Goal: Task Accomplishment & Management: Use online tool/utility

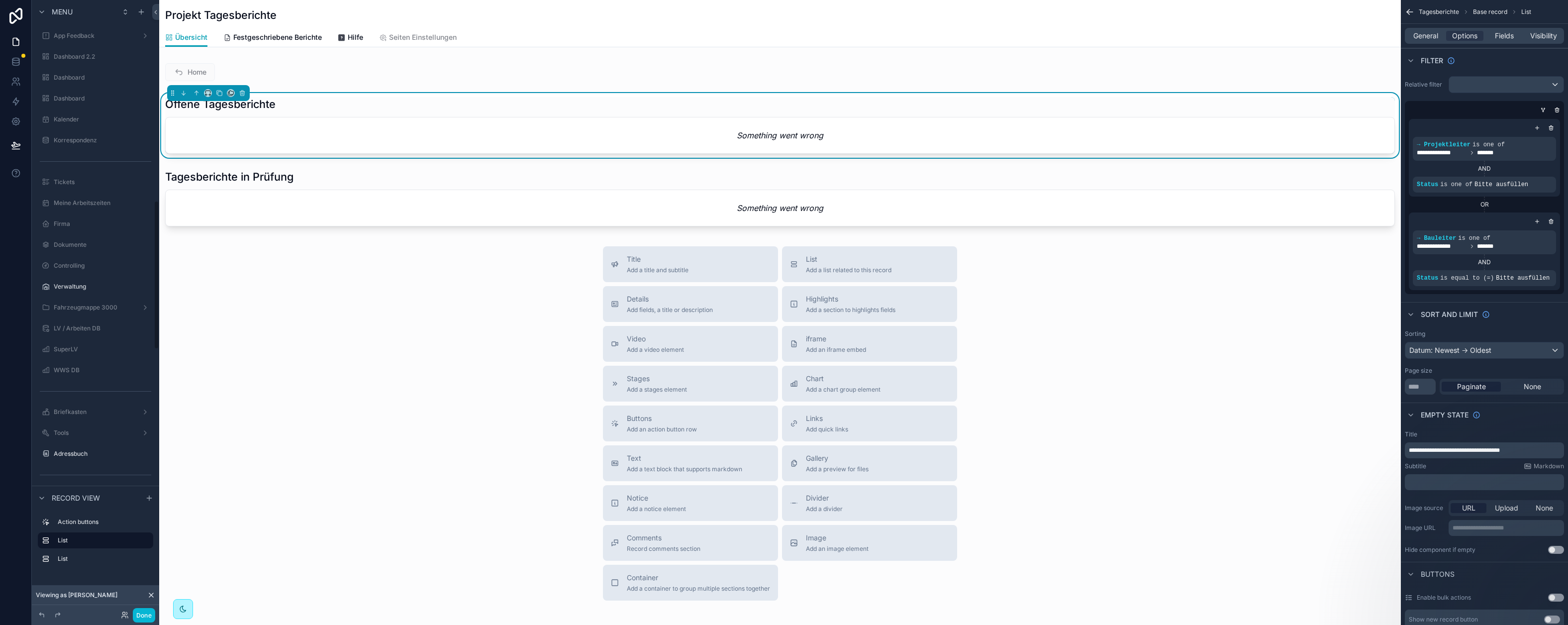
scroll to position [826, 0]
click at [332, 90] on div "Home Offene Tagesberichte Something went wrong Tagesberichte in Prüfung Somethi…" at bounding box center [780, 145] width 1241 height 171
click at [94, 292] on label "Urlaub und Freizeit" at bounding box center [93, 293] width 79 height 8
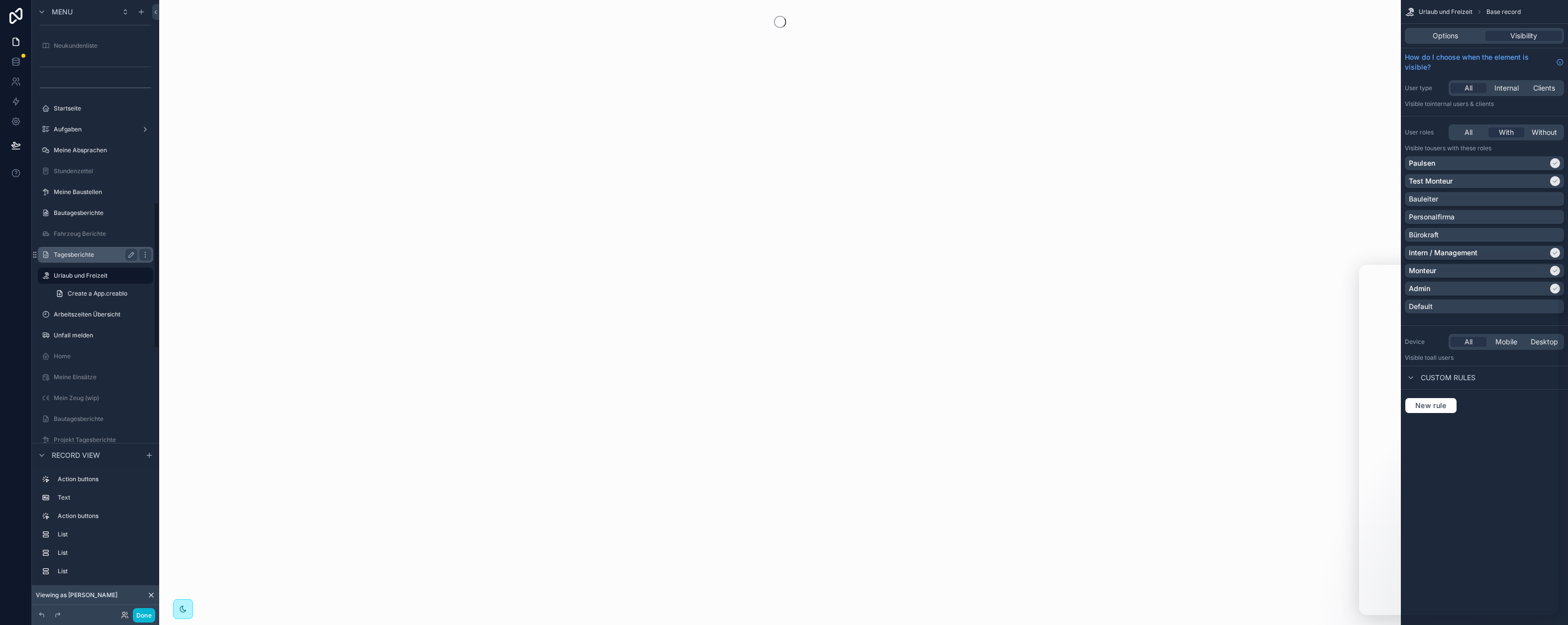
scroll to position [847, 0]
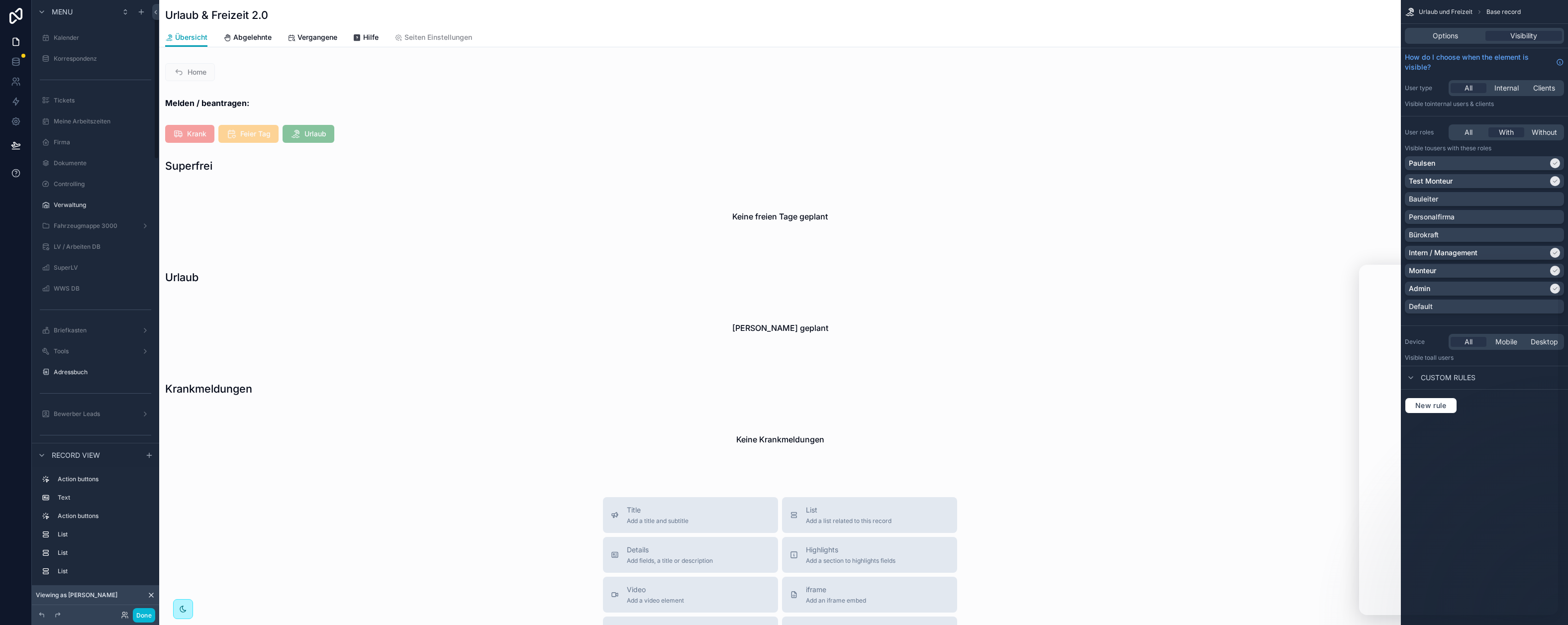
scroll to position [120, 0]
click at [75, 598] on span "Viewing as Björn" at bounding box center [76, 595] width 81 height 8
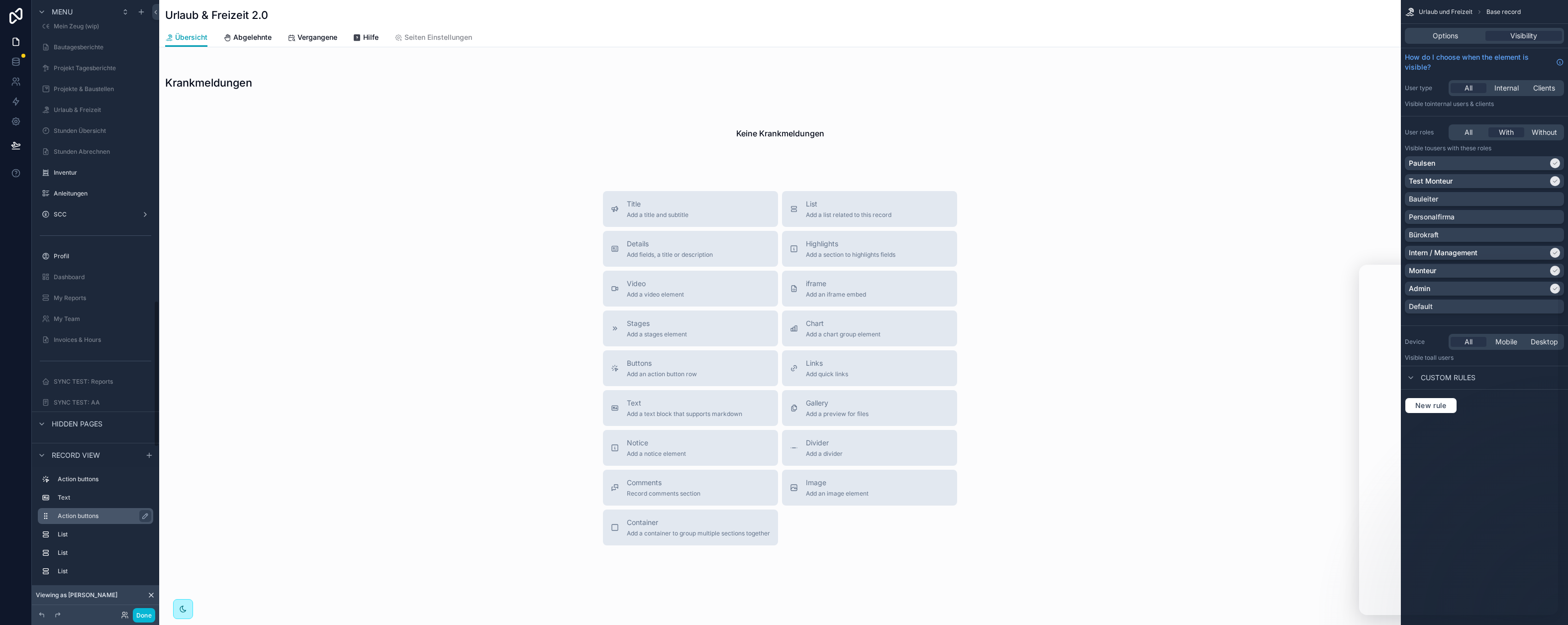
scroll to position [1258, 0]
click at [151, 595] on icon at bounding box center [152, 595] width 4 height 4
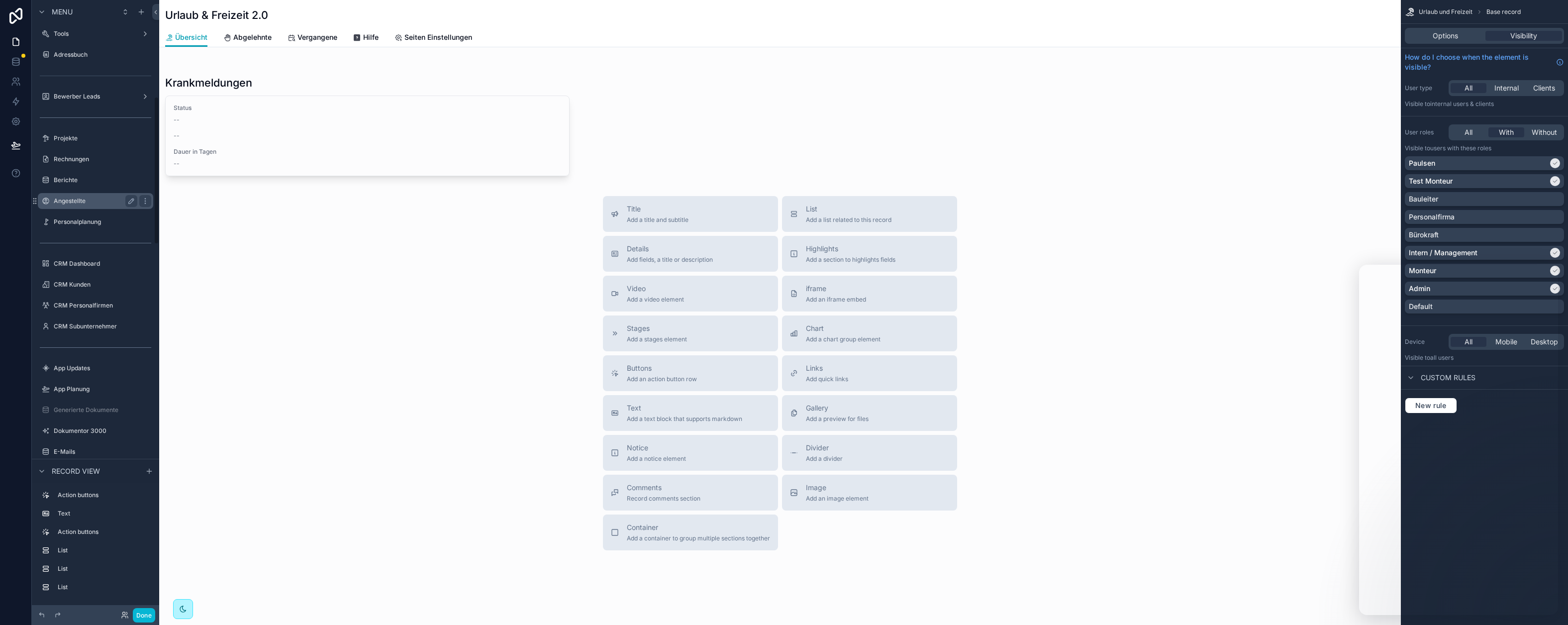
scroll to position [385, 0]
click at [71, 150] on label "Projekte" at bounding box center [93, 153] width 79 height 8
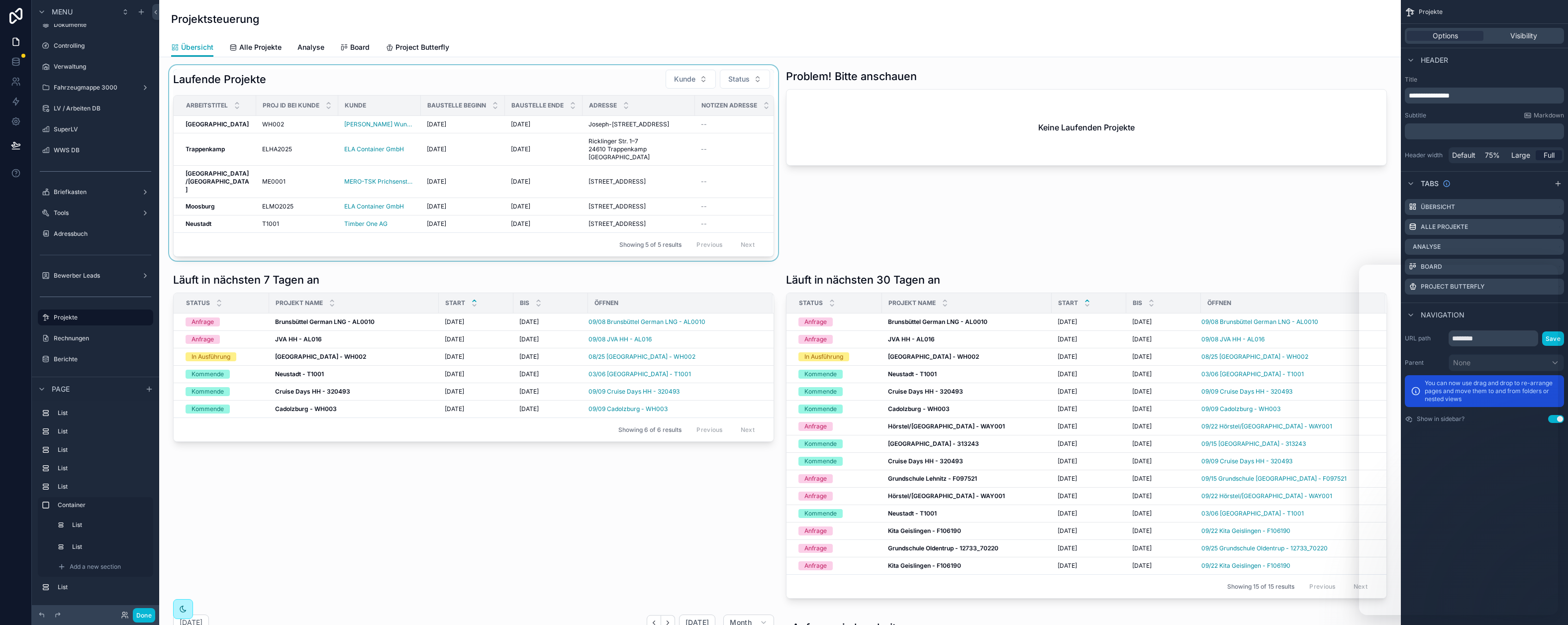
click at [209, 260] on div "scrollable content" at bounding box center [473, 162] width 613 height 195
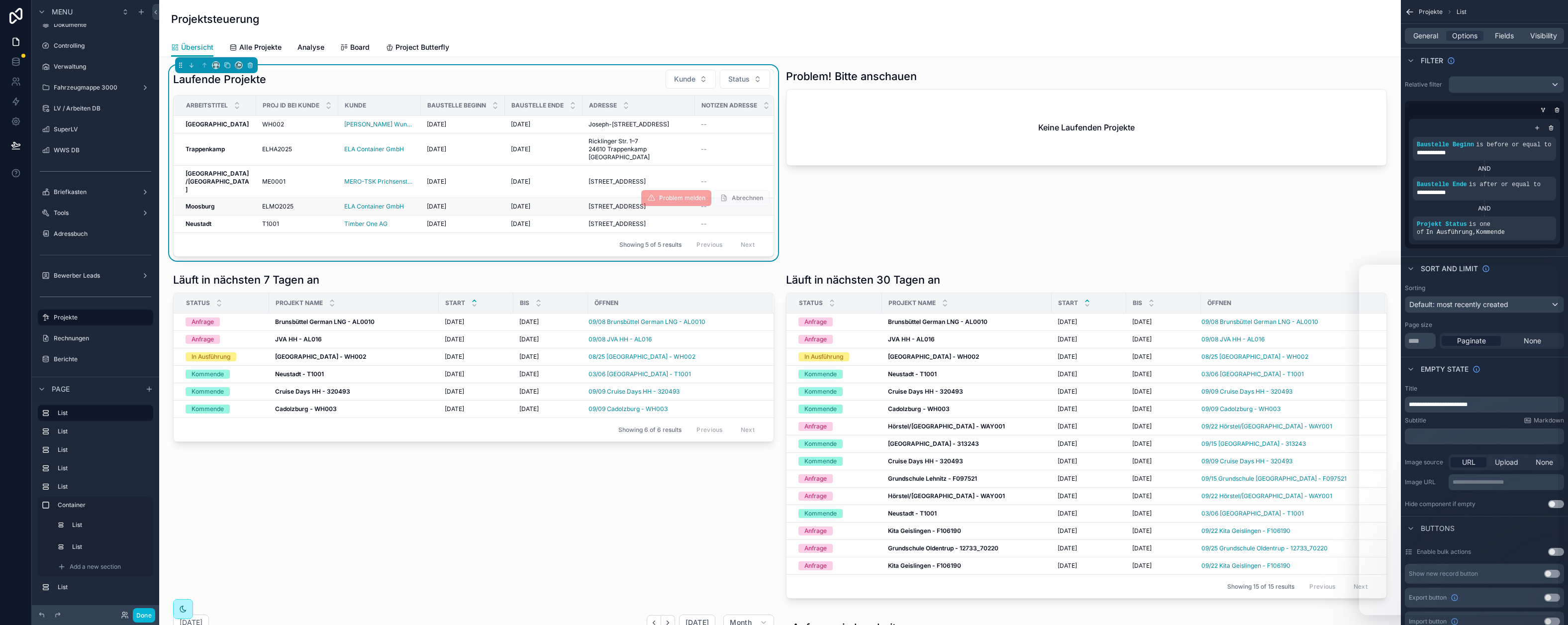
click at [234, 215] on td "Moosburg Moosburg" at bounding box center [214, 207] width 82 height 18
click at [235, 210] on div "Moosburg Moosburg" at bounding box center [217, 206] width 64 height 8
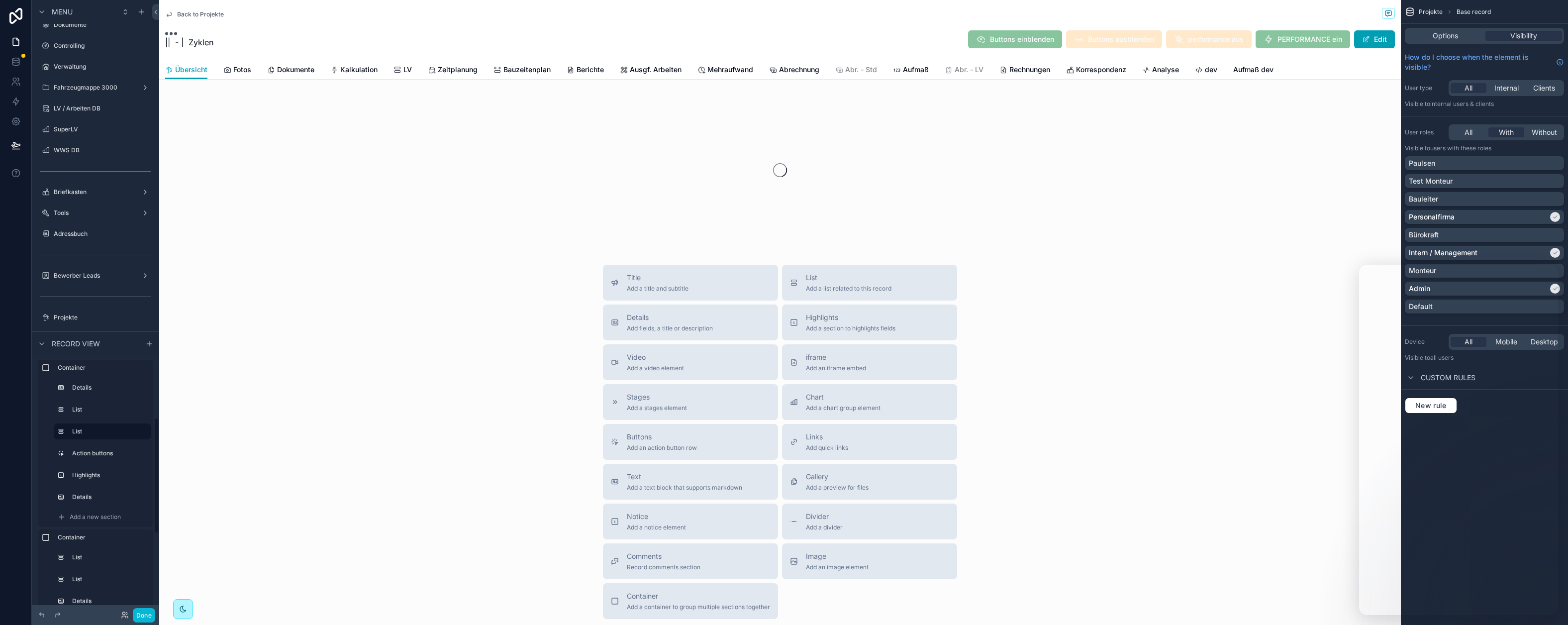
scroll to position [2207, 0]
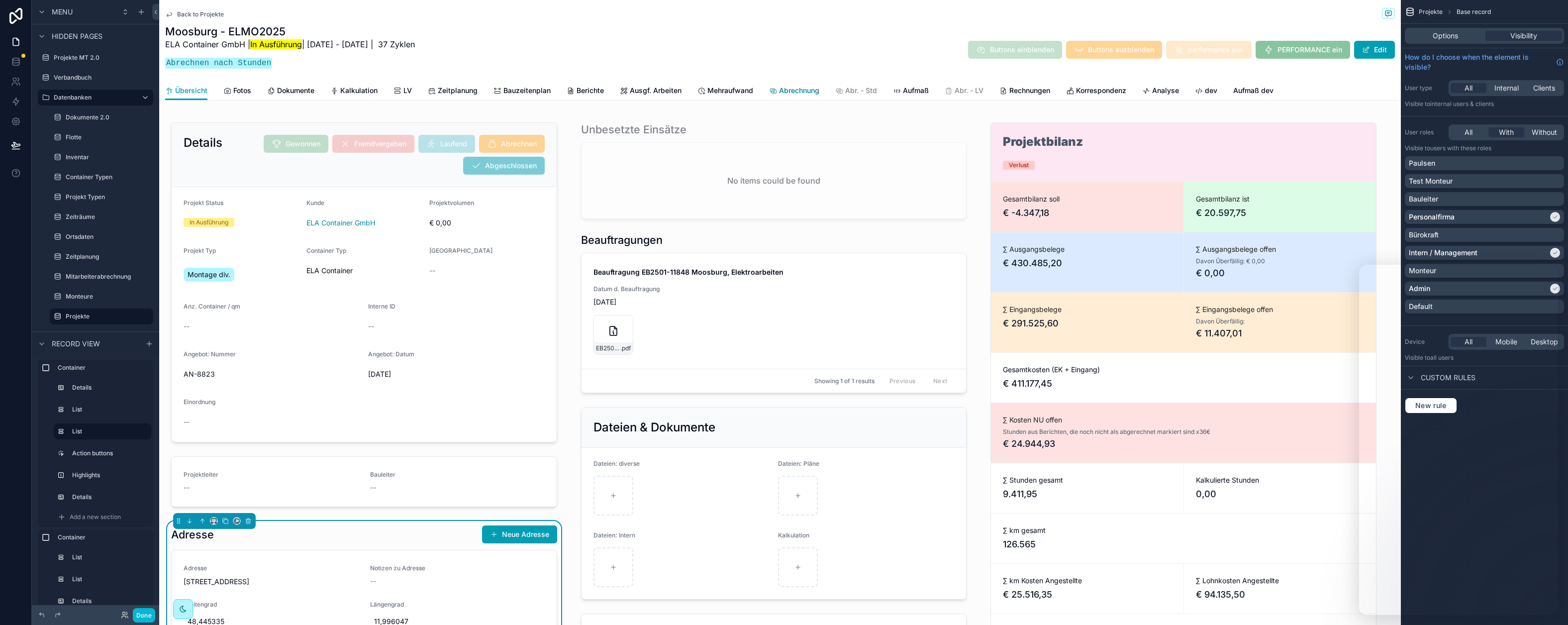
click at [809, 90] on span "Abrechnung" at bounding box center [798, 90] width 41 height 10
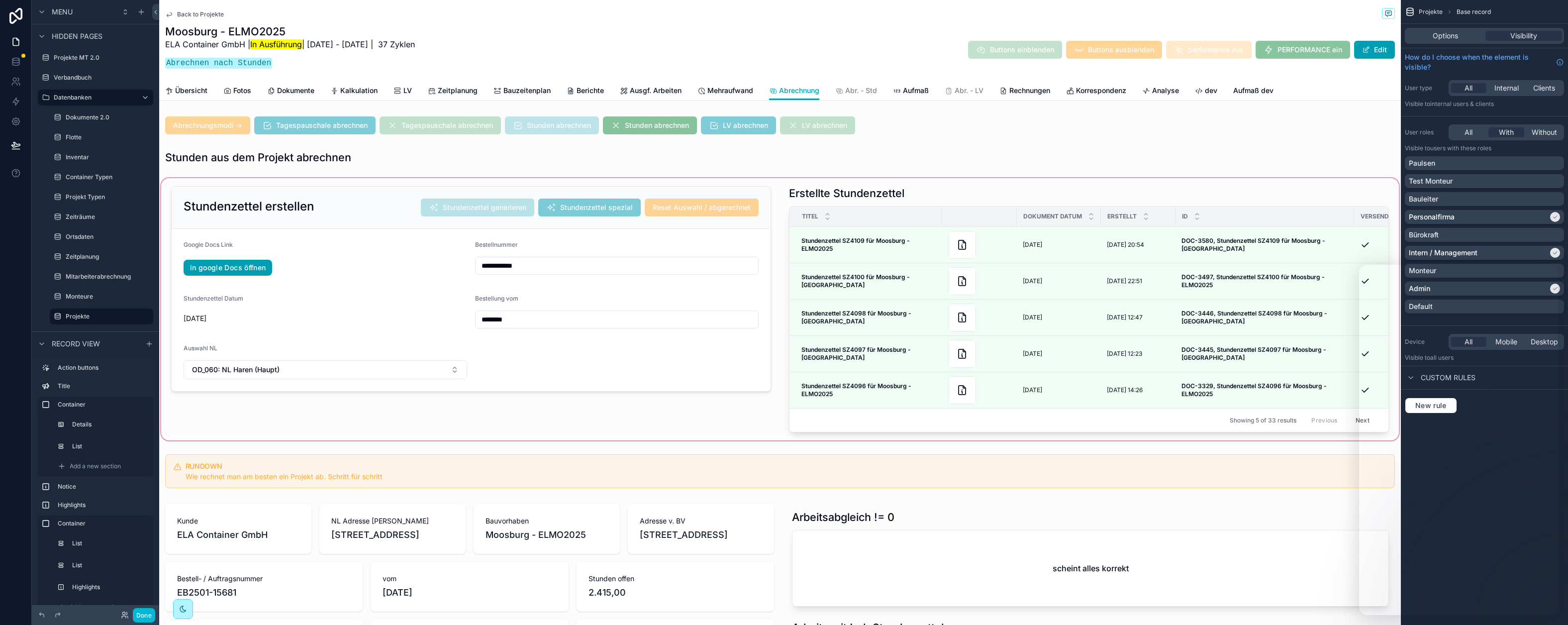
click at [343, 197] on div "scrollable content" at bounding box center [780, 309] width 1241 height 266
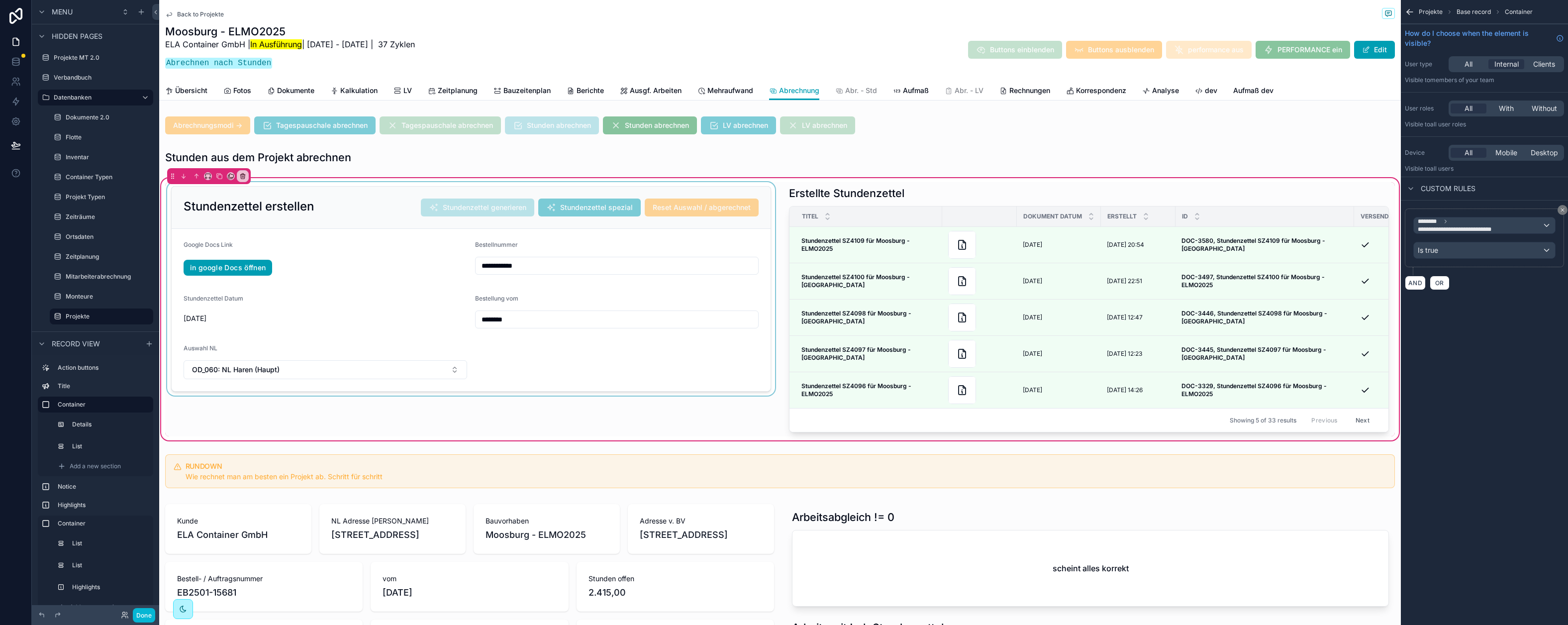
click at [381, 197] on div "scrollable content" at bounding box center [471, 309] width 612 height 255
click at [295, 205] on h2 "Stundenzettel erstellen" at bounding box center [249, 206] width 131 height 16
click at [208, 16] on span "Back to Projekte" at bounding box center [200, 15] width 47 height 8
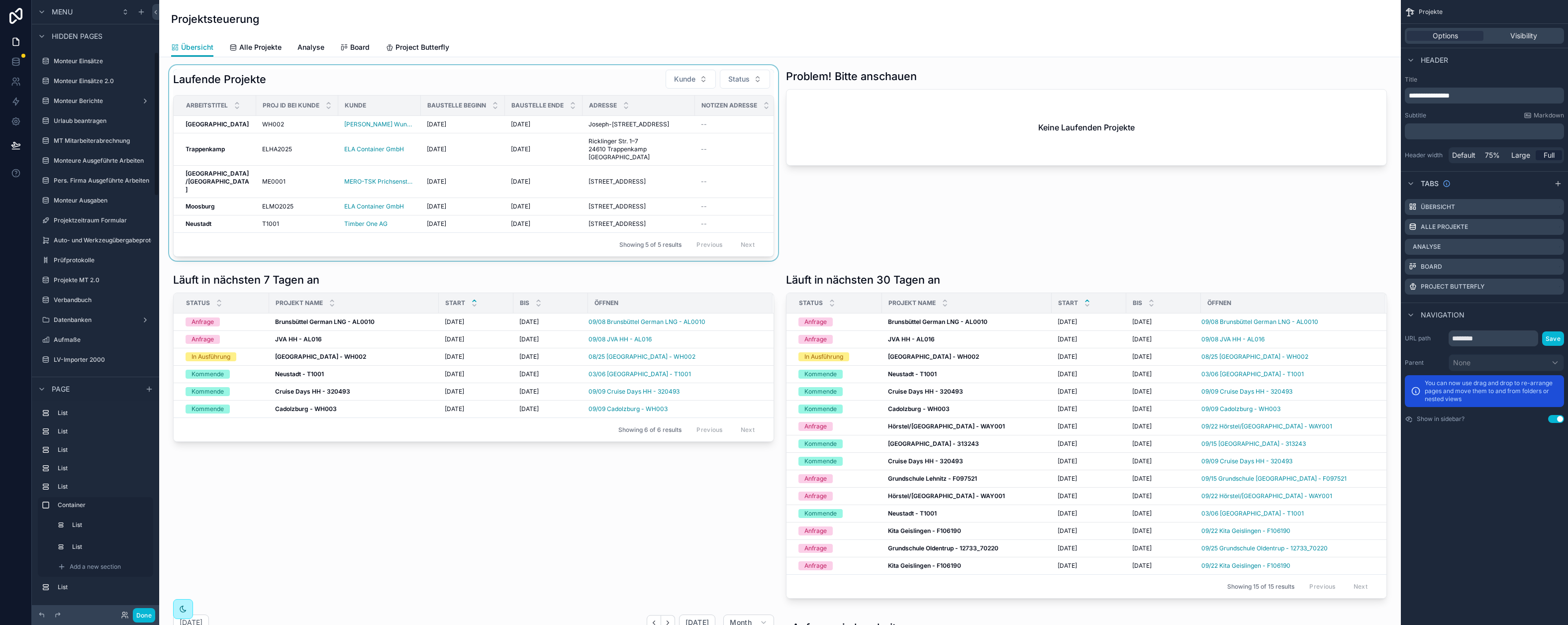
scroll to position [220, 0]
click at [281, 46] on div "Übersicht Alle Projekte Analyse Board Project Butterfly" at bounding box center [780, 47] width 1217 height 19
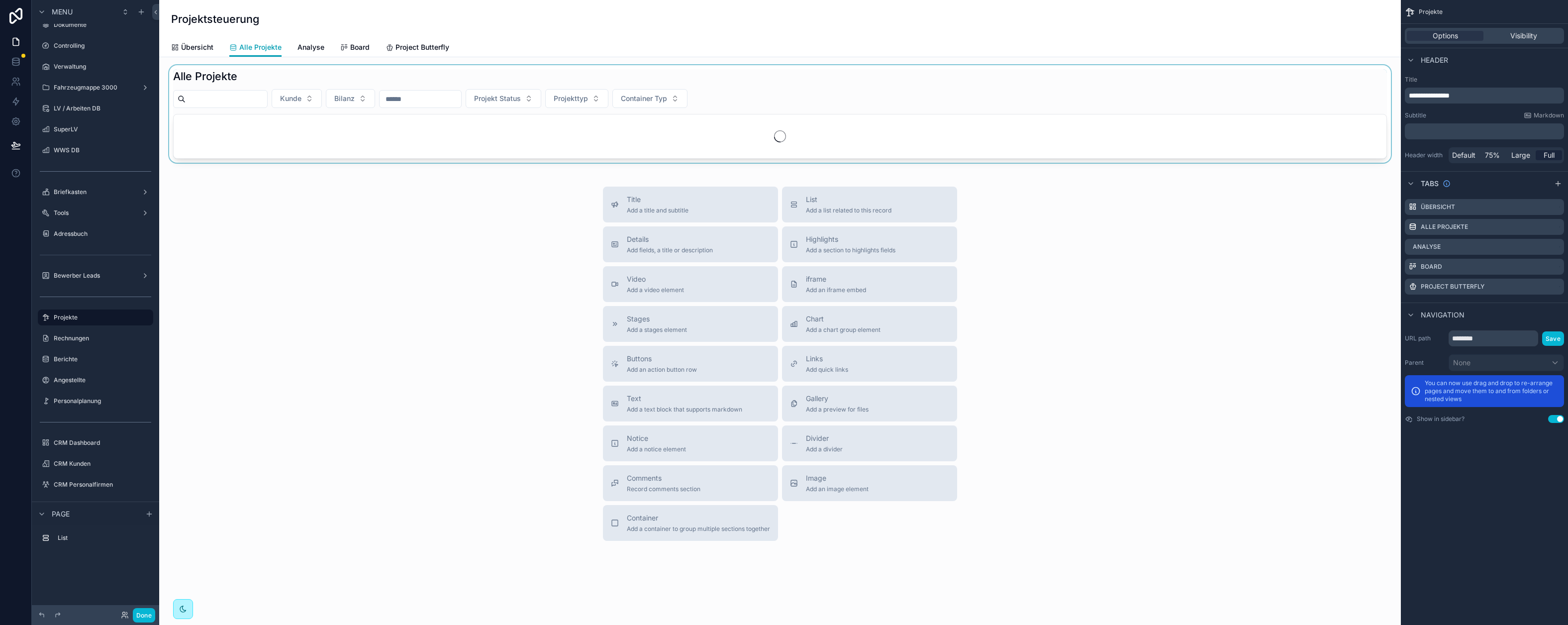
click at [230, 96] on div "scrollable content" at bounding box center [780, 114] width 1225 height 97
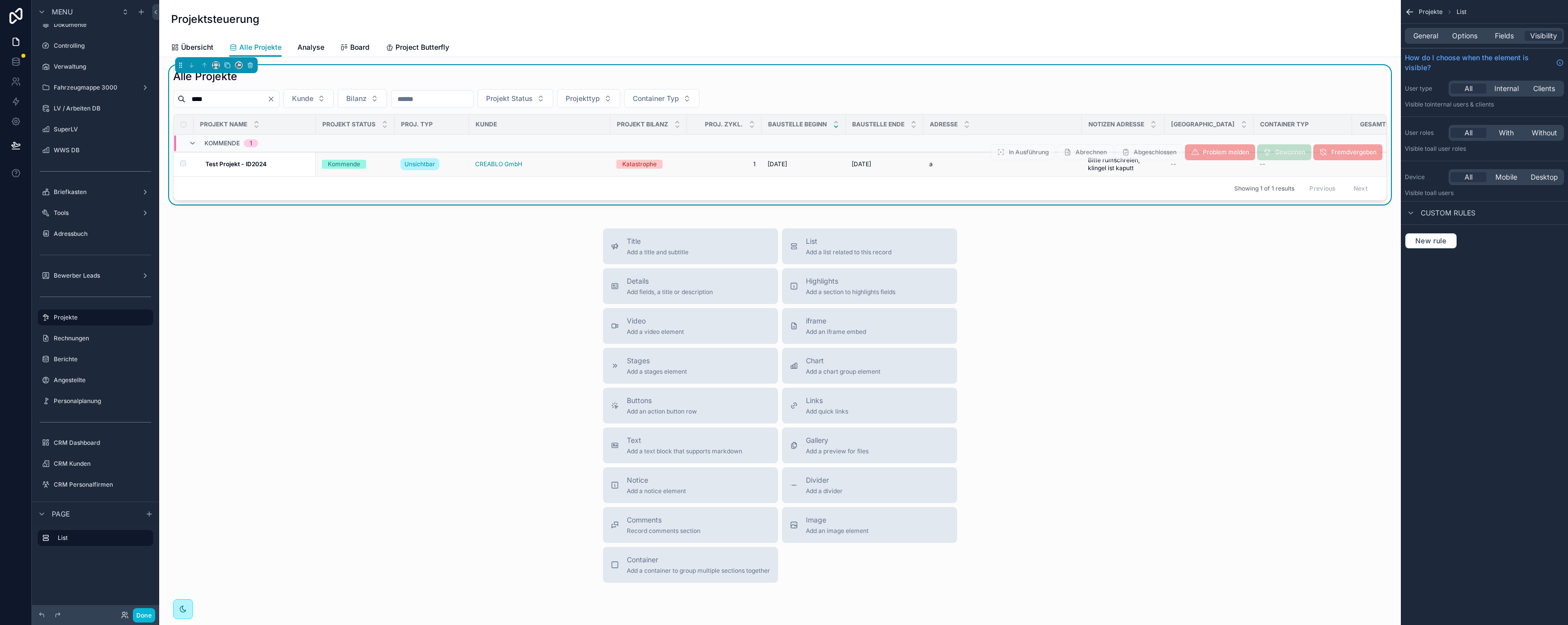
type input "****"
click at [275, 161] on div "Test Projekt - ID2024 Test Projekt - ID2024" at bounding box center [257, 164] width 104 height 8
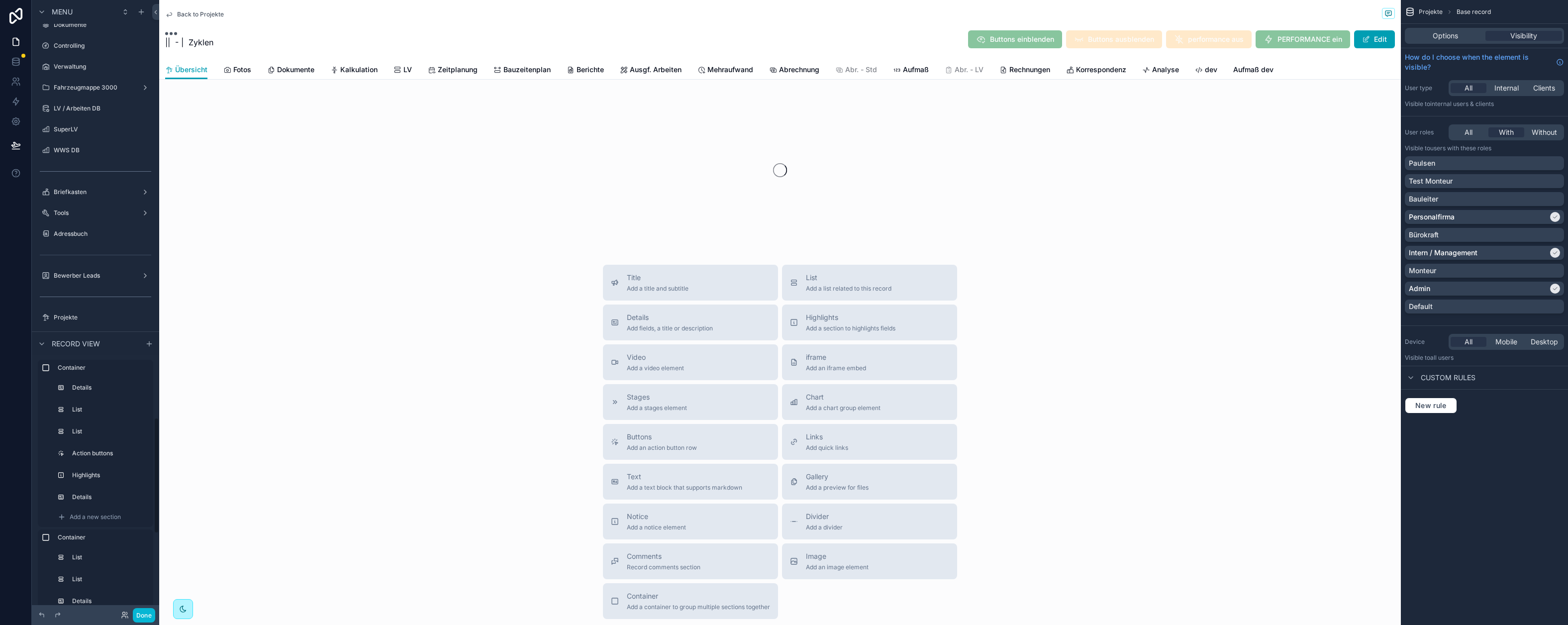
scroll to position [2207, 0]
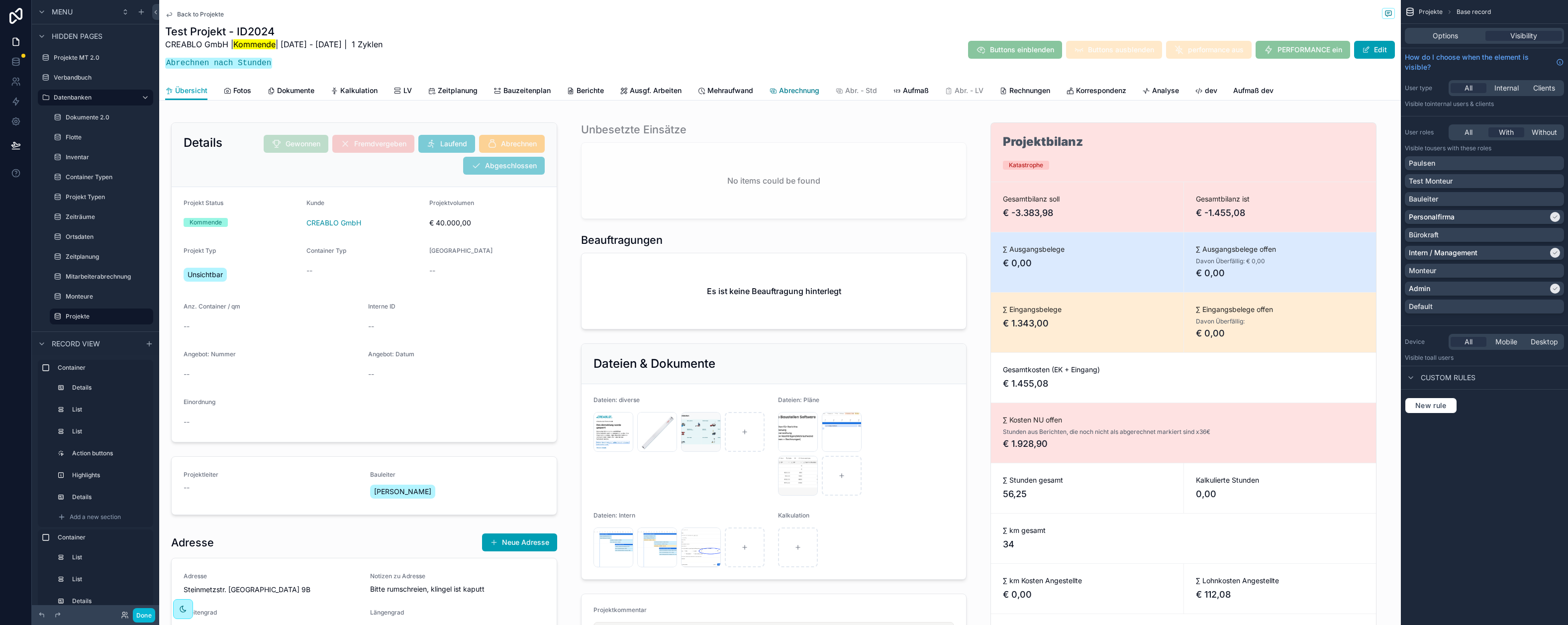
click at [778, 83] on link "Abrechnung" at bounding box center [793, 91] width 51 height 20
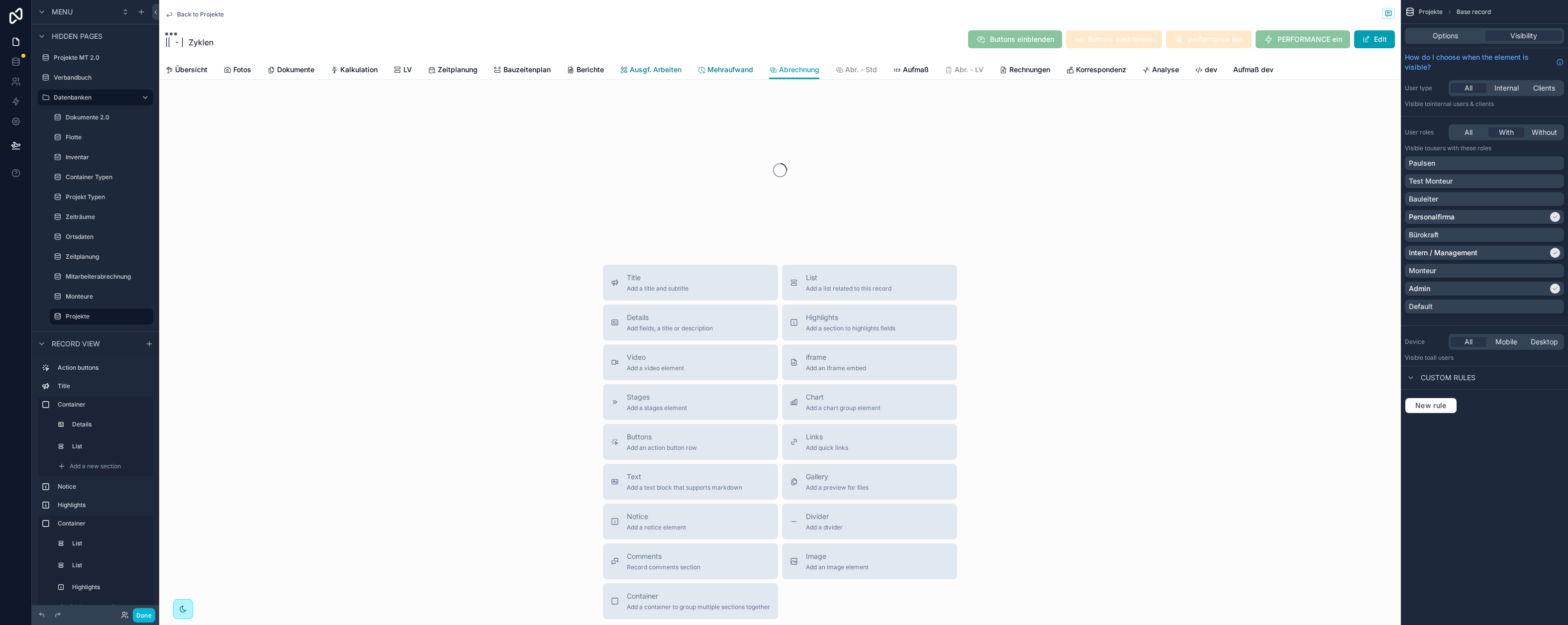
click at [718, 73] on span "Mehraufwand" at bounding box center [730, 69] width 46 height 10
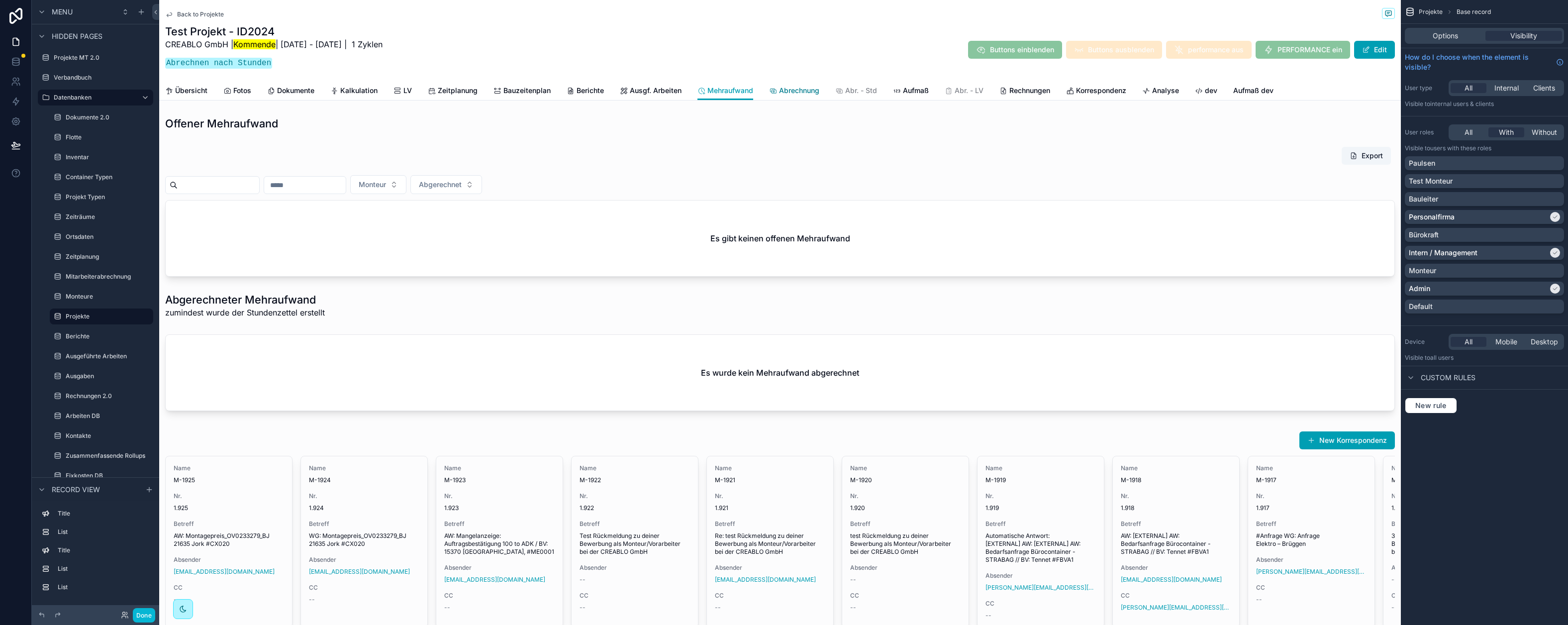
click at [784, 91] on span "Abrechnung" at bounding box center [798, 90] width 41 height 10
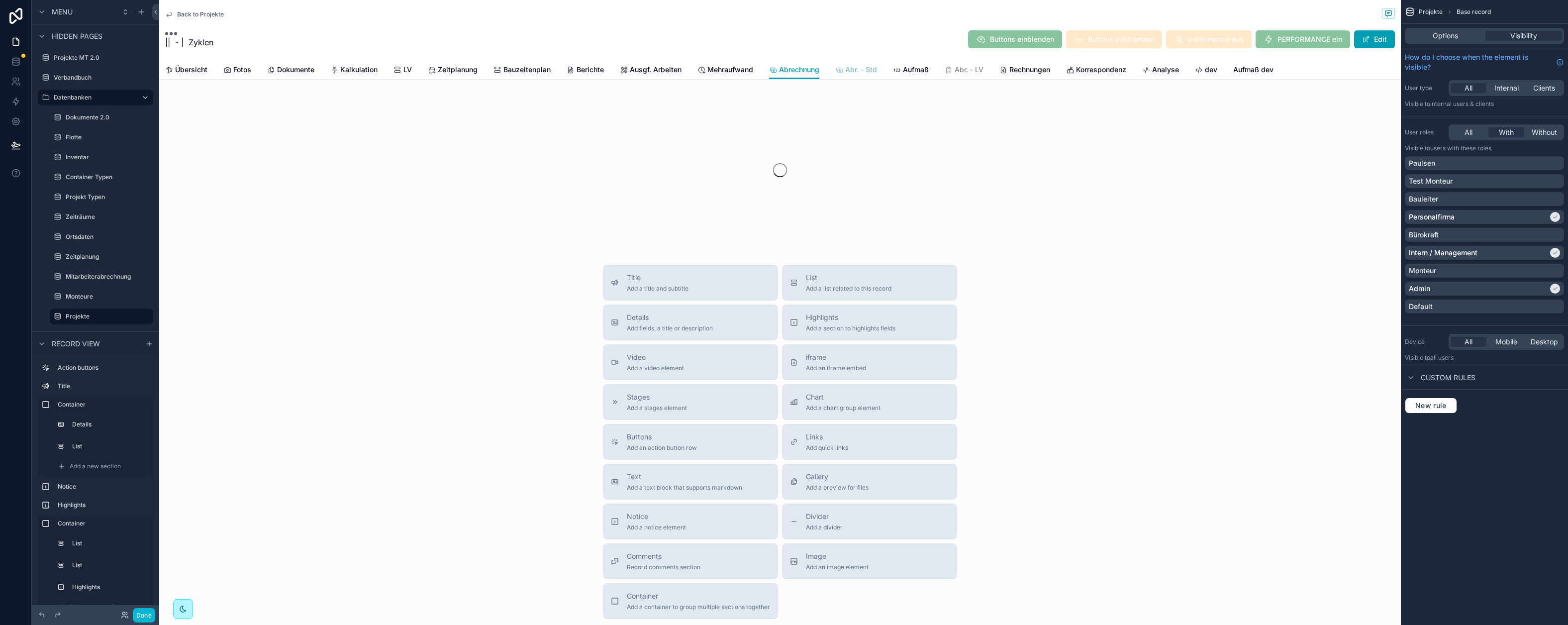
click at [855, 69] on span "Abr. - Std" at bounding box center [861, 69] width 32 height 10
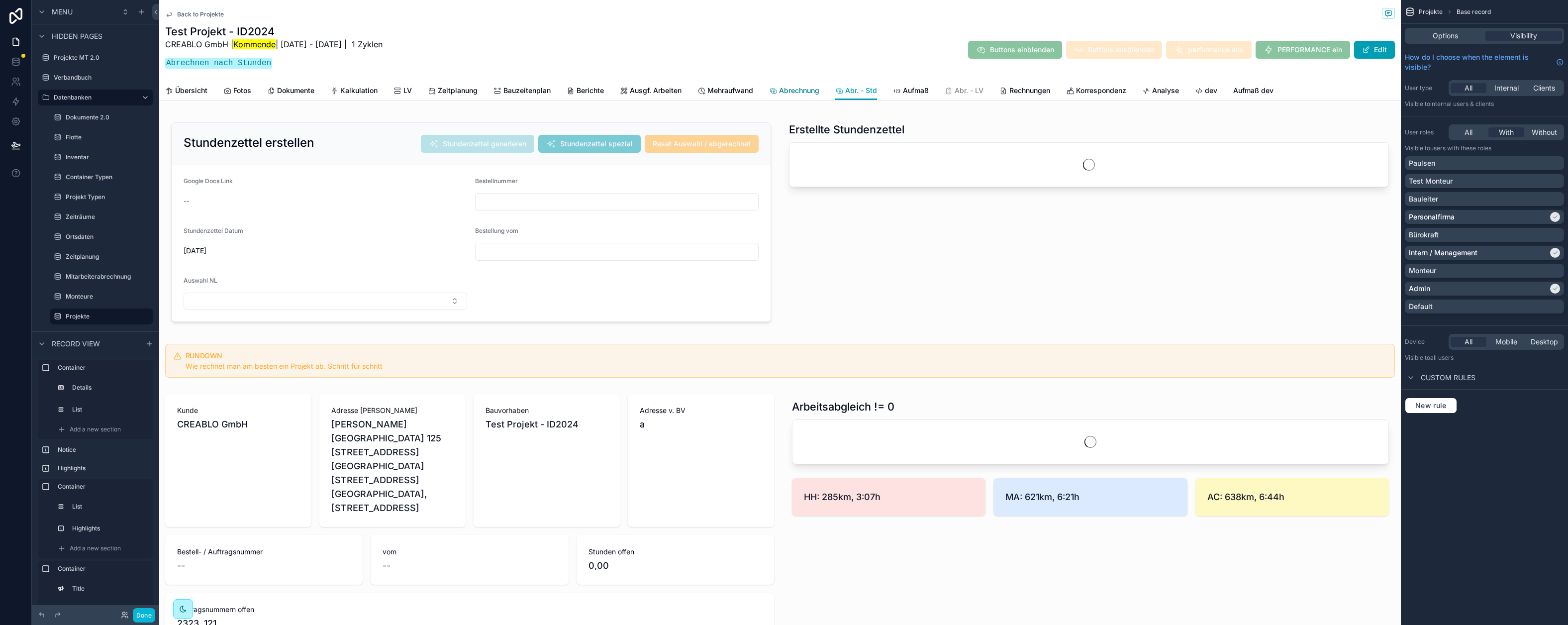
click at [799, 93] on span "Abrechnung" at bounding box center [798, 90] width 41 height 10
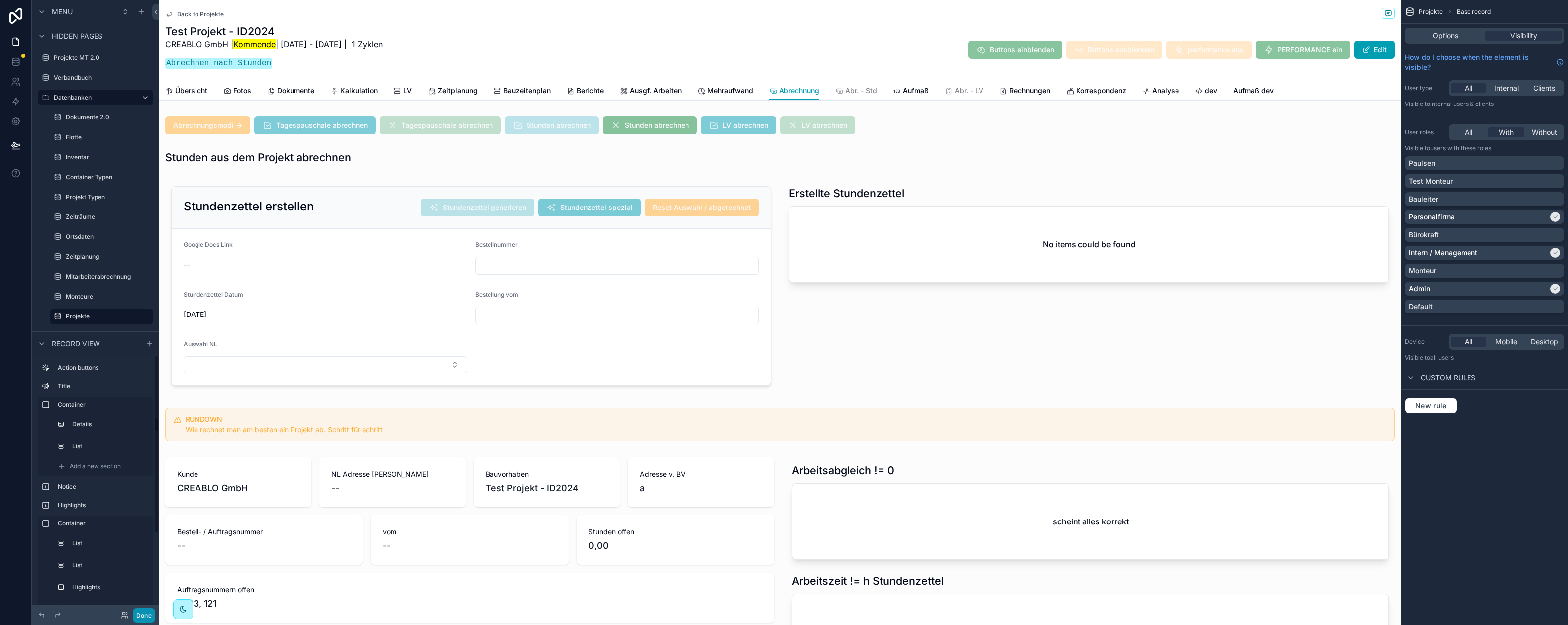
click at [144, 614] on button "Done" at bounding box center [144, 615] width 23 height 15
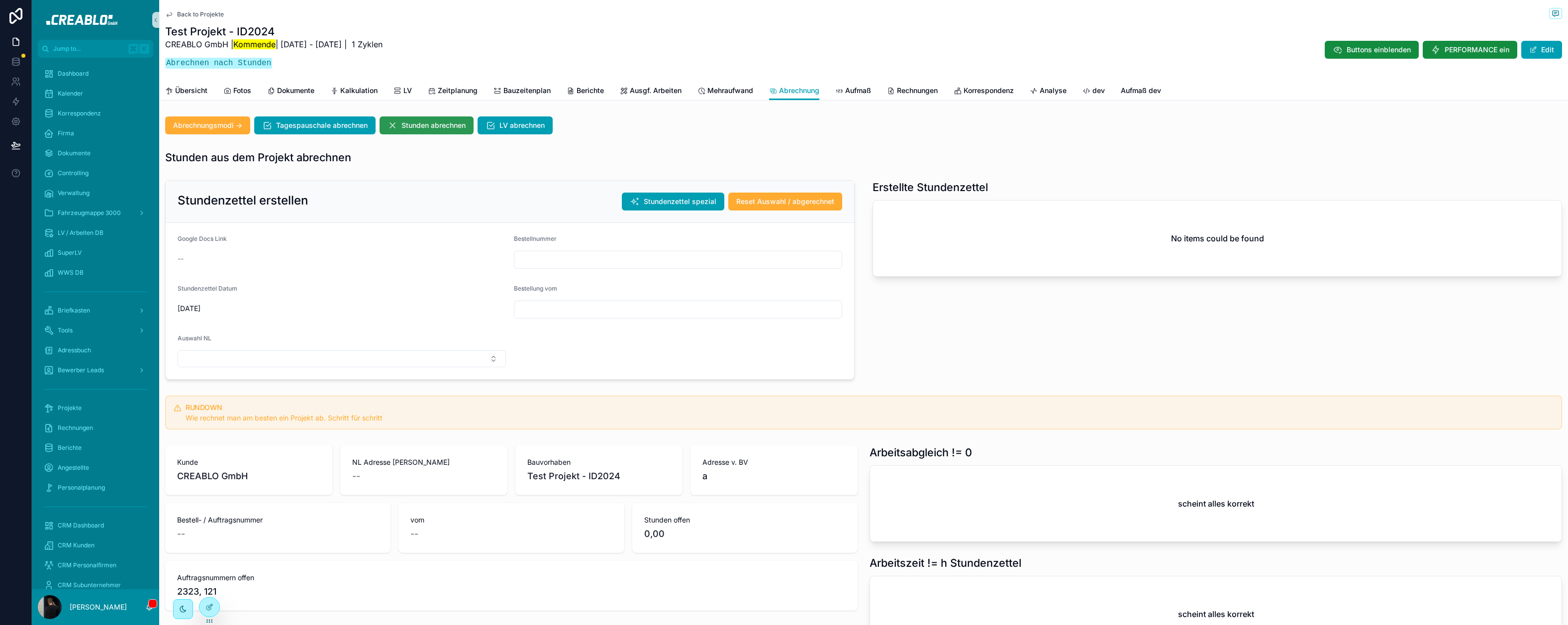
click at [447, 126] on span "Stunden abrechnen" at bounding box center [433, 126] width 64 height 10
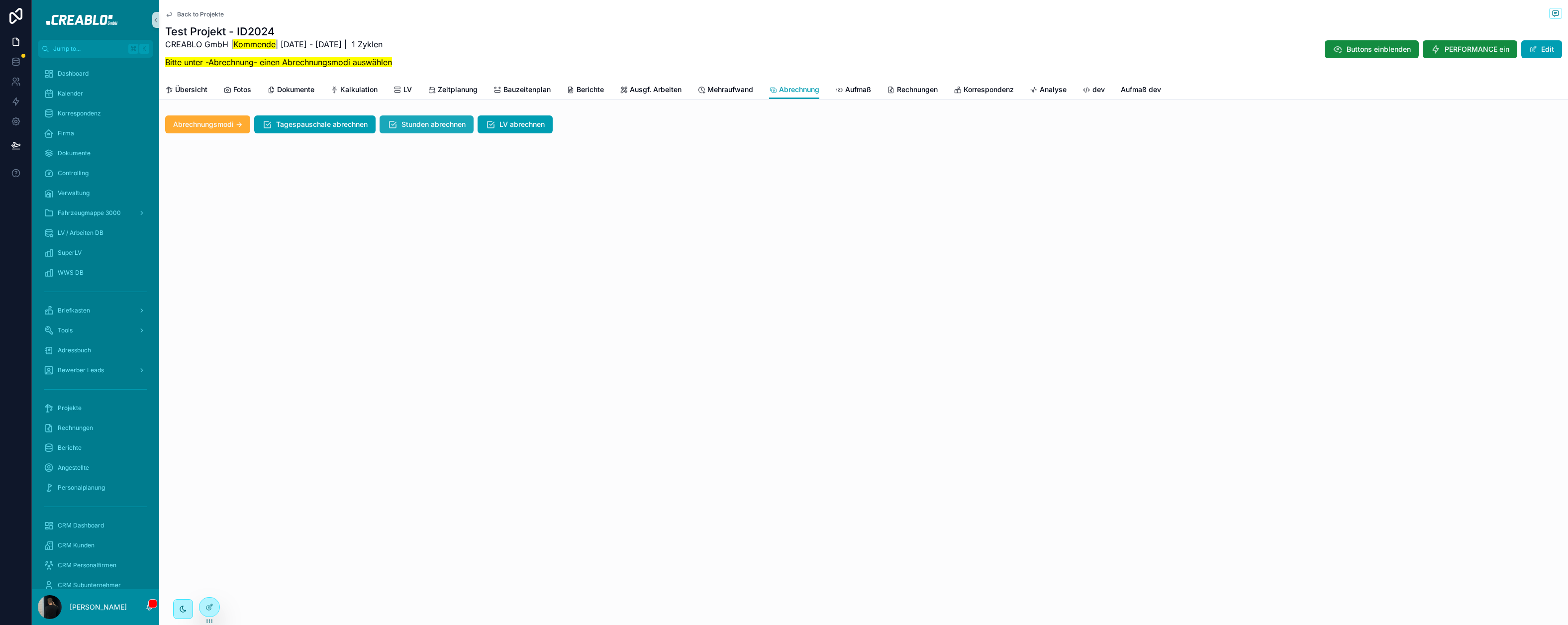
click at [430, 130] on button "Stunden abrechnen" at bounding box center [426, 124] width 94 height 18
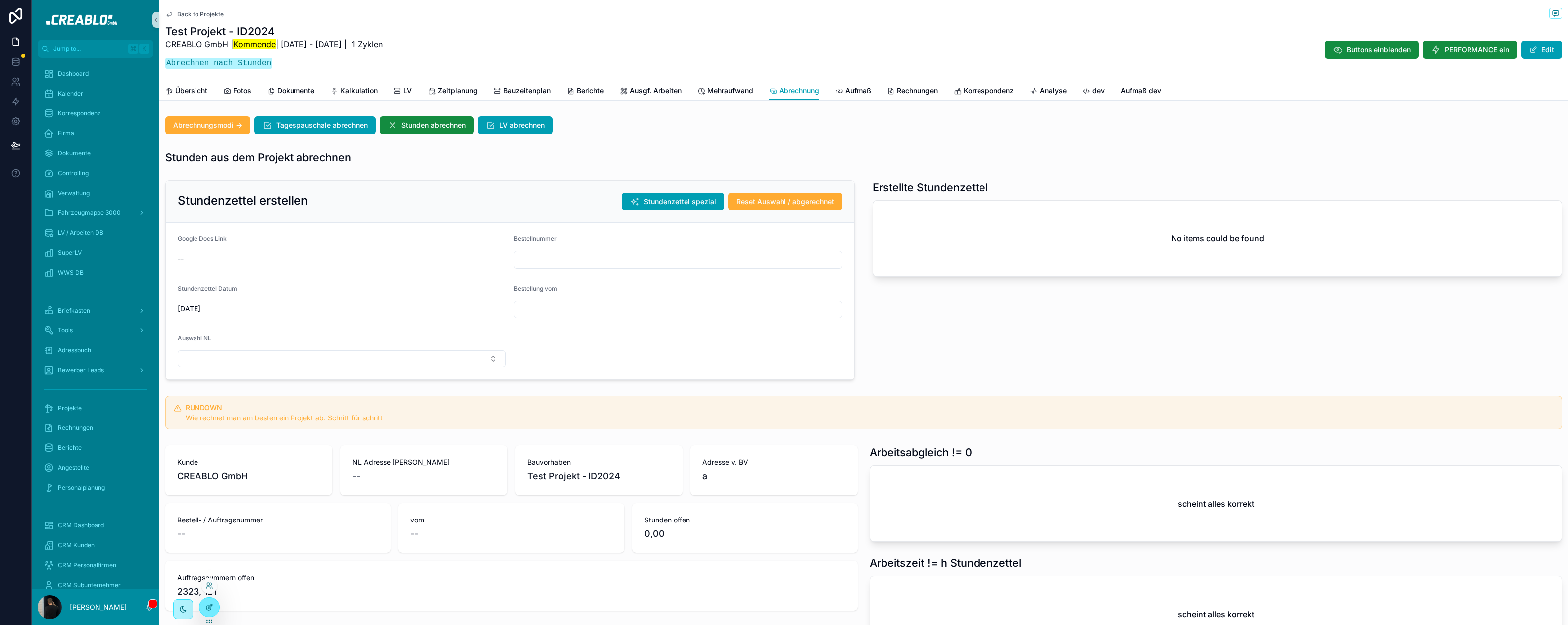
click at [206, 601] on div at bounding box center [209, 606] width 20 height 19
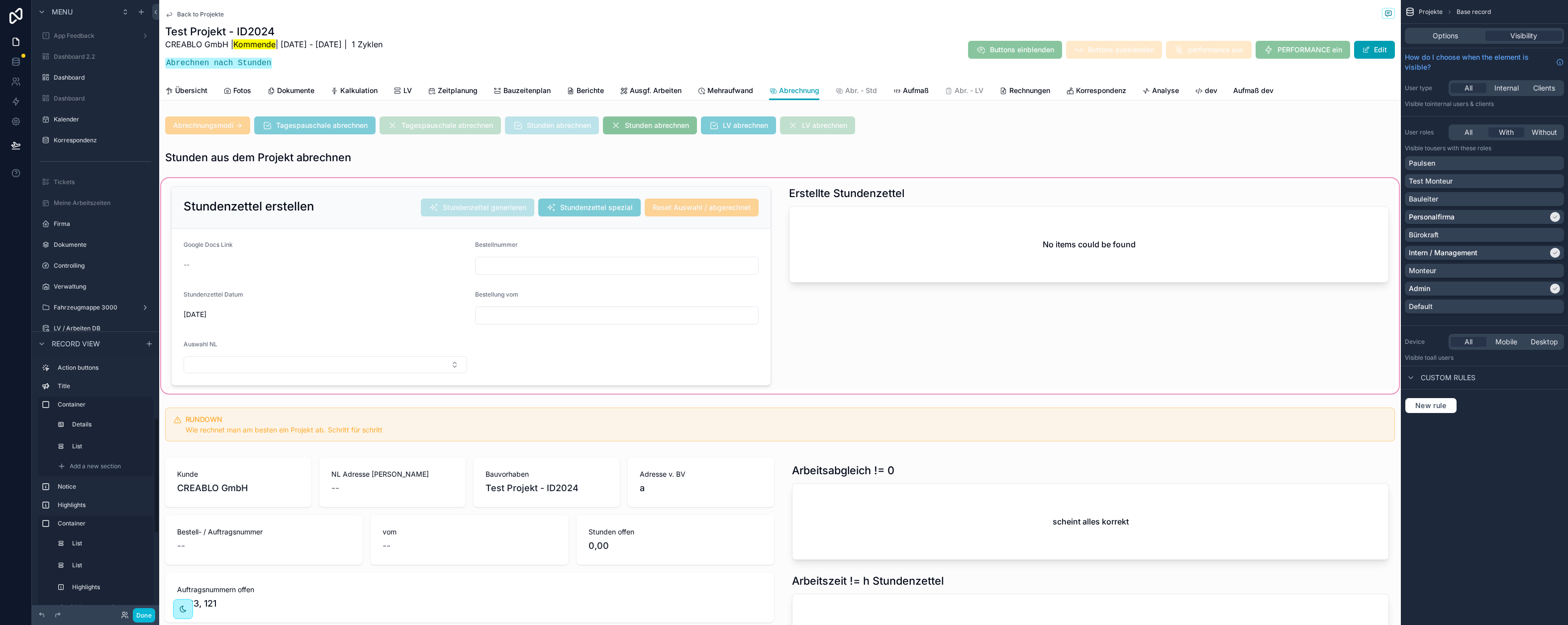
click at [411, 195] on div "scrollable content" at bounding box center [780, 285] width 1241 height 219
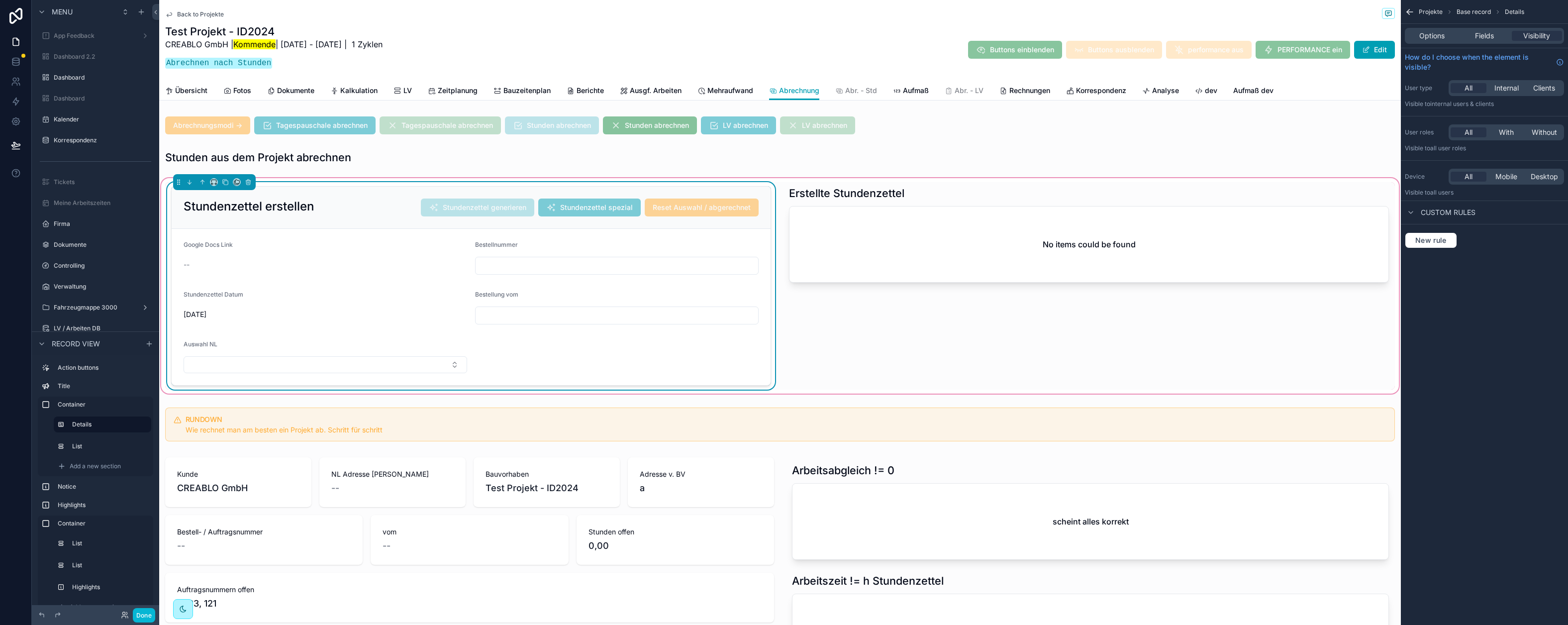
scroll to position [2207, 0]
click at [1484, 25] on div "Options Fields Visibility" at bounding box center [1484, 36] width 167 height 24
click at [1479, 39] on span "Fields" at bounding box center [1484, 36] width 19 height 10
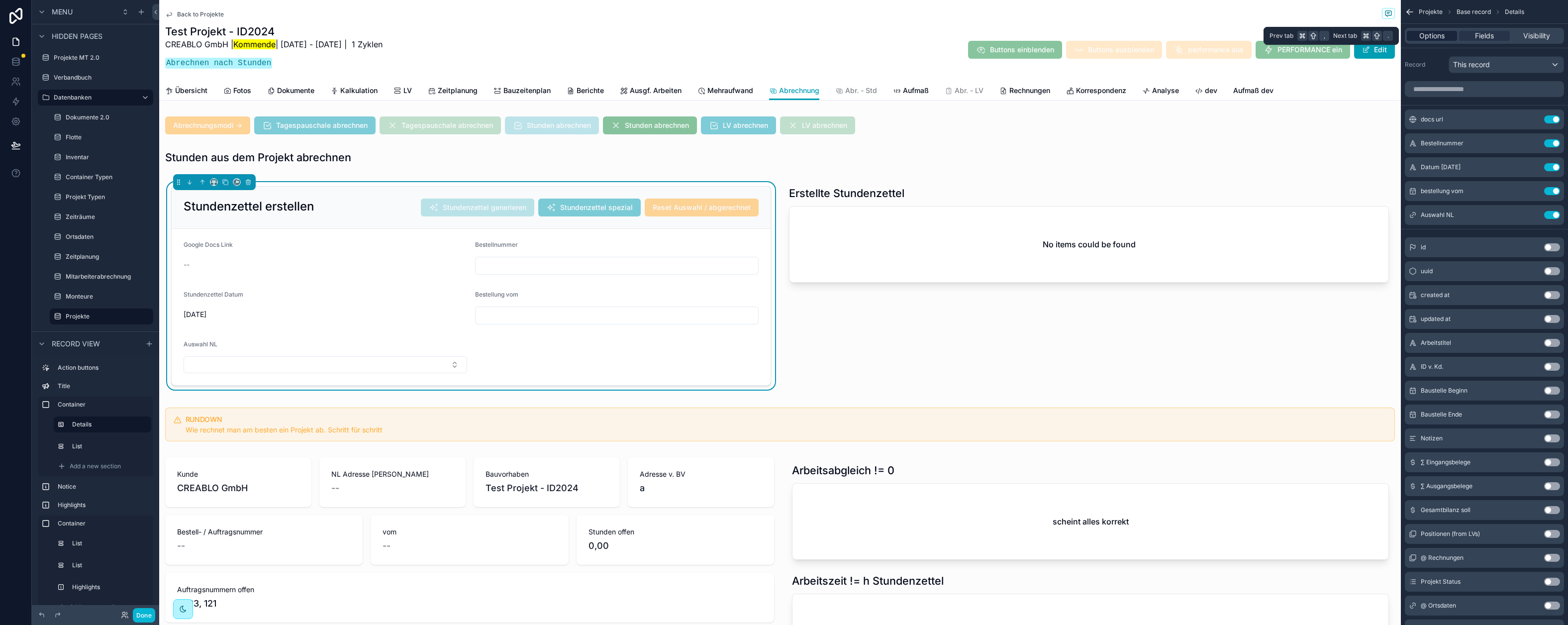
click at [1430, 37] on span "Options" at bounding box center [1432, 36] width 26 height 10
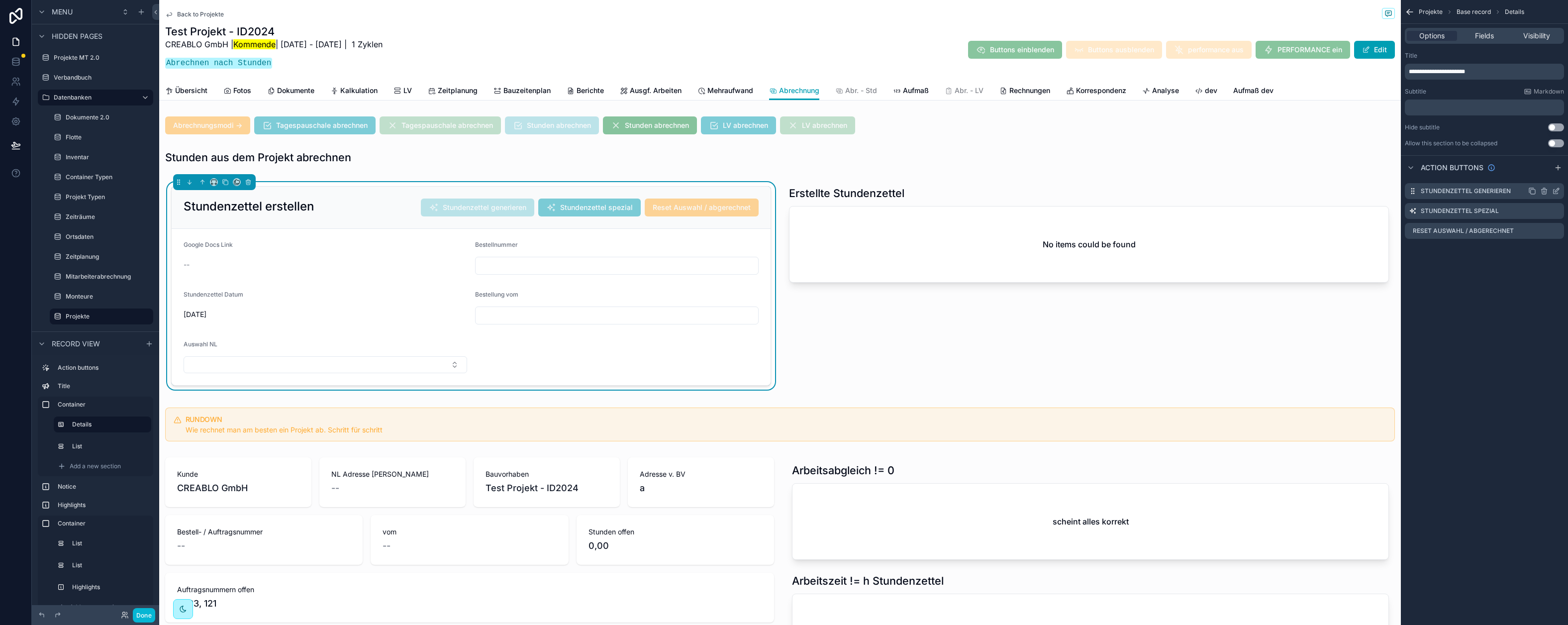
click at [1556, 191] on icon "scrollable content" at bounding box center [1557, 190] width 4 height 4
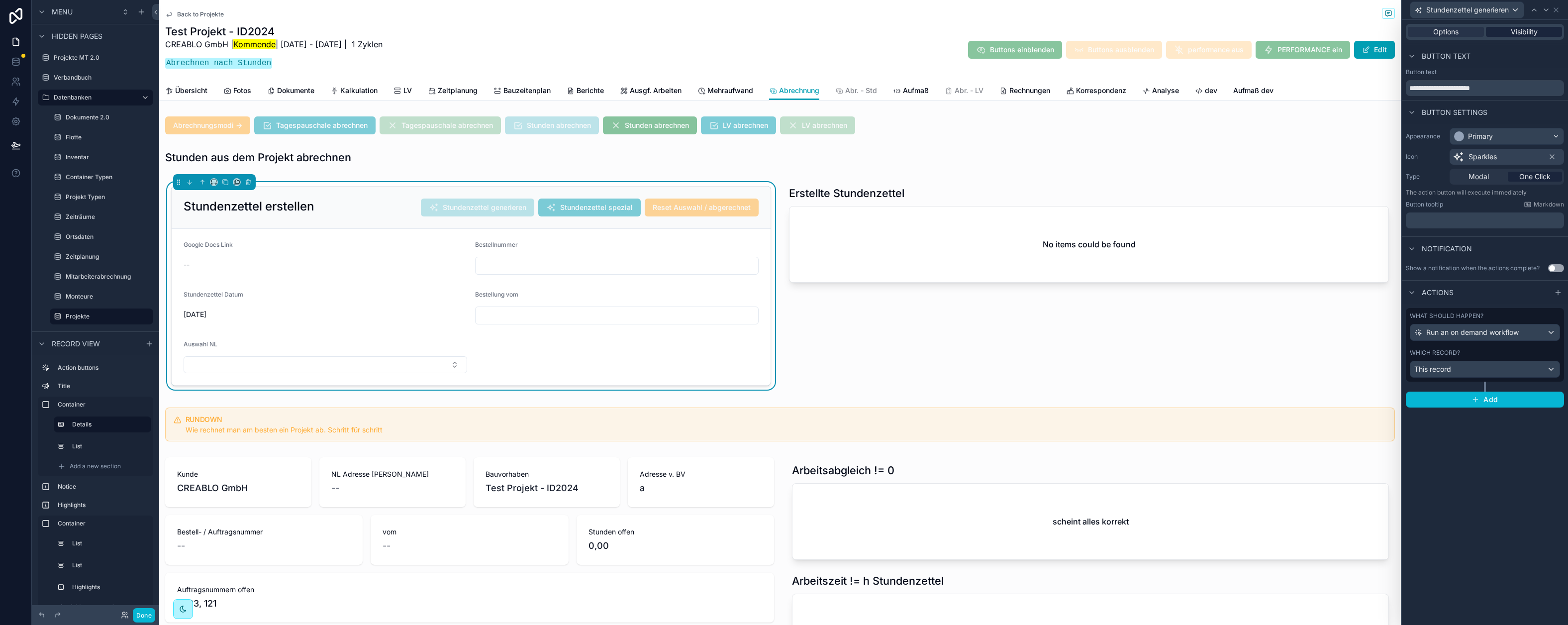
click at [1534, 32] on span "Visibility" at bounding box center [1523, 32] width 27 height 10
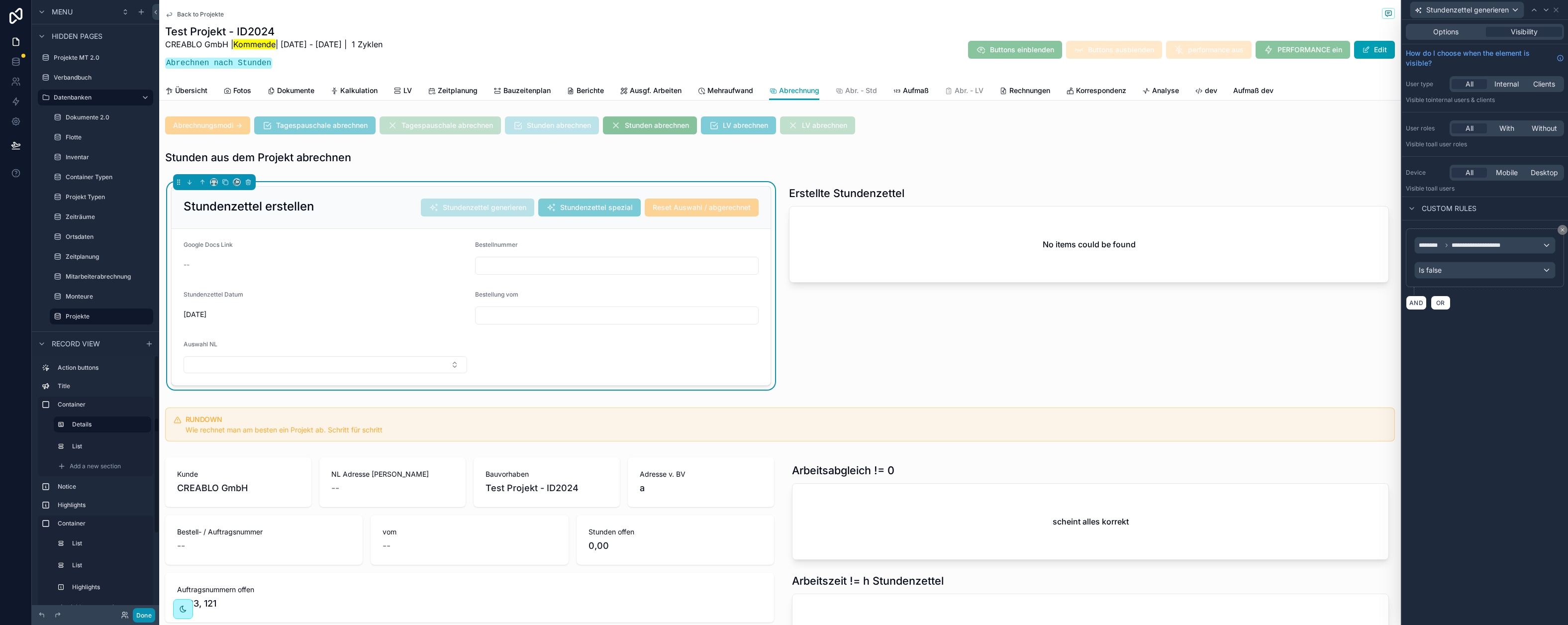
click at [149, 611] on button "Done" at bounding box center [144, 615] width 23 height 15
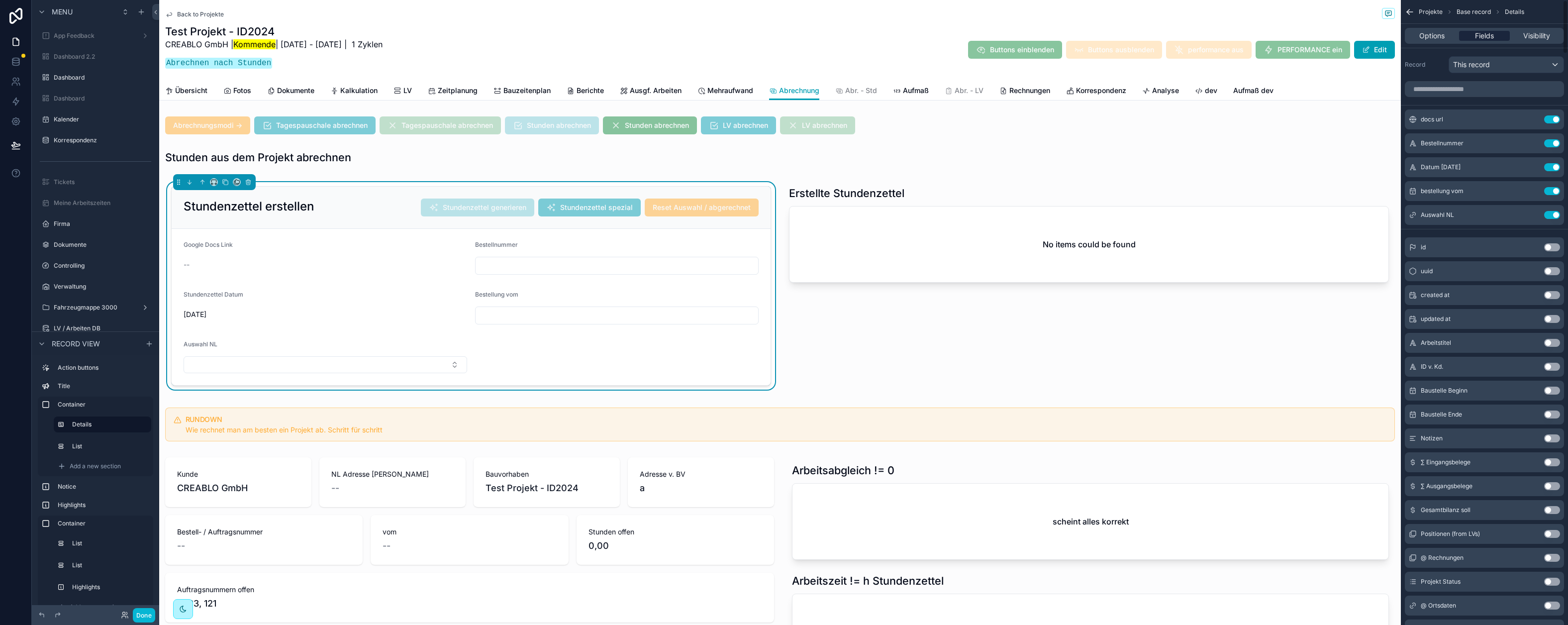
scroll to position [2207, 0]
click at [882, 62] on div "Test Projekt - ID2024 CREABLO GmbH | Kommende | 25.6.2025 - 30.6.2025 | 1 Zykle…" at bounding box center [780, 50] width 1229 height 51
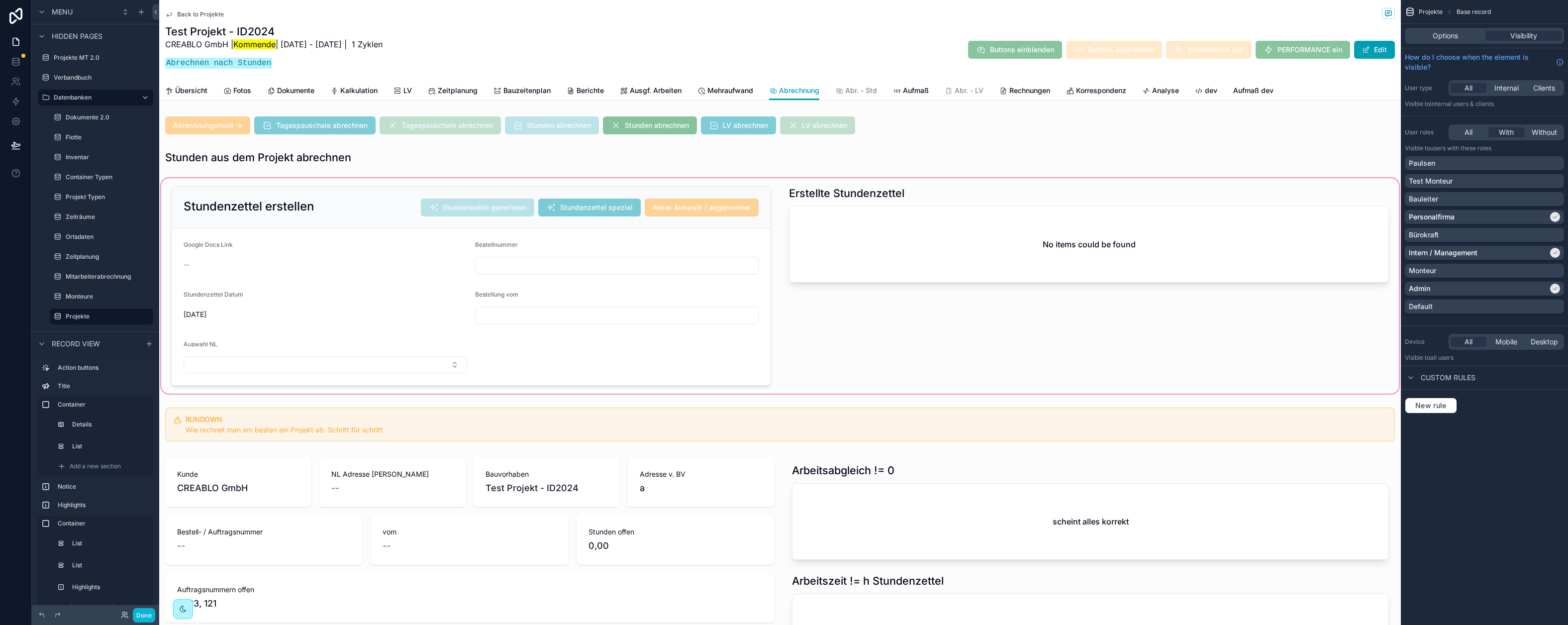
click at [356, 201] on div "scrollable content" at bounding box center [780, 285] width 1241 height 219
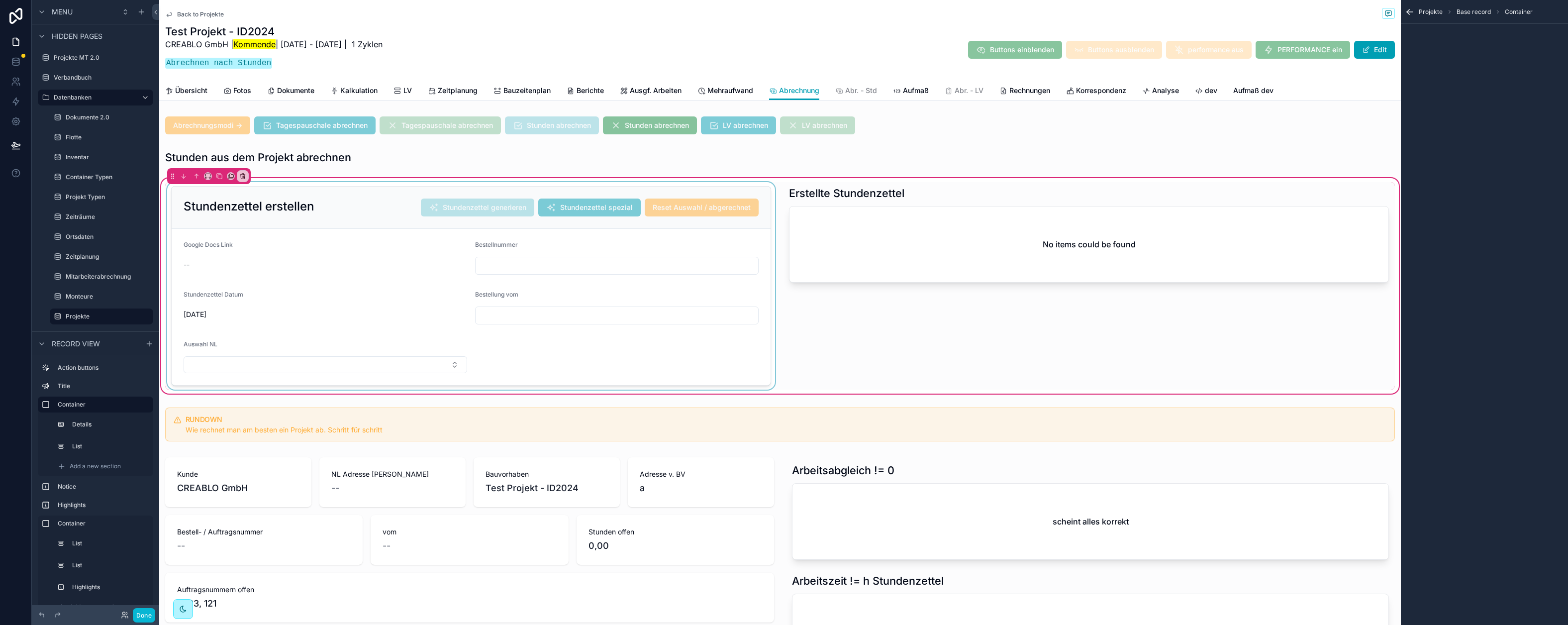
click at [373, 201] on div "scrollable content" at bounding box center [471, 285] width 612 height 207
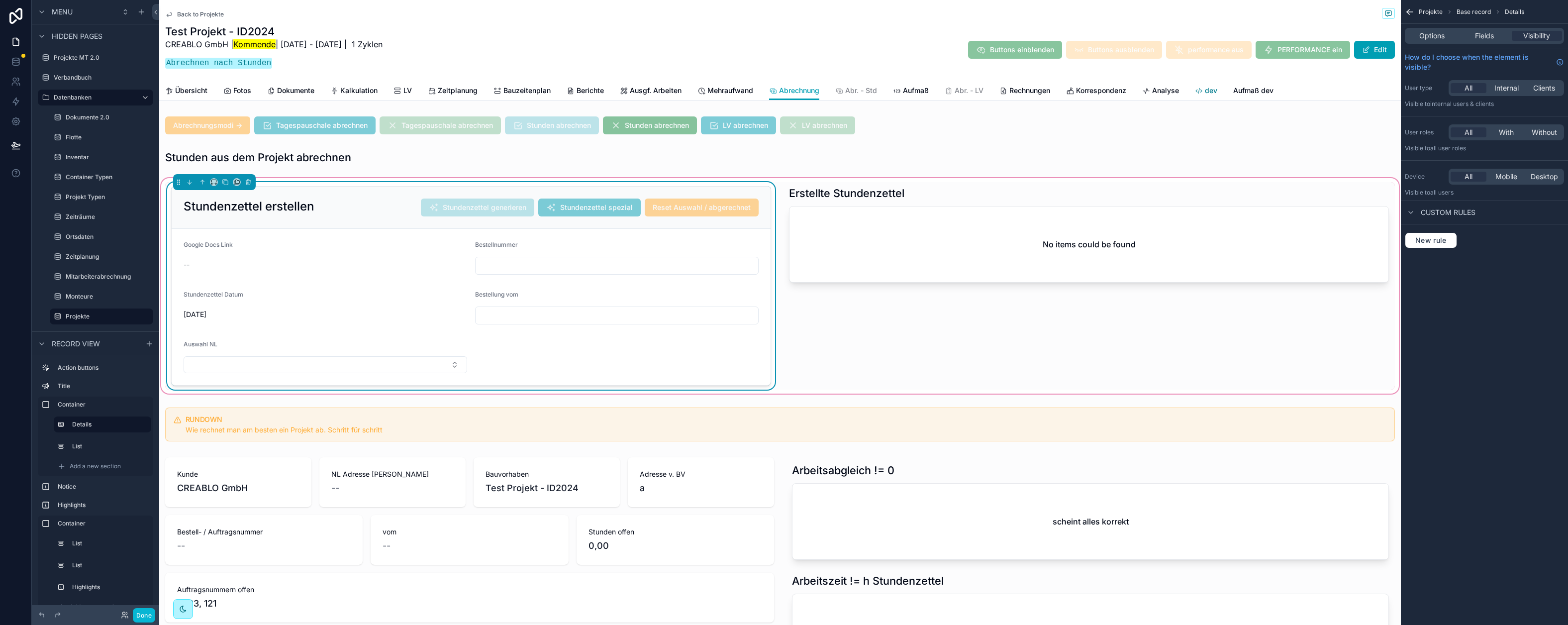
click at [1217, 92] on span "dev" at bounding box center [1210, 90] width 13 height 10
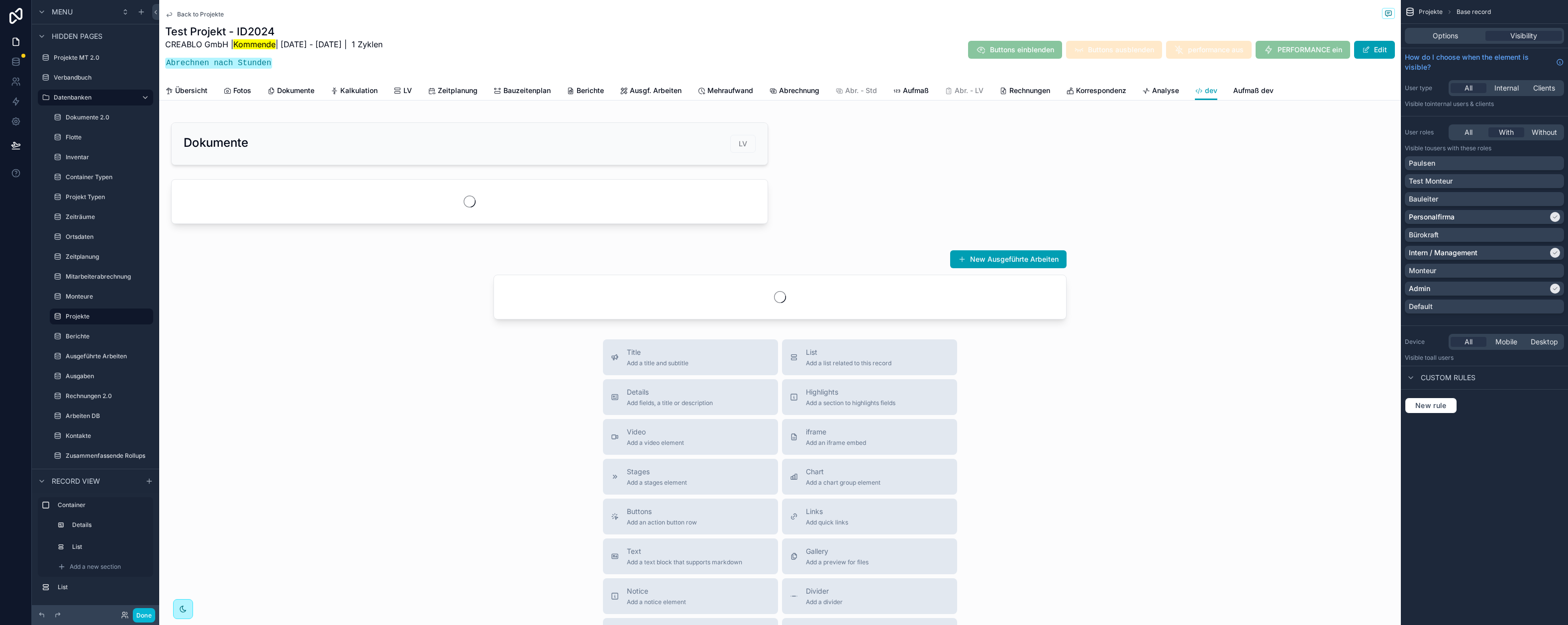
click at [973, 146] on div "Dokumente LV New Ausgeführte Arbeiten" at bounding box center [780, 217] width 1241 height 211
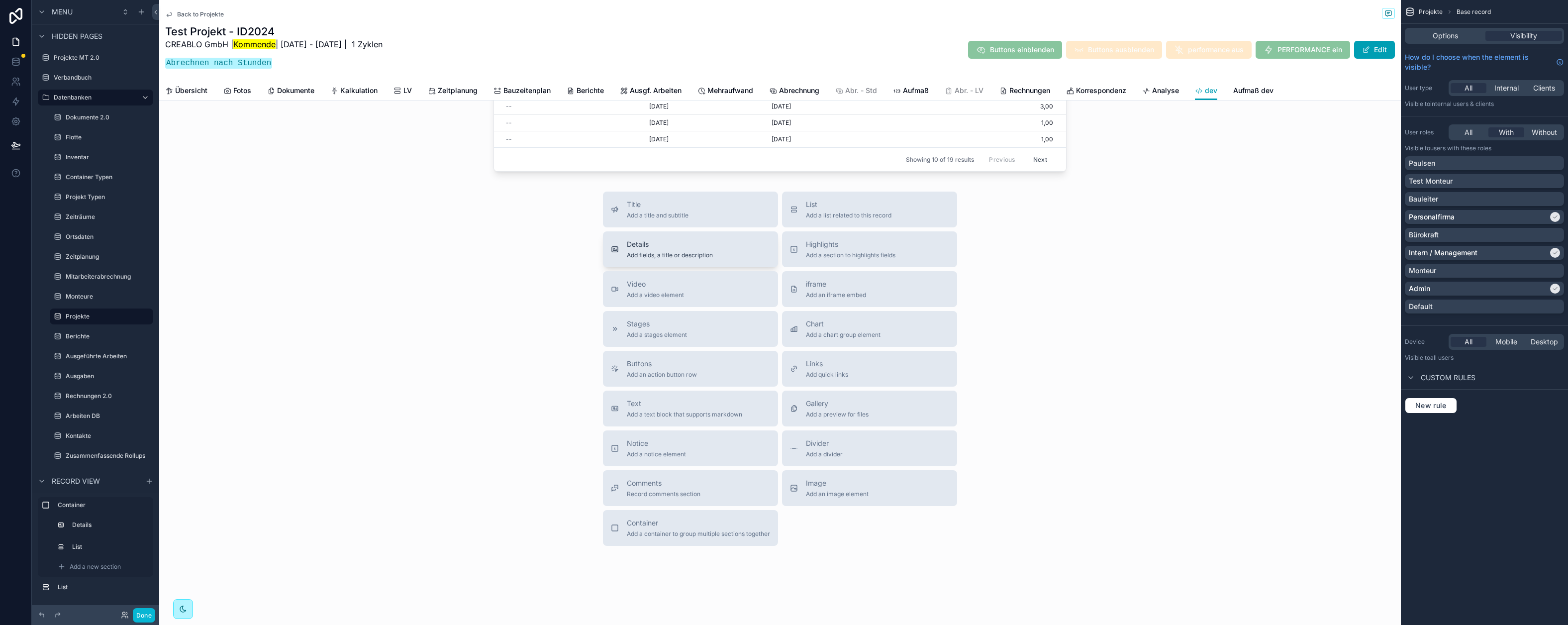
scroll to position [464, 0]
click at [697, 248] on span "Details" at bounding box center [670, 245] width 86 height 10
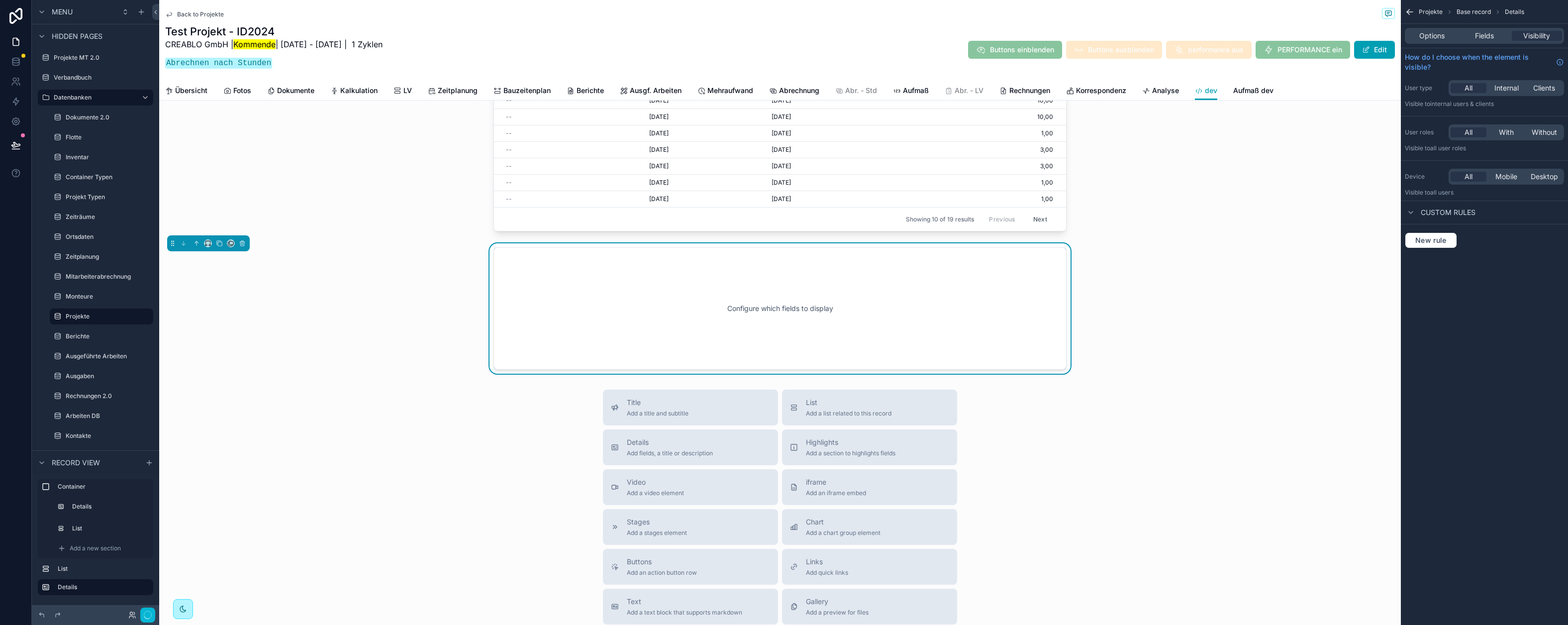
scroll to position [725, 0]
click at [196, 246] on icon "scrollable content" at bounding box center [196, 248] width 0 height 4
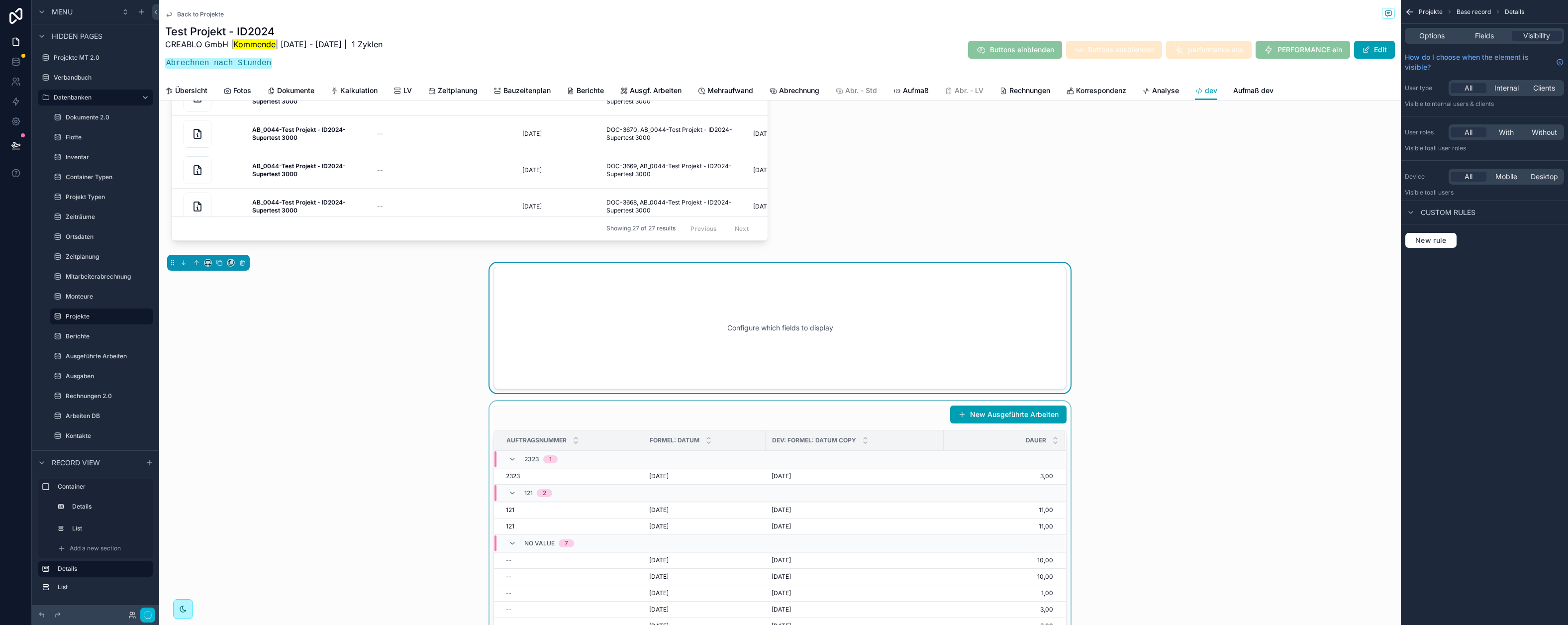
scroll to position [70, 0]
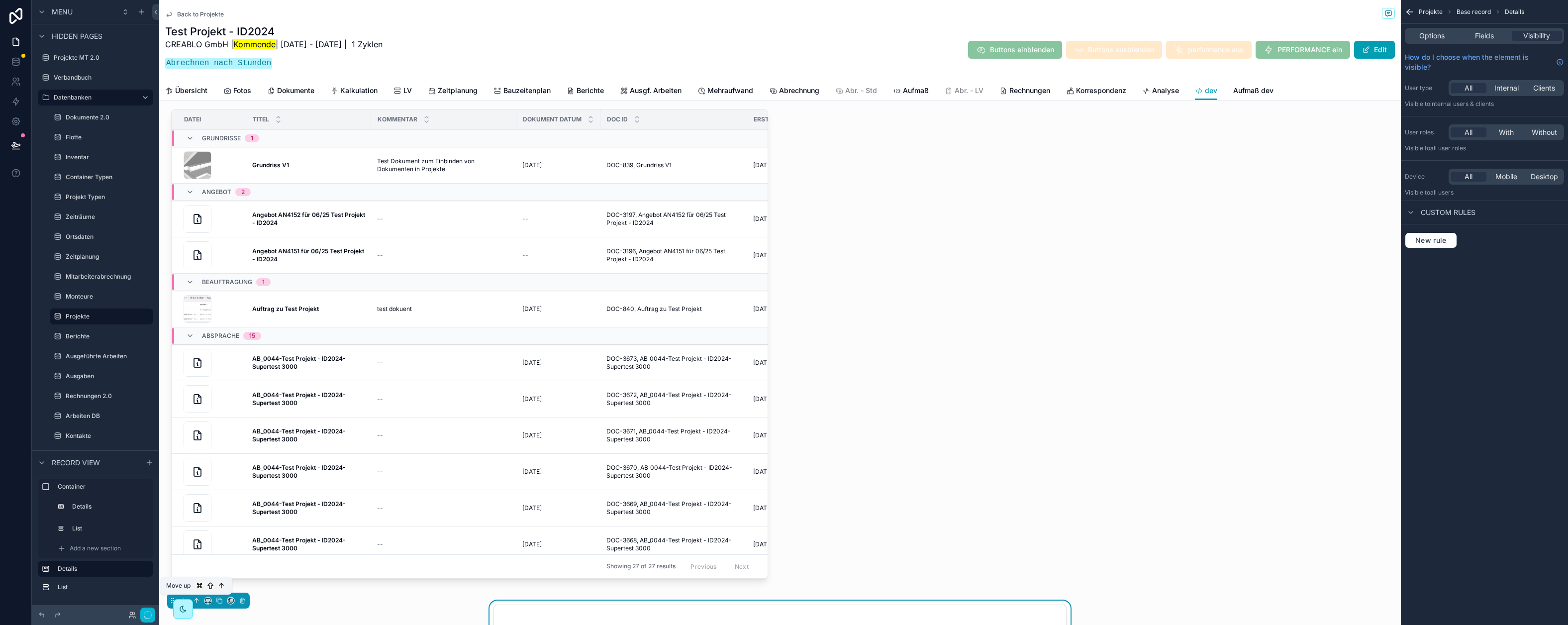
click at [193, 599] on icon "scrollable content" at bounding box center [196, 600] width 7 height 7
click at [194, 599] on icon "scrollable content" at bounding box center [196, 600] width 7 height 7
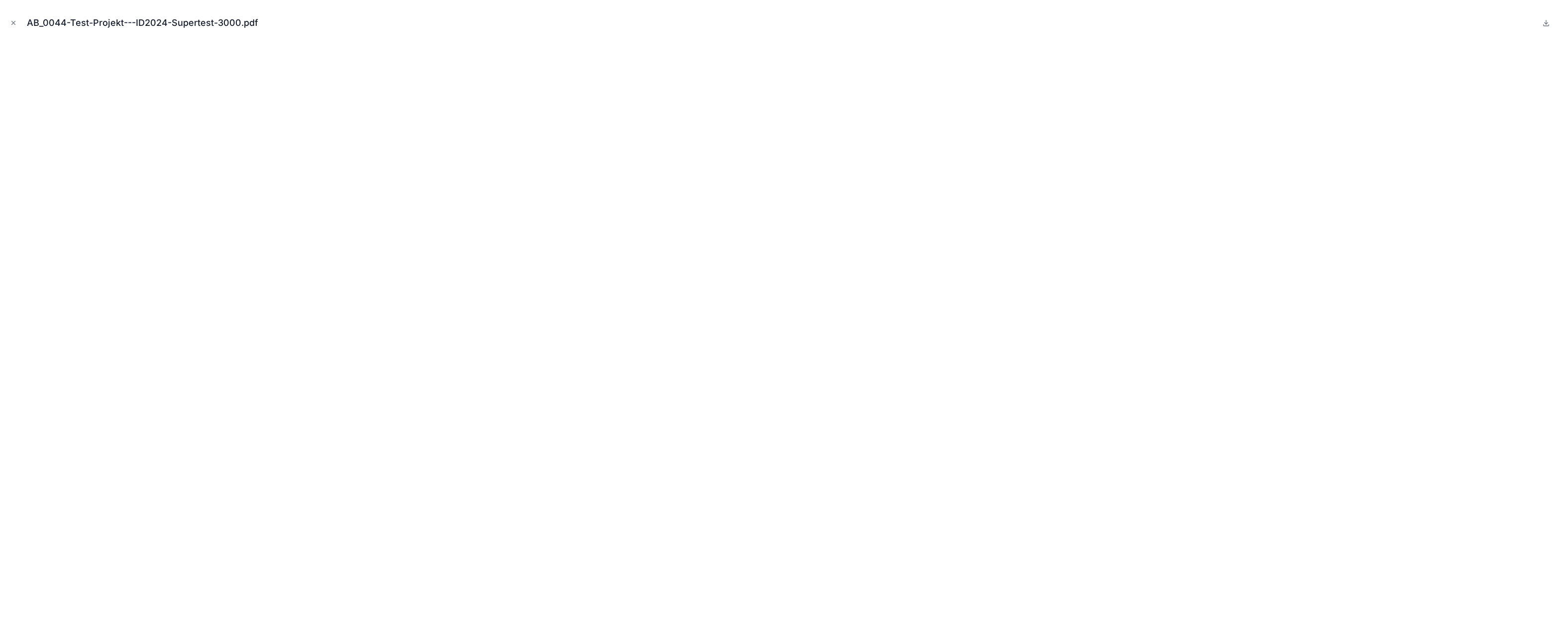
click at [14, 21] on icon "Close modal" at bounding box center [13, 23] width 7 height 7
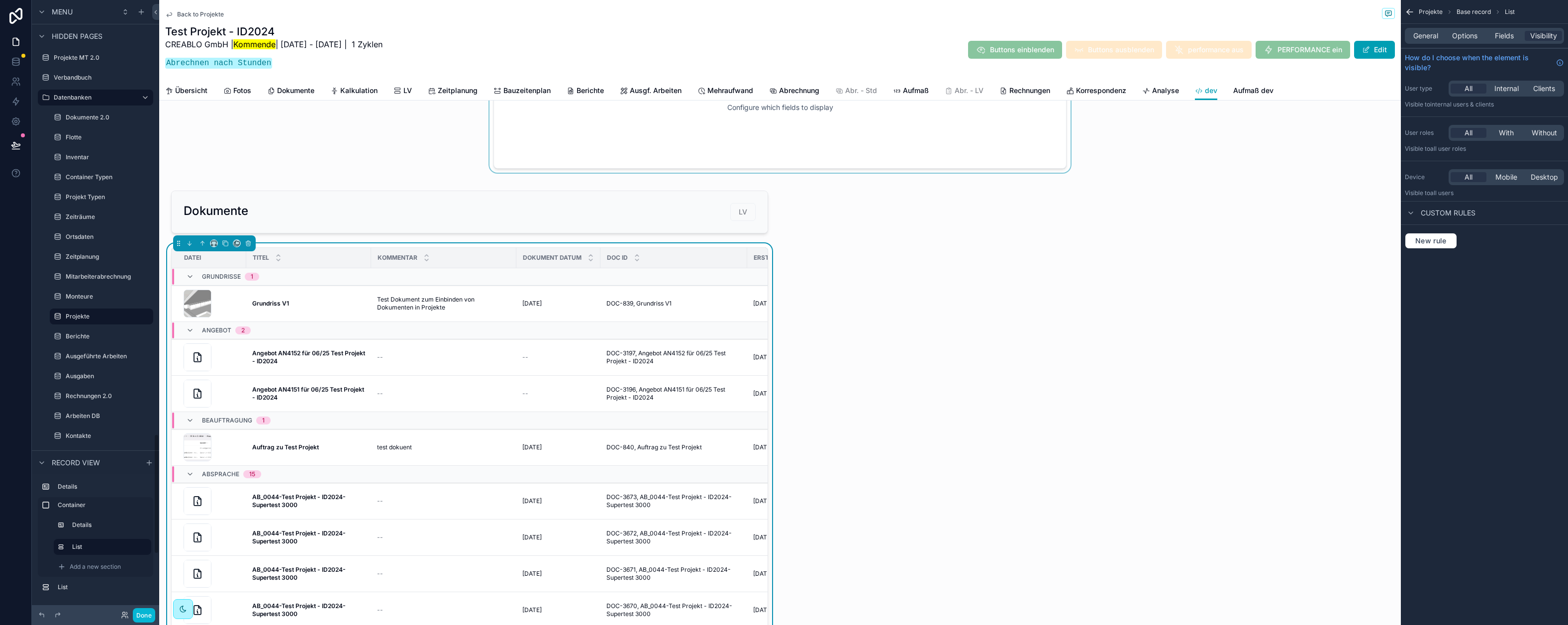
click at [686, 146] on div "scrollable content" at bounding box center [780, 108] width 1241 height 131
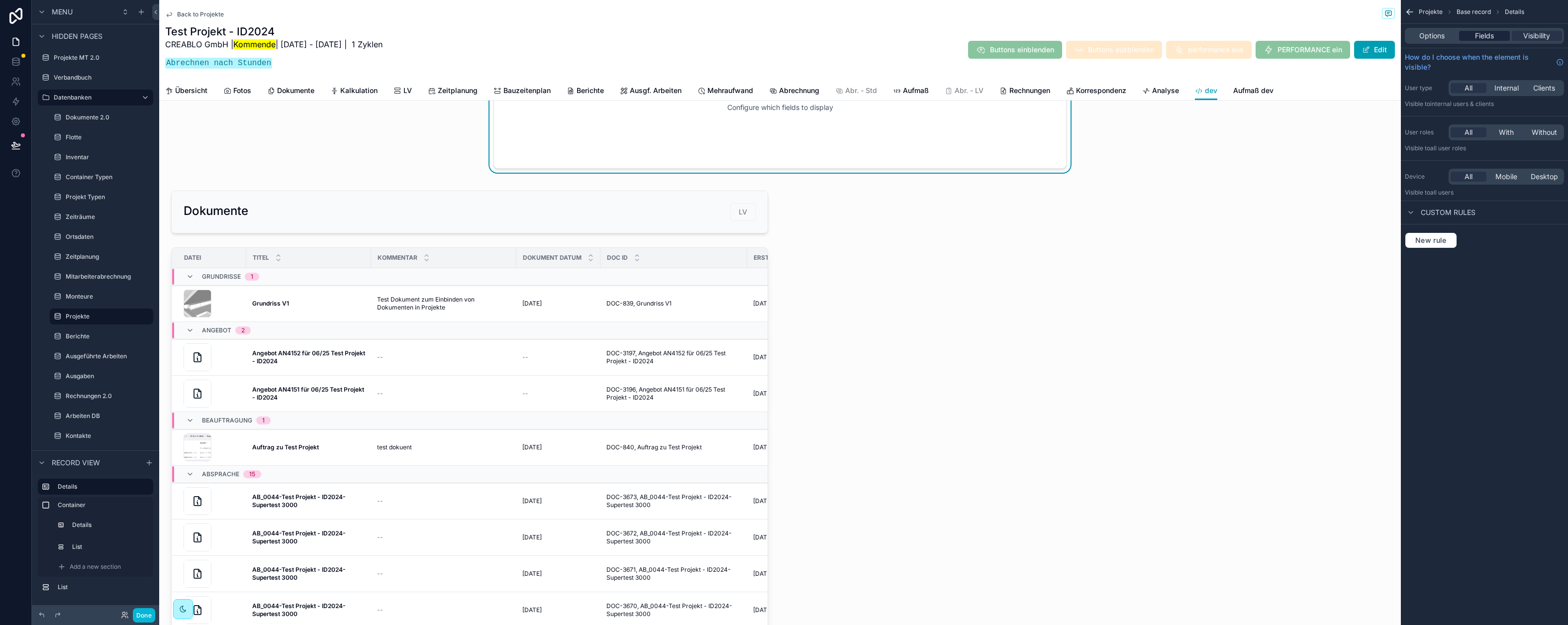
click at [1506, 38] on div "Fields" at bounding box center [1484, 36] width 51 height 10
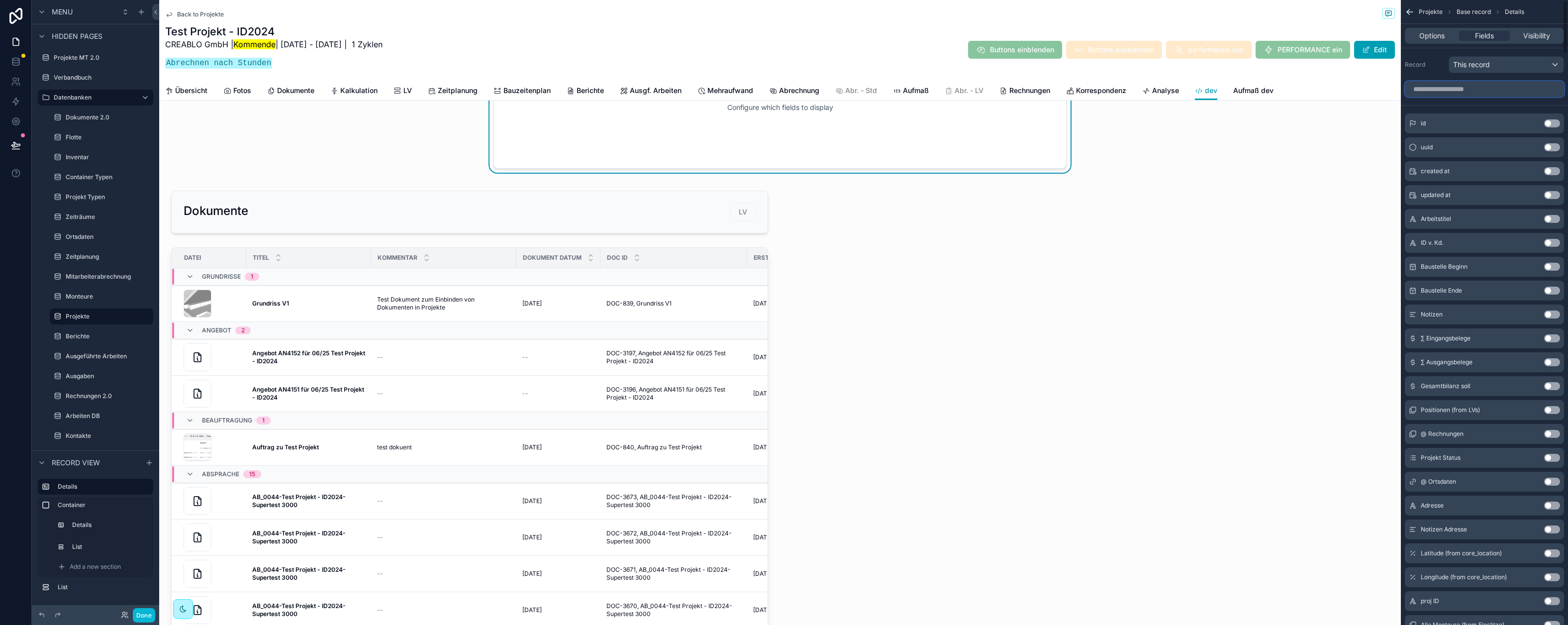
click at [1436, 86] on input "scrollable content" at bounding box center [1484, 89] width 159 height 16
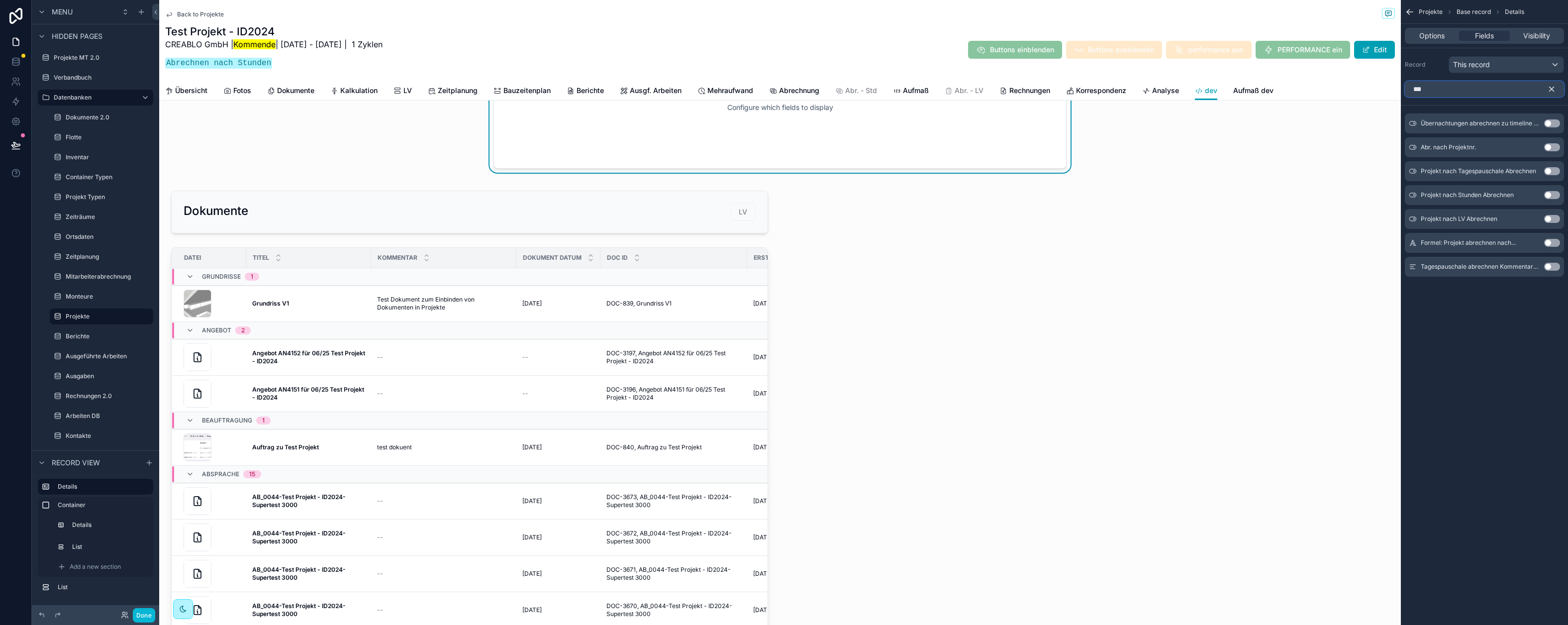
type input "***"
click at [1549, 146] on button "Use setting" at bounding box center [1552, 148] width 16 height 8
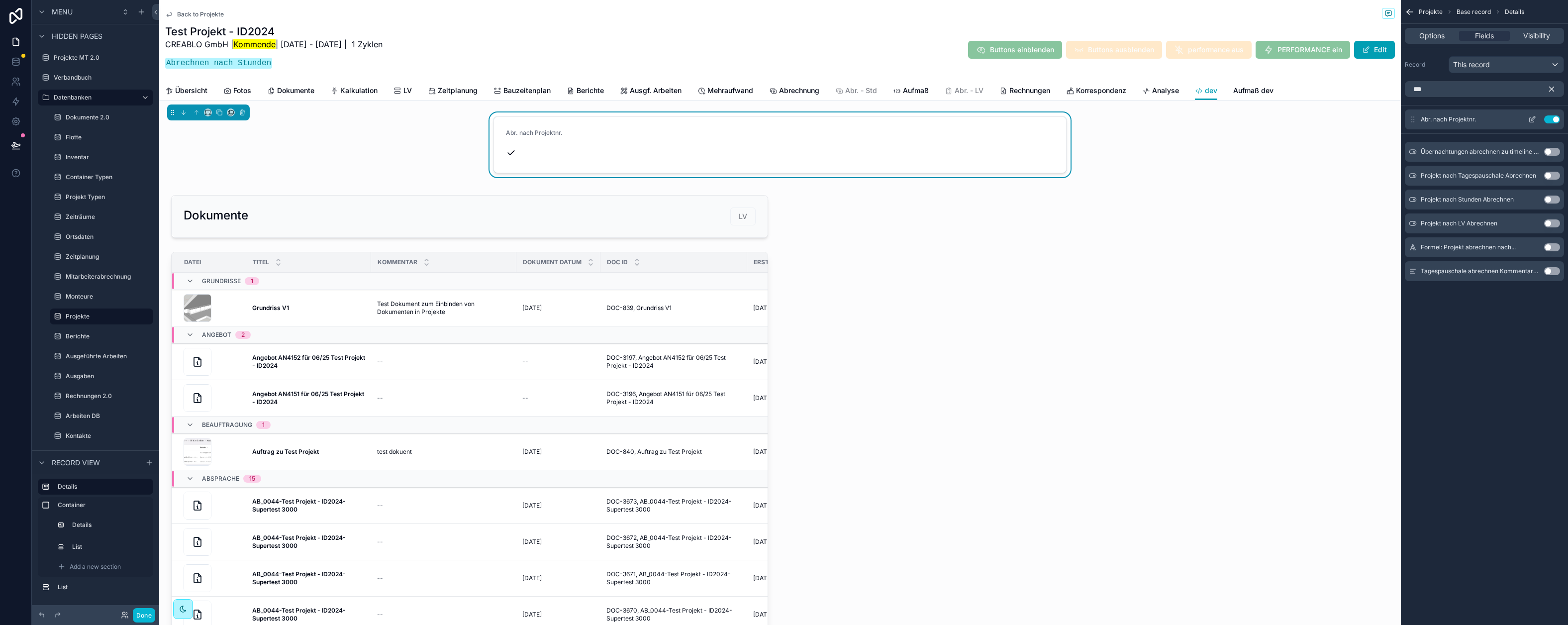
click at [1530, 121] on icon "scrollable content" at bounding box center [1532, 118] width 4 height 4
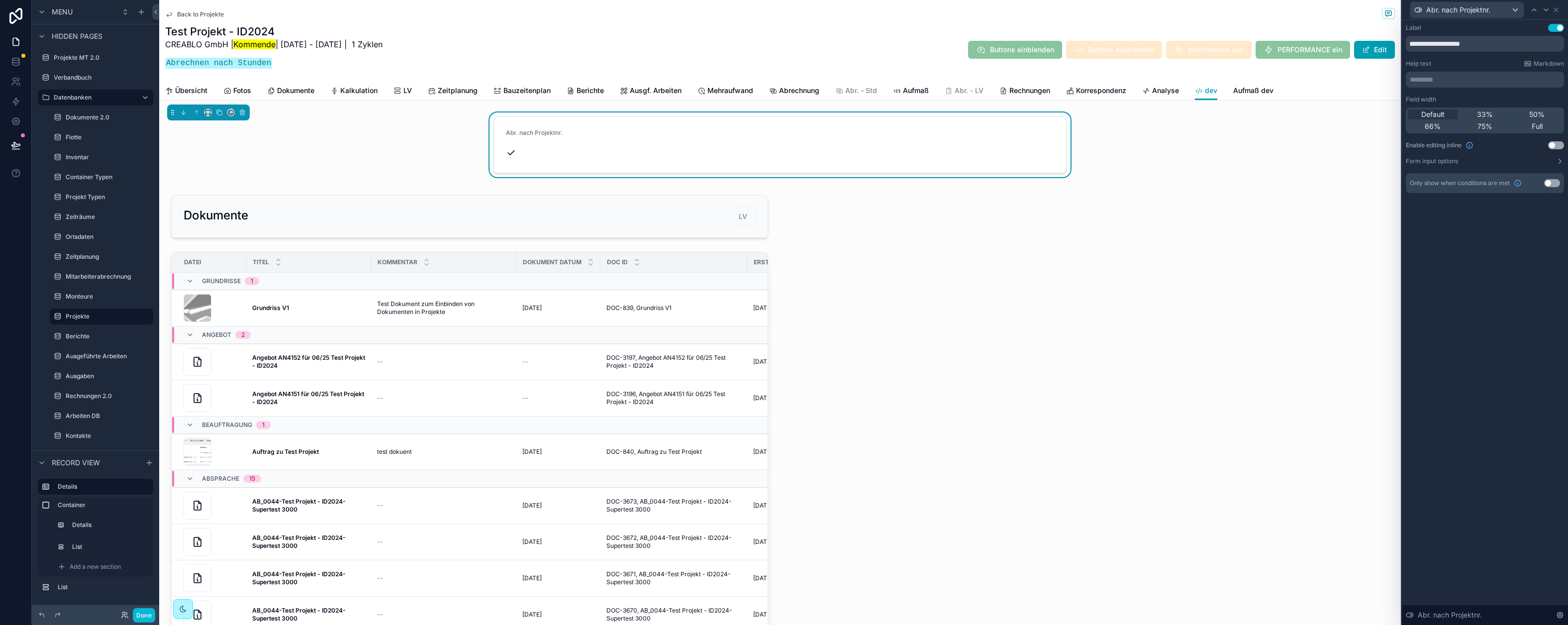
click at [1563, 146] on button "Use setting" at bounding box center [1556, 146] width 16 height 8
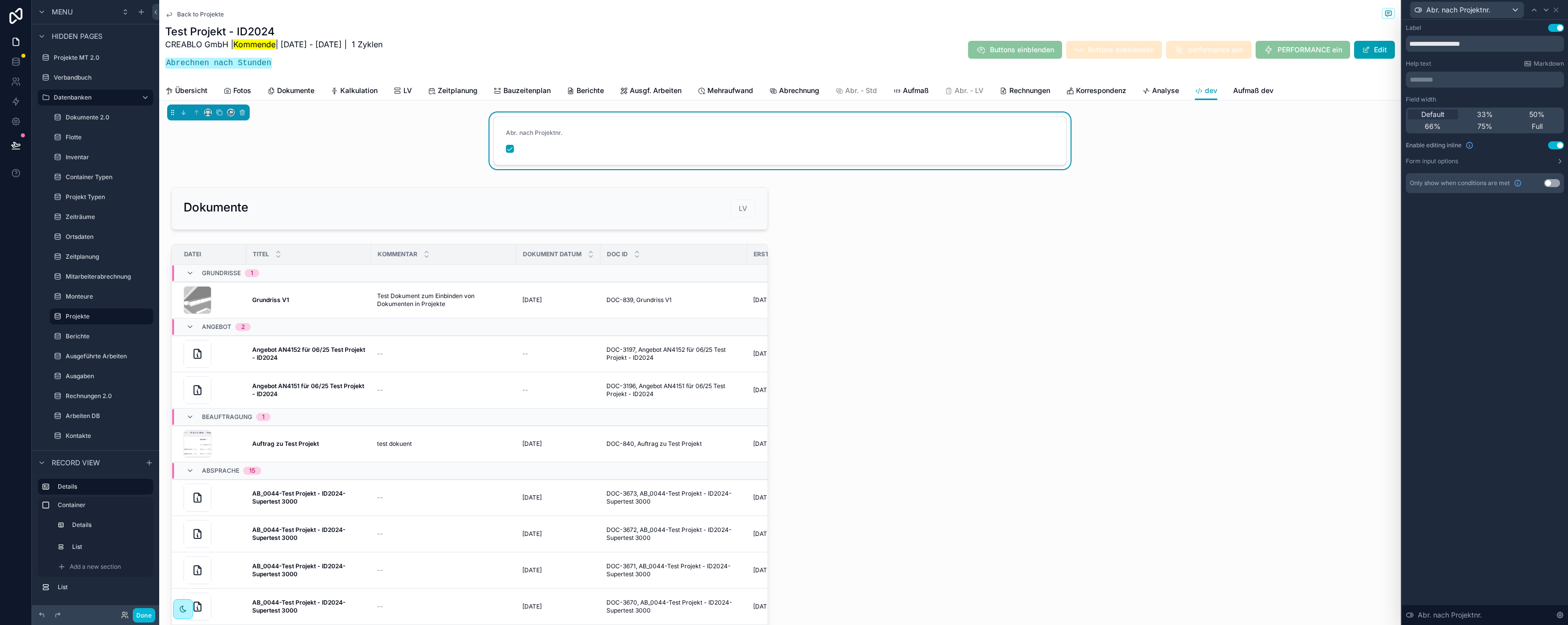
click at [514, 142] on div "Abr. nach Projektnr." at bounding box center [572, 141] width 132 height 24
click at [509, 151] on button "scrollable content" at bounding box center [510, 149] width 8 height 8
click at [773, 94] on icon "scrollable content" at bounding box center [773, 91] width 8 height 8
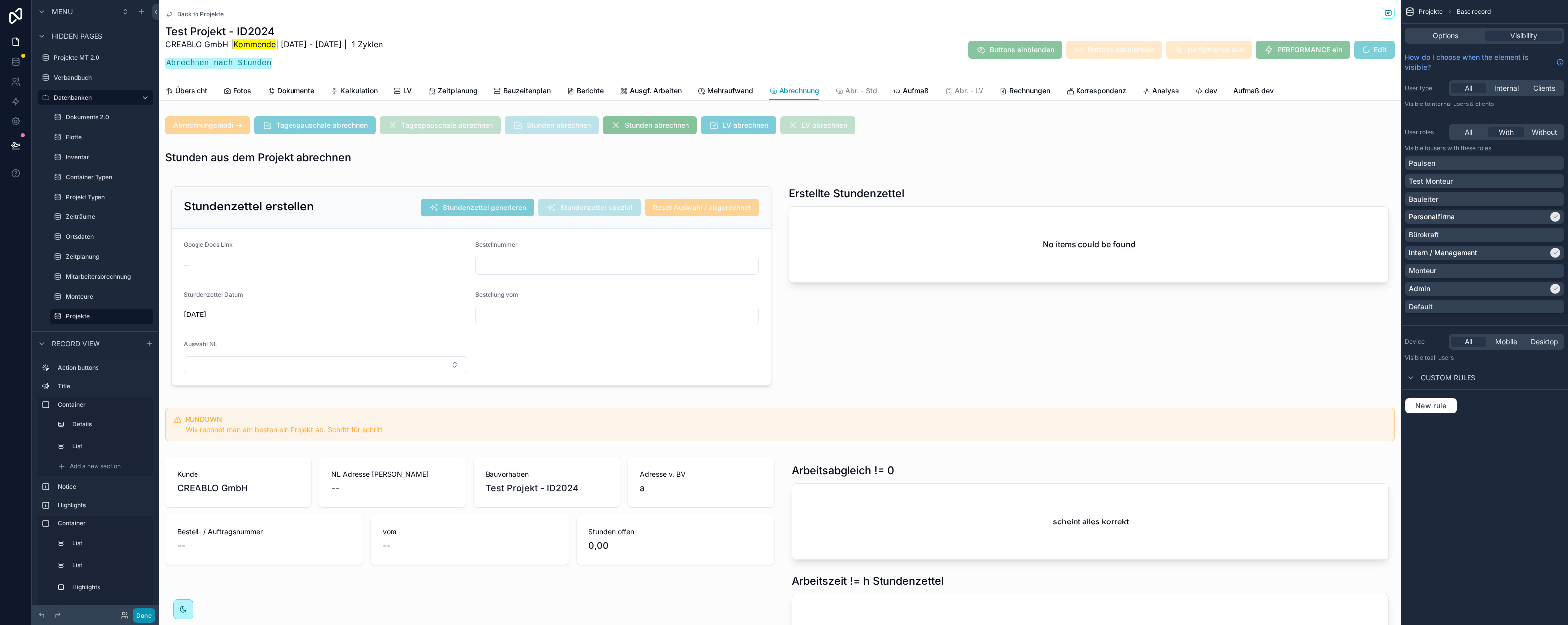
click at [143, 615] on button "Done" at bounding box center [144, 615] width 23 height 15
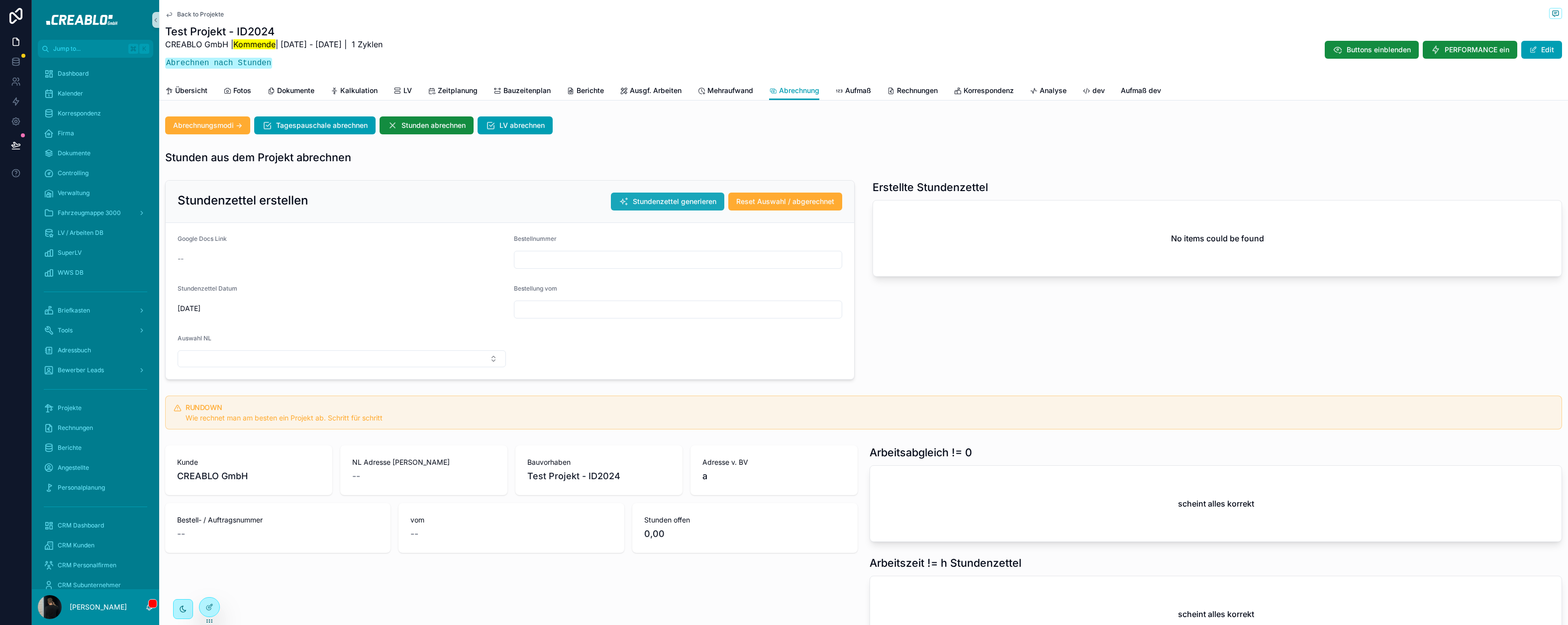
click at [641, 202] on span "Stundenzettel generieren" at bounding box center [675, 201] width 83 height 10
click at [214, 609] on div at bounding box center [209, 606] width 20 height 19
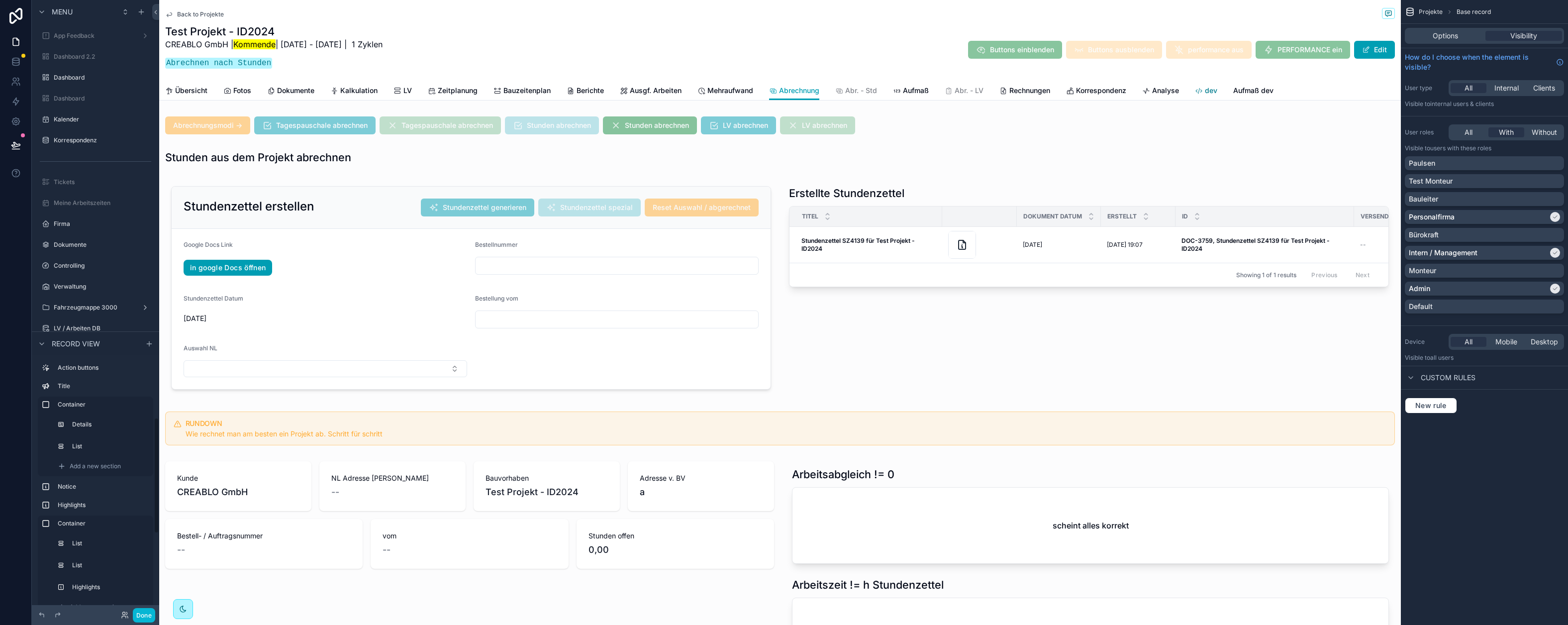
scroll to position [2207, 0]
click at [1202, 93] on icon "scrollable content" at bounding box center [1199, 91] width 8 height 8
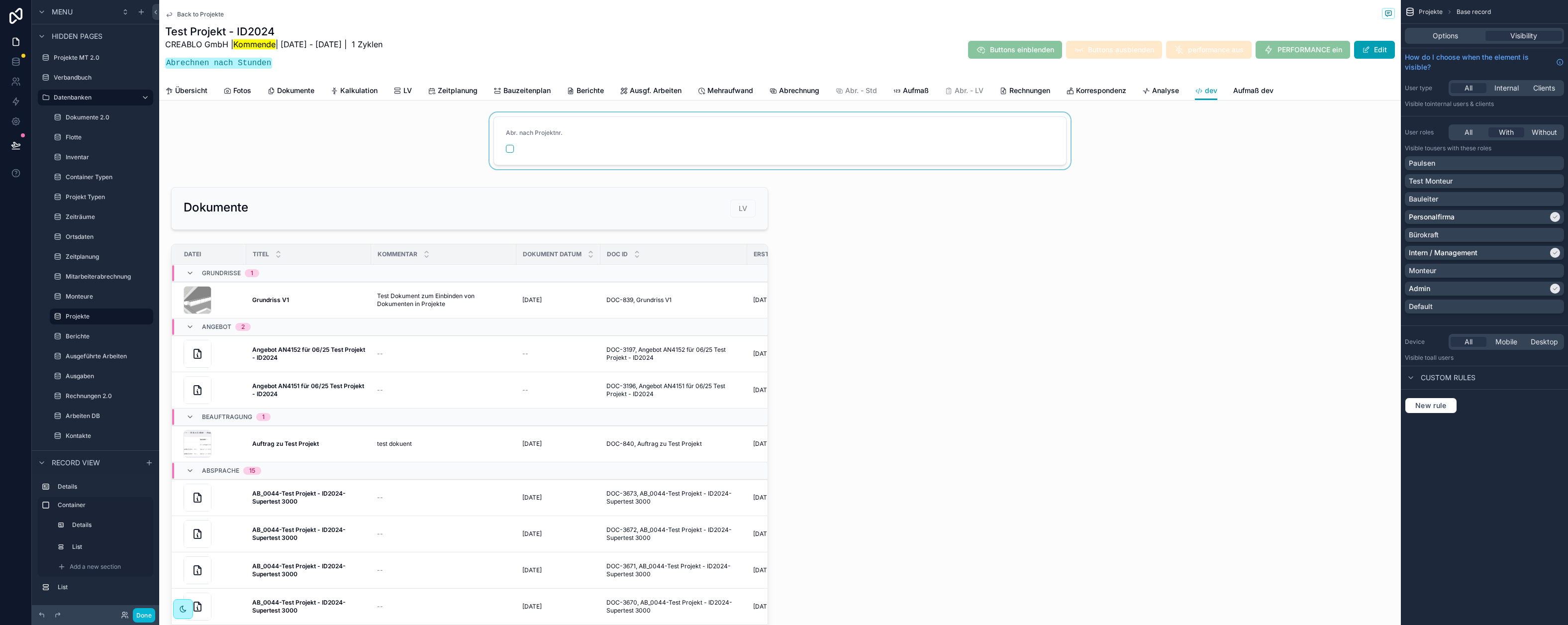
click at [508, 155] on div "scrollable content" at bounding box center [780, 140] width 1241 height 56
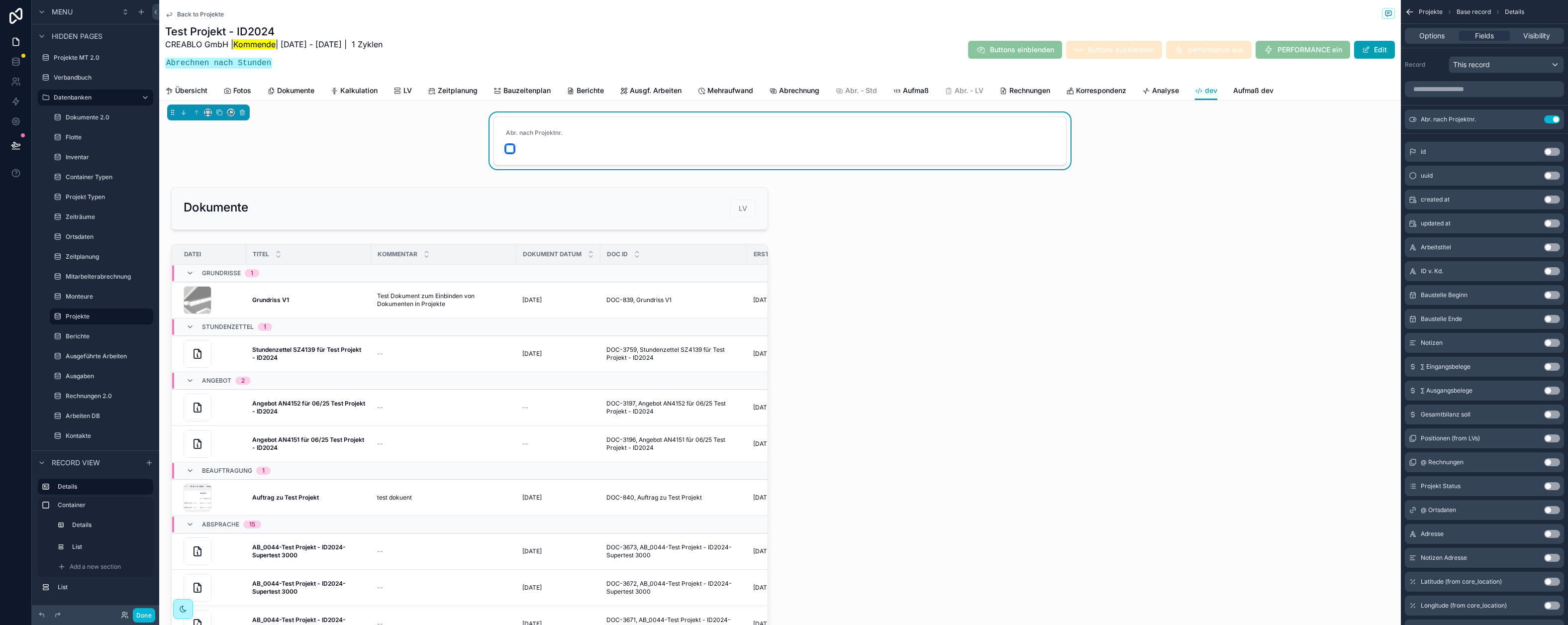
click at [507, 151] on button "scrollable content" at bounding box center [510, 149] width 8 height 8
click at [781, 87] on span "Abrechnung" at bounding box center [798, 90] width 41 height 10
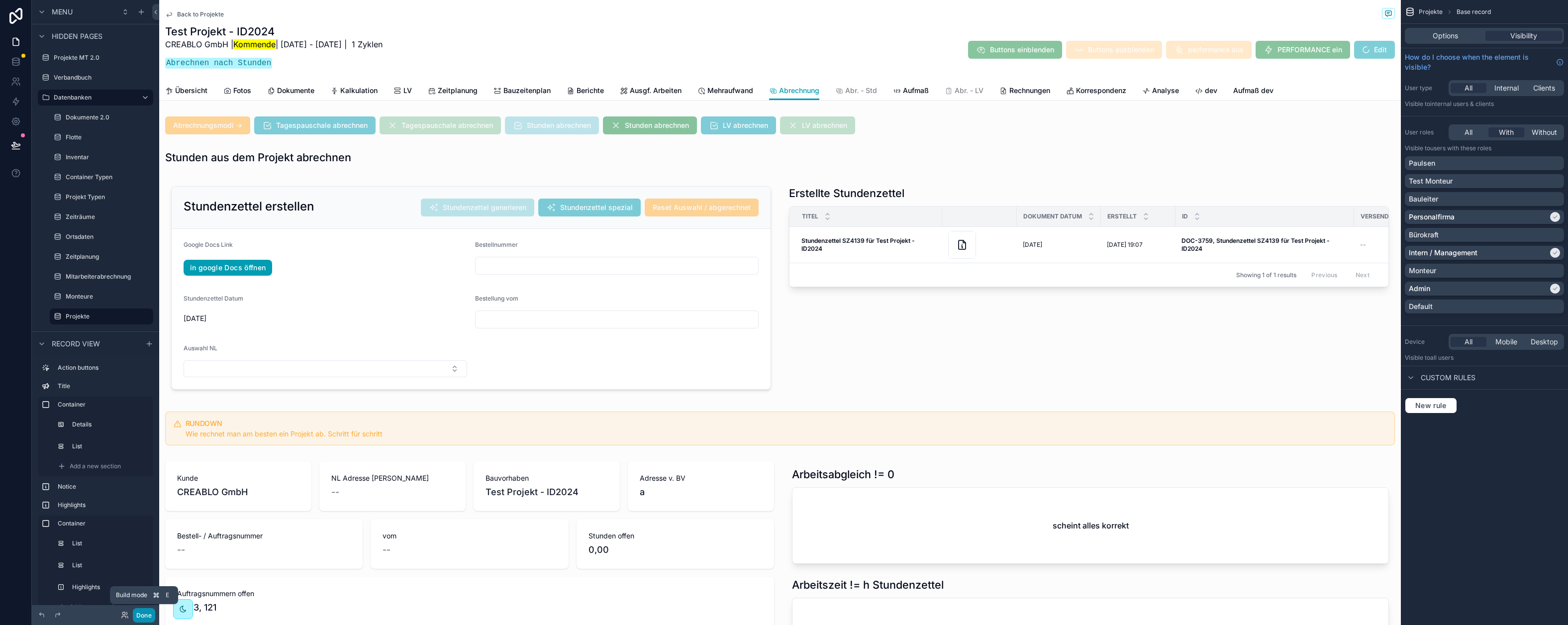
click at [145, 618] on button "Done" at bounding box center [144, 615] width 23 height 15
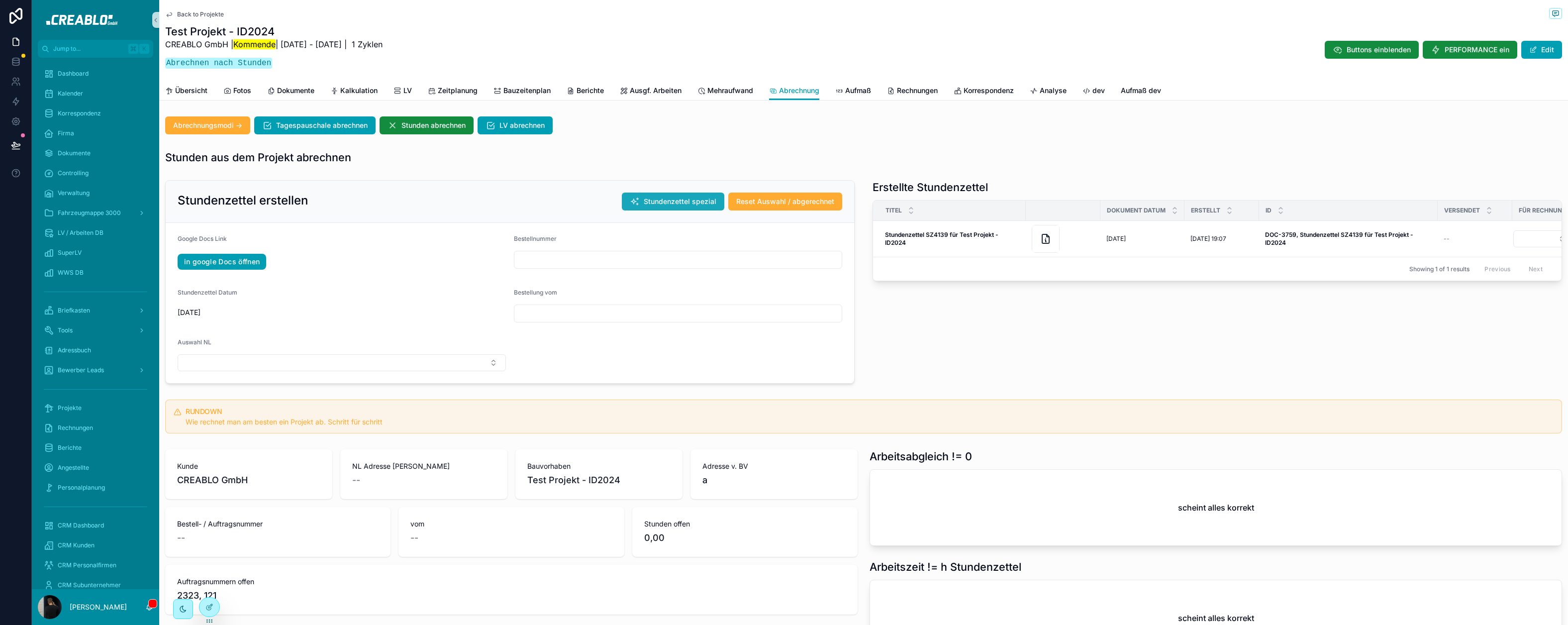
click at [690, 204] on span "Stundenzettel spezial" at bounding box center [679, 201] width 72 height 10
click at [1049, 247] on div "scrollable content" at bounding box center [1045, 239] width 28 height 28
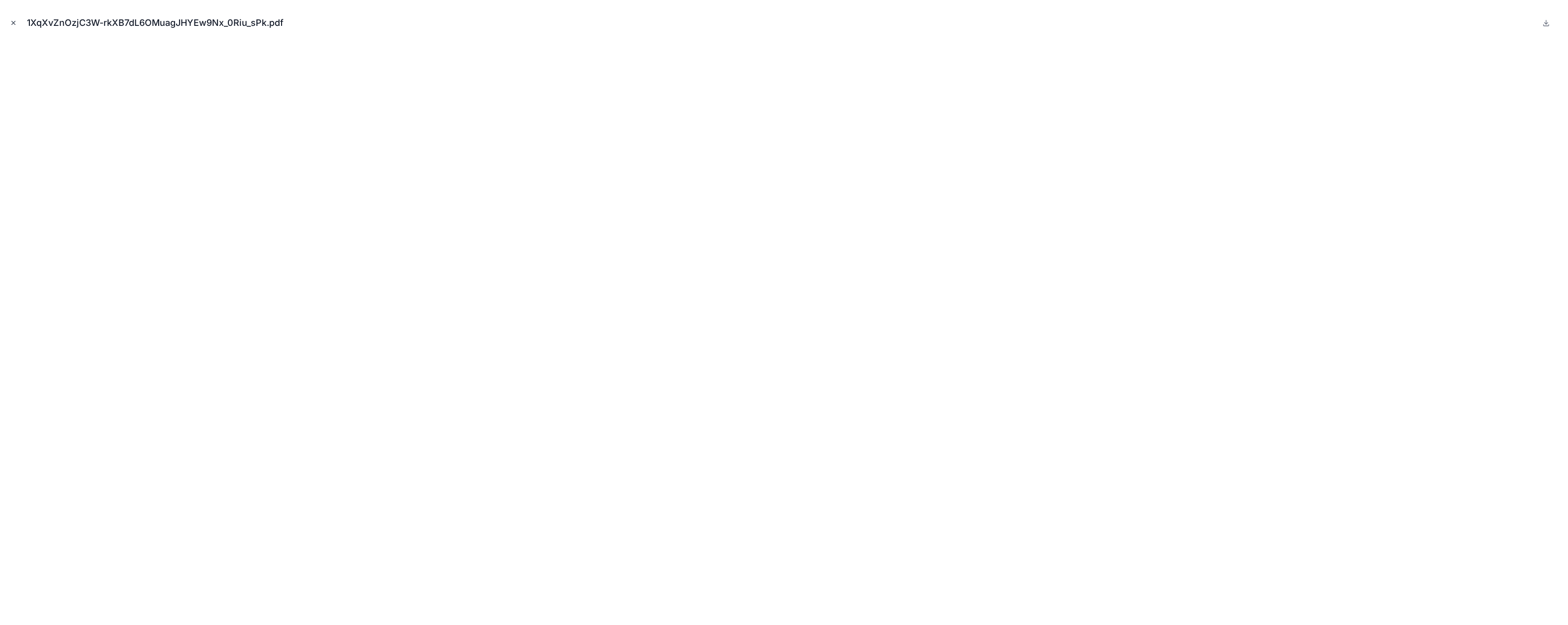
click at [14, 22] on icon "Close modal" at bounding box center [14, 24] width 4 height 4
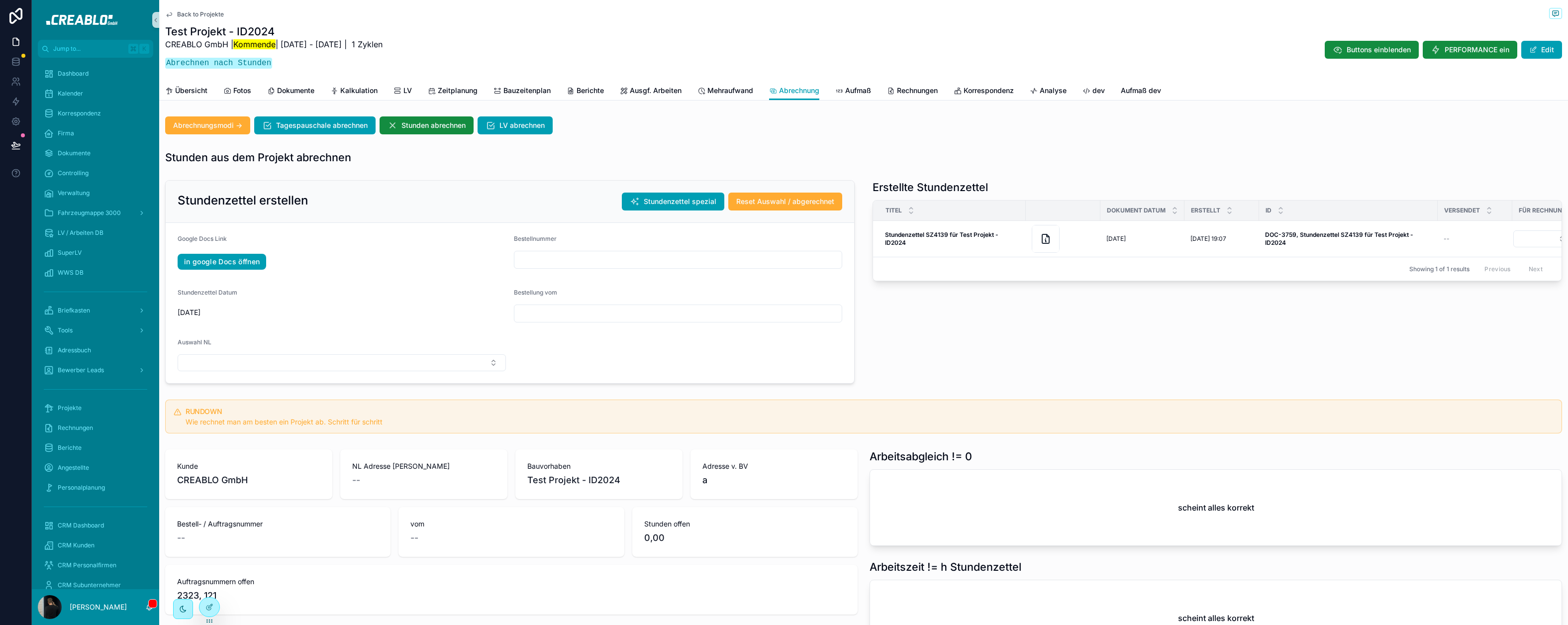
click at [574, 182] on div "Stundenzettel erstellen Stundenzettel spezial Reset Auswahl / abgerechnet" at bounding box center [509, 201] width 688 height 43
click at [575, 181] on div "Stundenzettel erstellen Stundenzettel spezial Reset Auswahl / abgerechnet" at bounding box center [509, 201] width 688 height 43
click at [207, 615] on div at bounding box center [209, 606] width 20 height 19
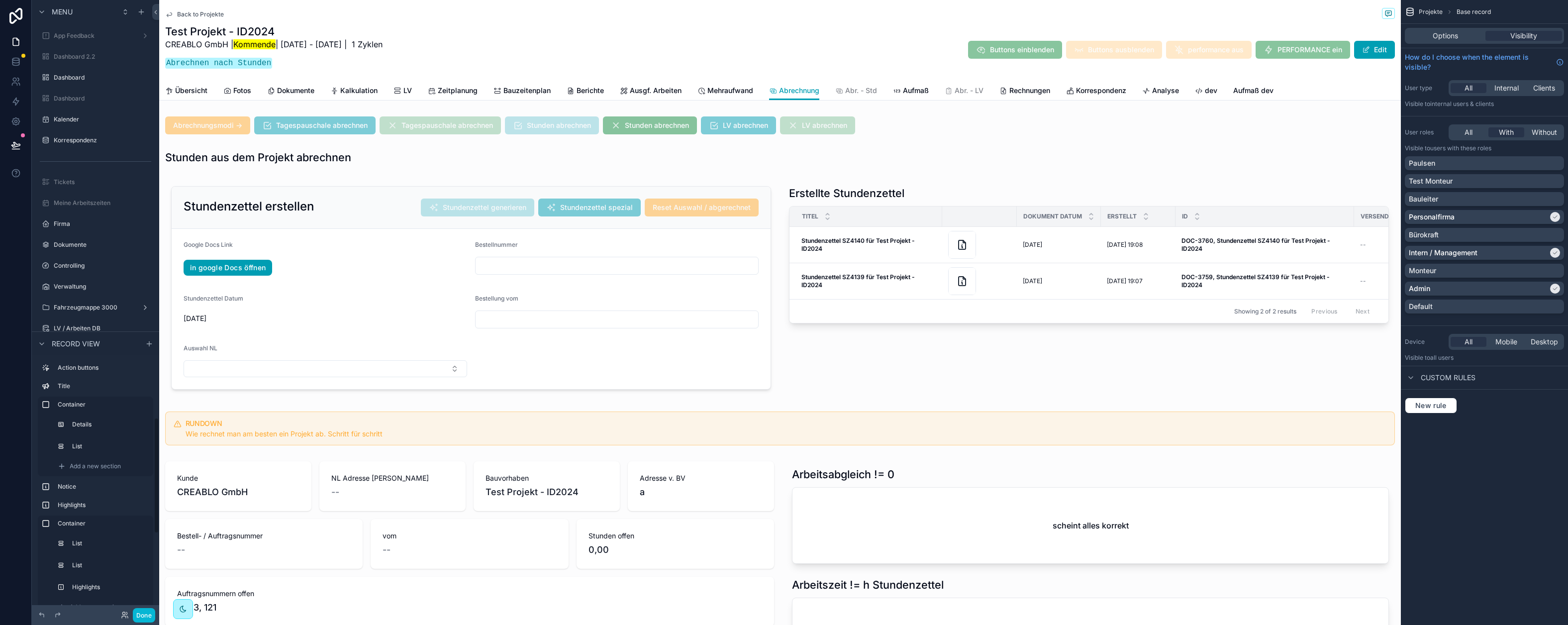
scroll to position [2207, 0]
click at [735, 188] on div "scrollable content" at bounding box center [780, 287] width 1241 height 223
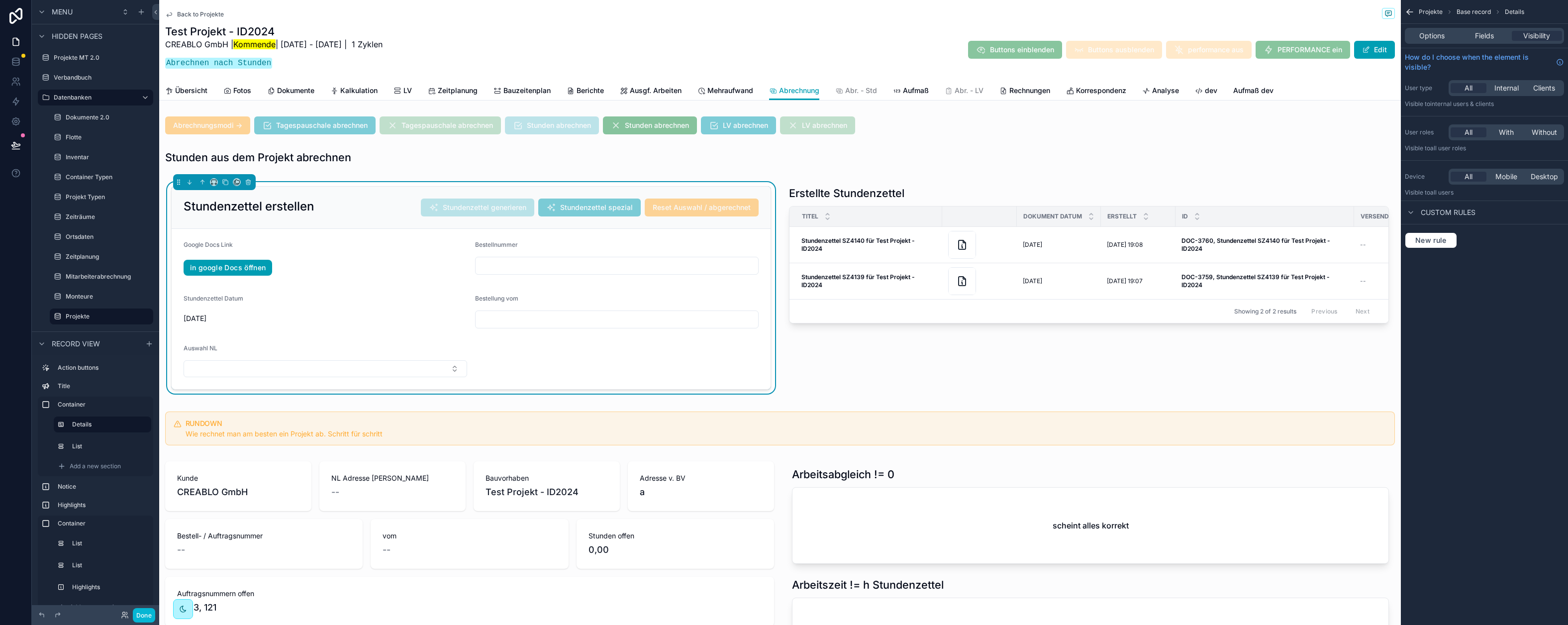
click at [194, 13] on span "Back to Projekte" at bounding box center [200, 15] width 47 height 8
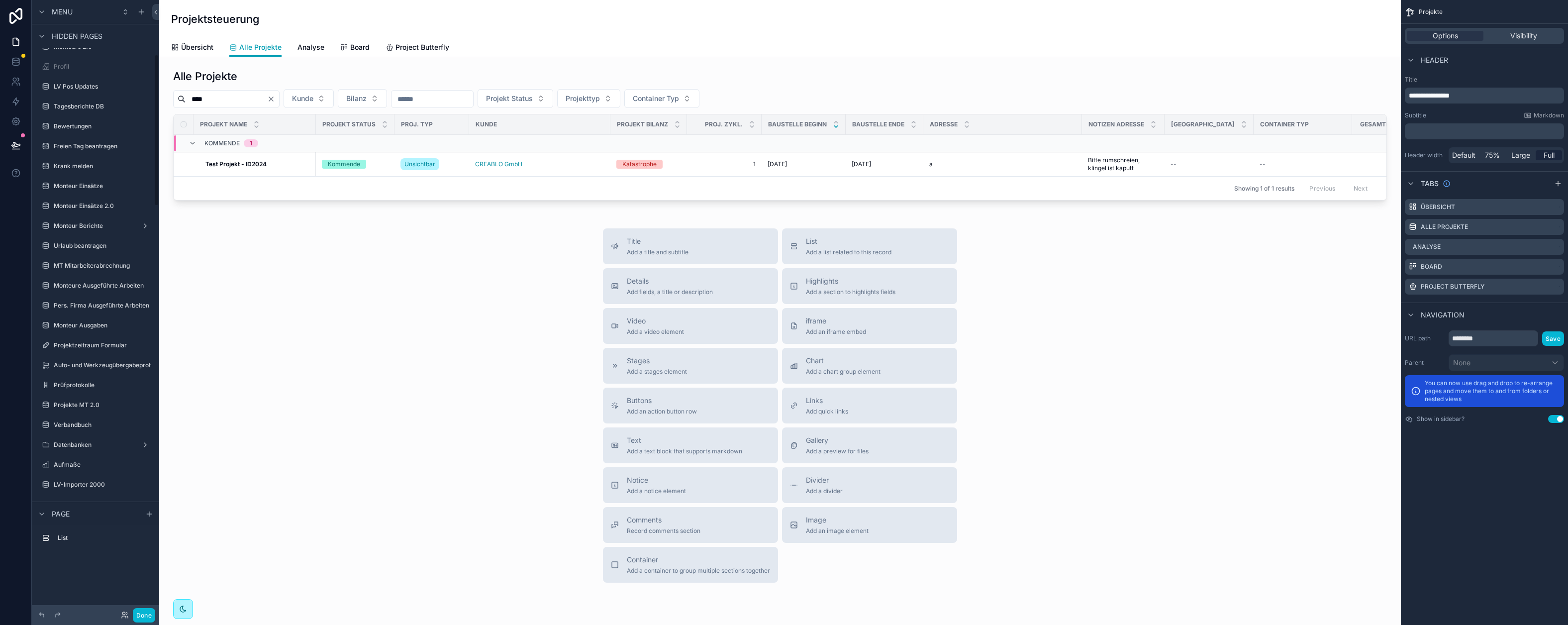
scroll to position [220, 0]
click at [226, 100] on div "scrollable content" at bounding box center [780, 135] width 1225 height 140
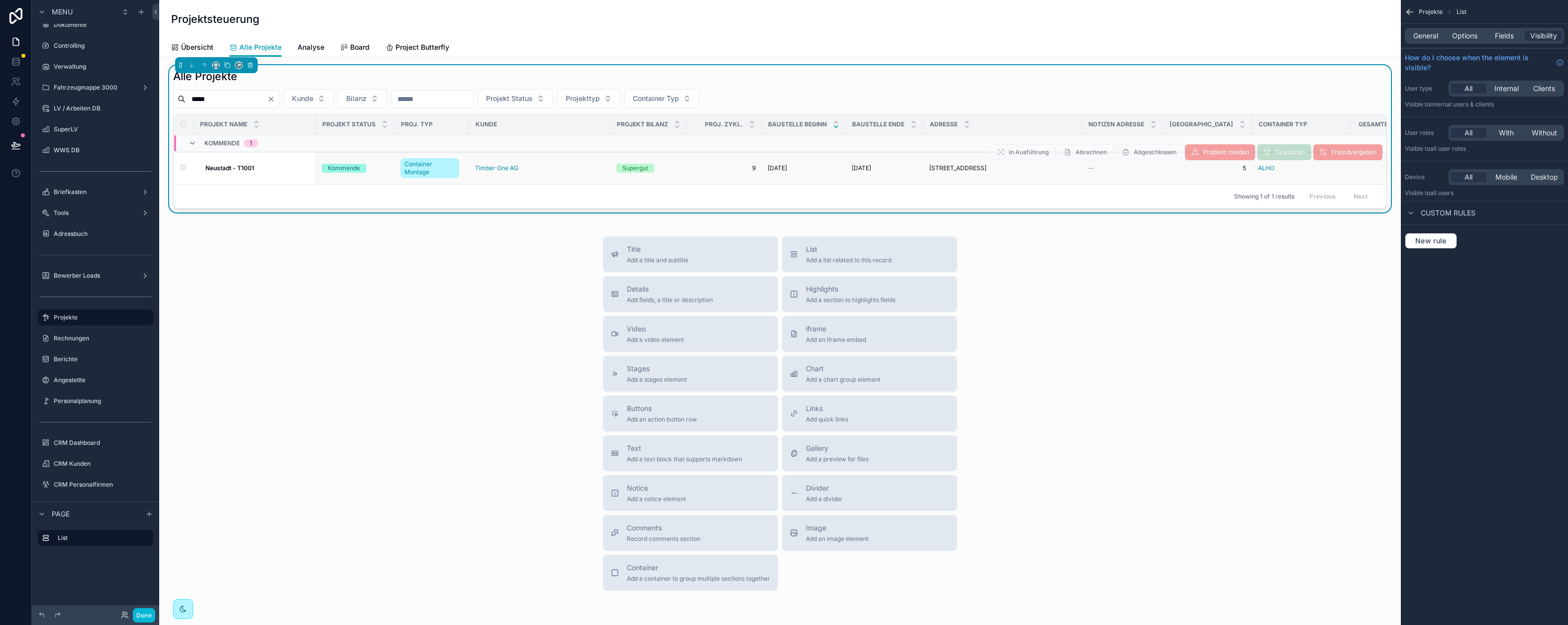
type input "*****"
click at [259, 171] on div "Neustadt - T1001 Neustadt - T1001" at bounding box center [257, 168] width 104 height 8
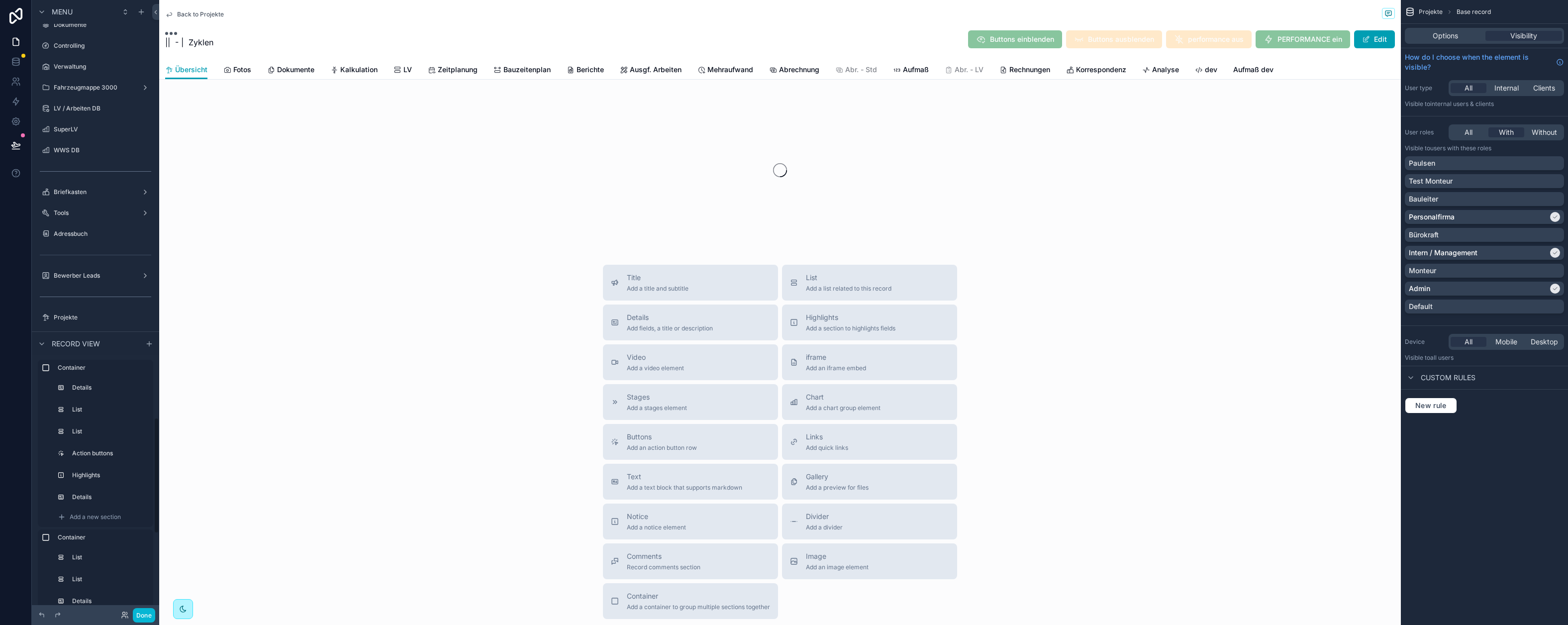
scroll to position [2207, 0]
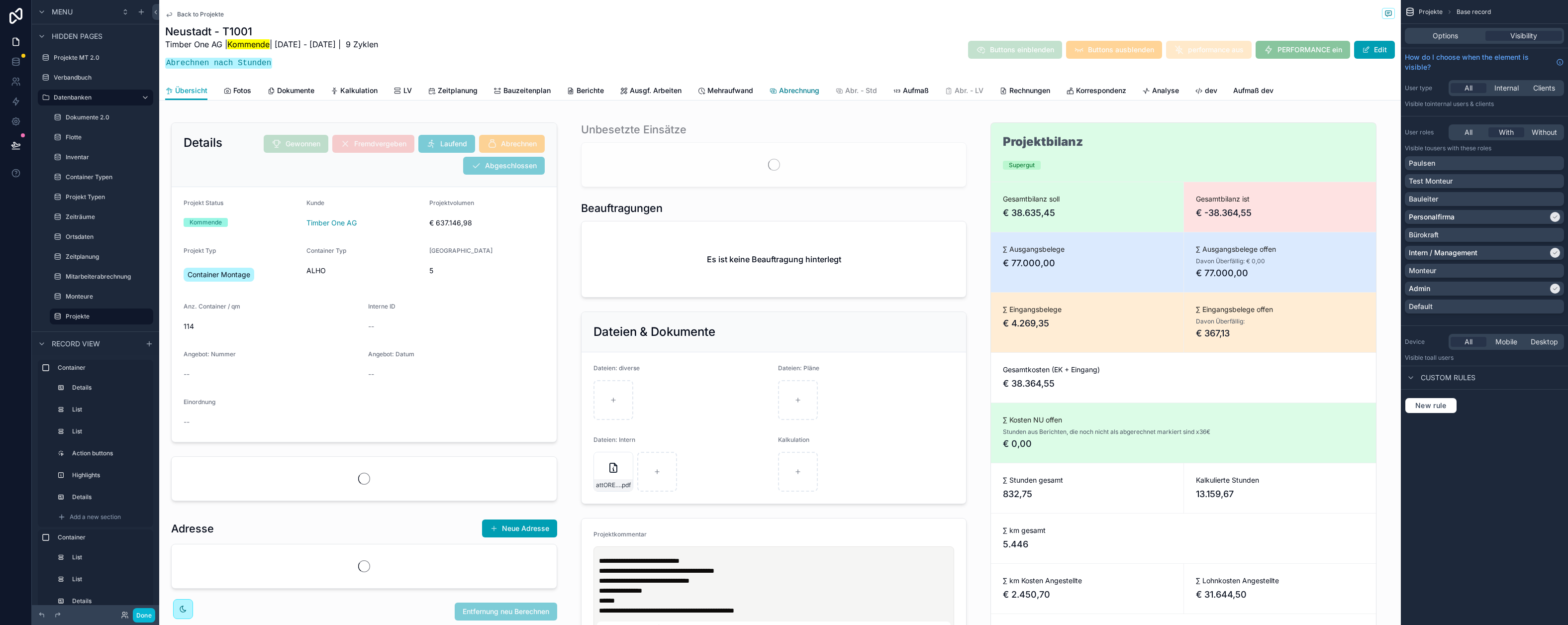
click at [792, 86] on span "Abrechnung" at bounding box center [798, 90] width 41 height 10
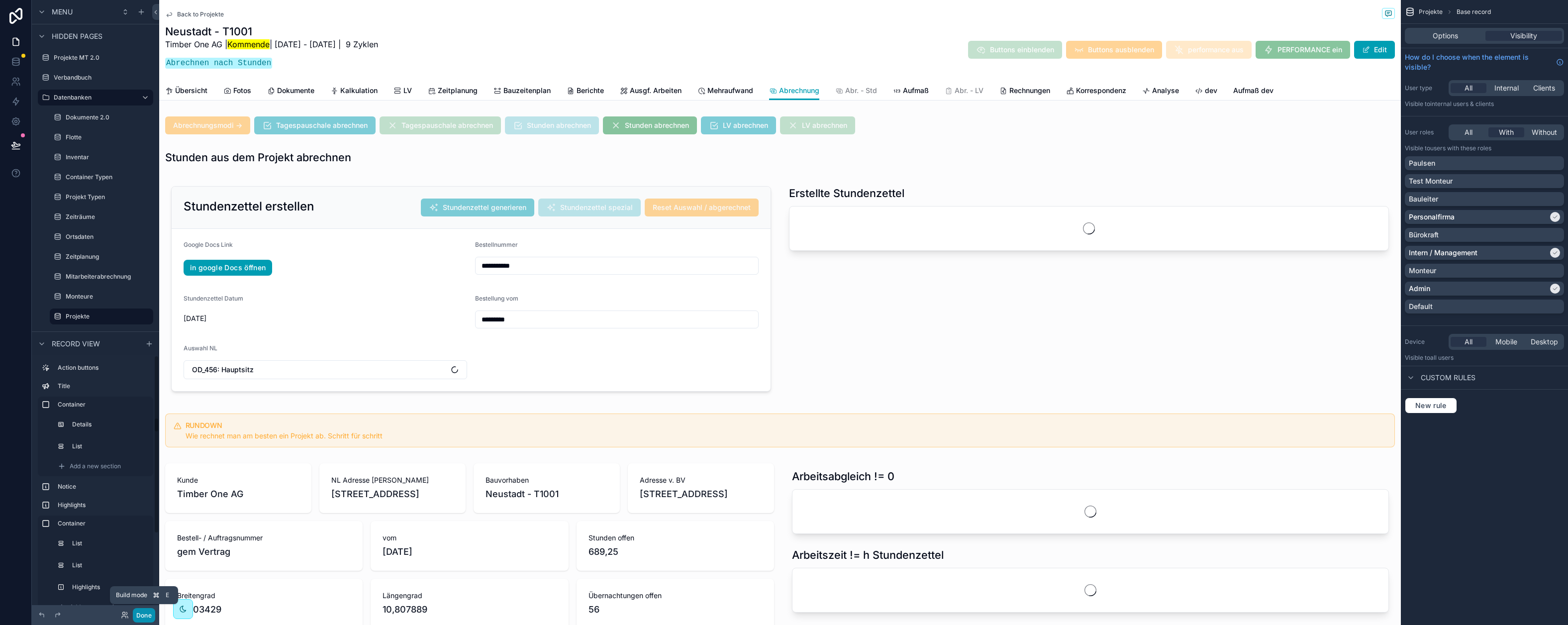
click at [145, 617] on button "Done" at bounding box center [144, 615] width 23 height 15
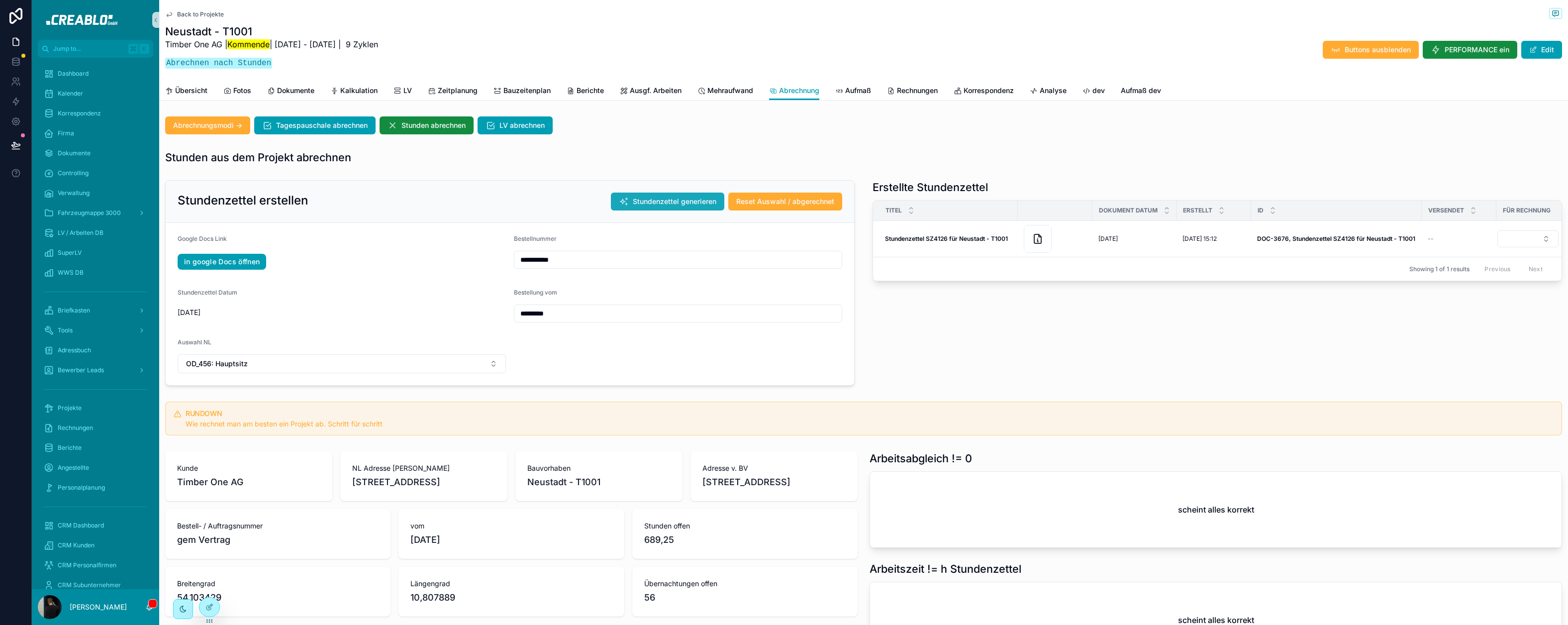
click at [646, 202] on span "Stundenzettel generieren" at bounding box center [675, 201] width 83 height 10
click at [204, 606] on div at bounding box center [209, 606] width 20 height 19
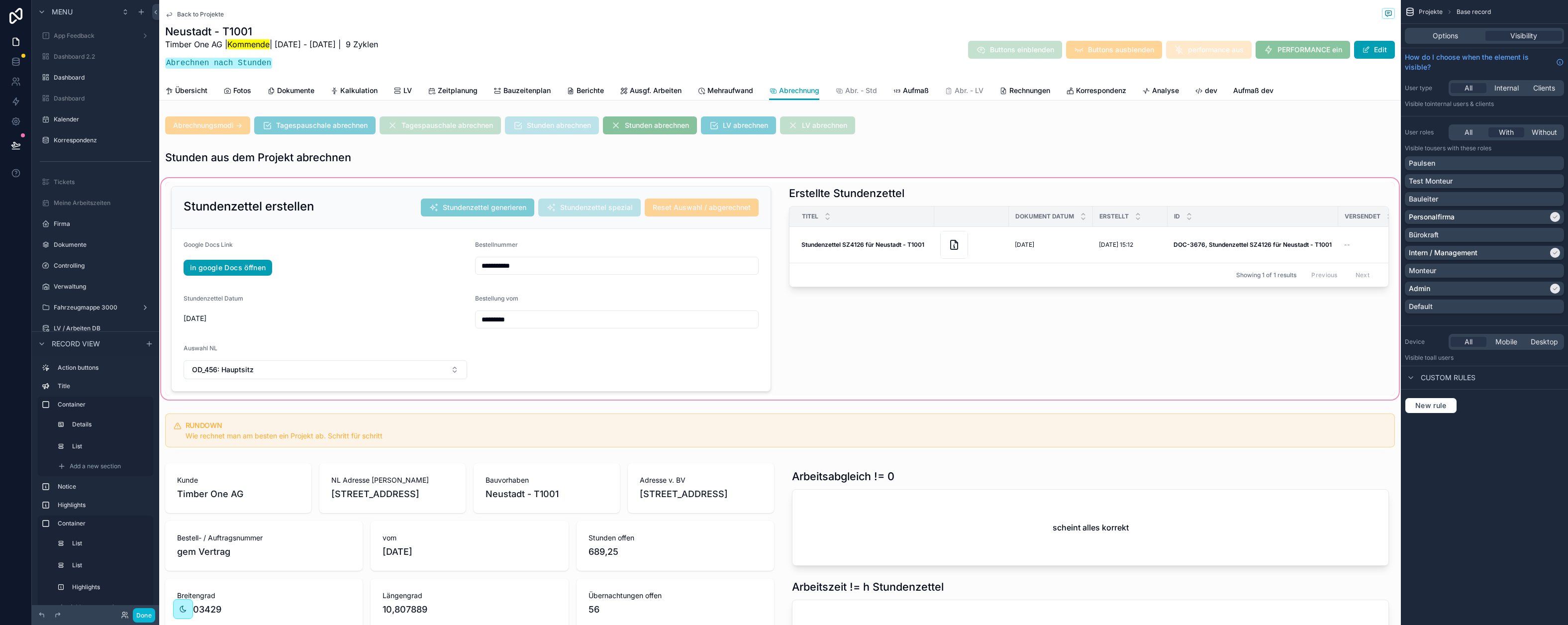
click at [750, 196] on div "scrollable content" at bounding box center [780, 288] width 1241 height 225
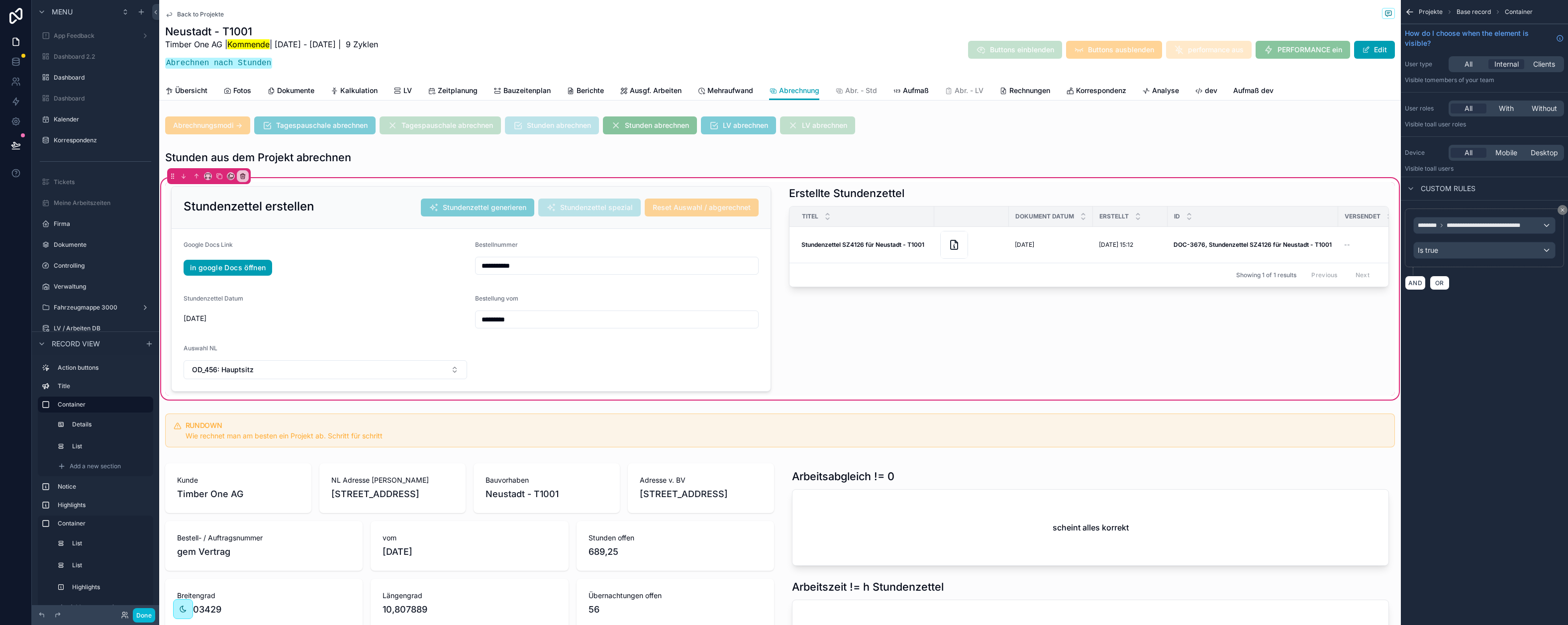
click at [750, 192] on div "scrollable content" at bounding box center [471, 288] width 612 height 213
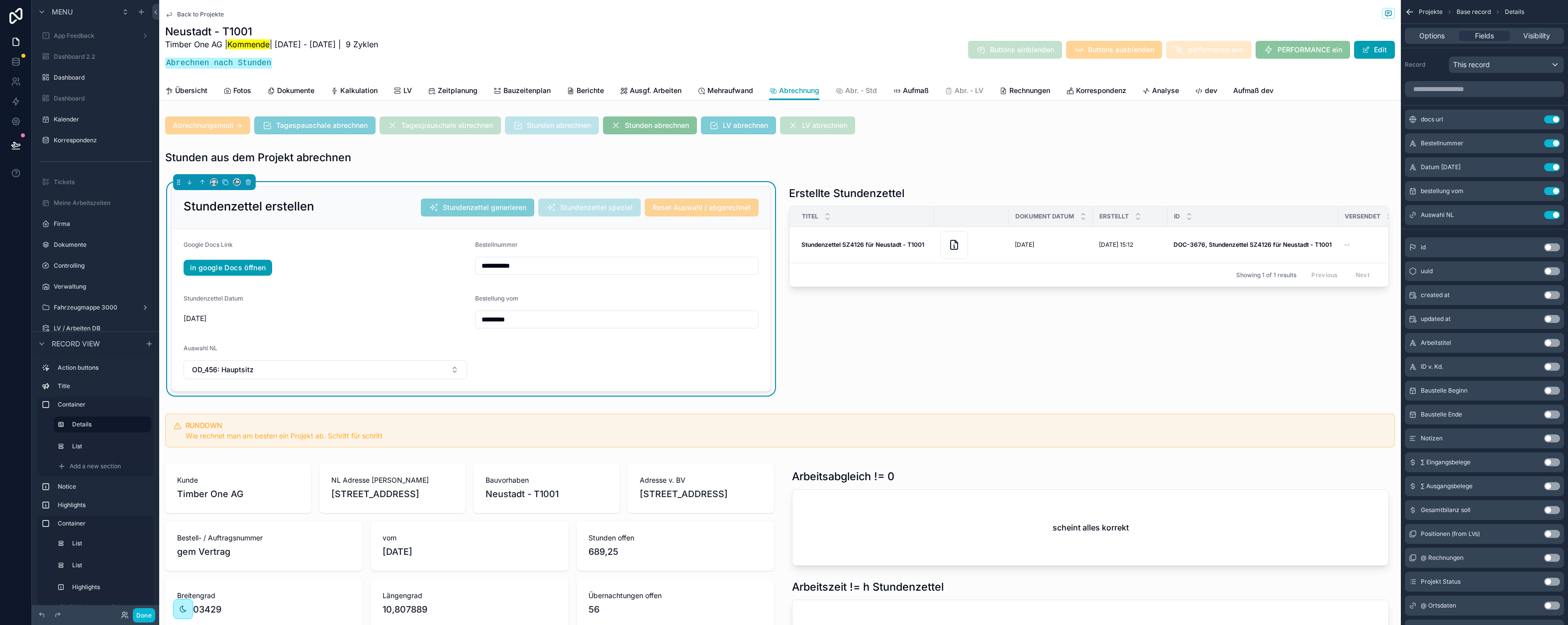
scroll to position [2207, 0]
click at [1443, 39] on span "Options" at bounding box center [1432, 36] width 26 height 10
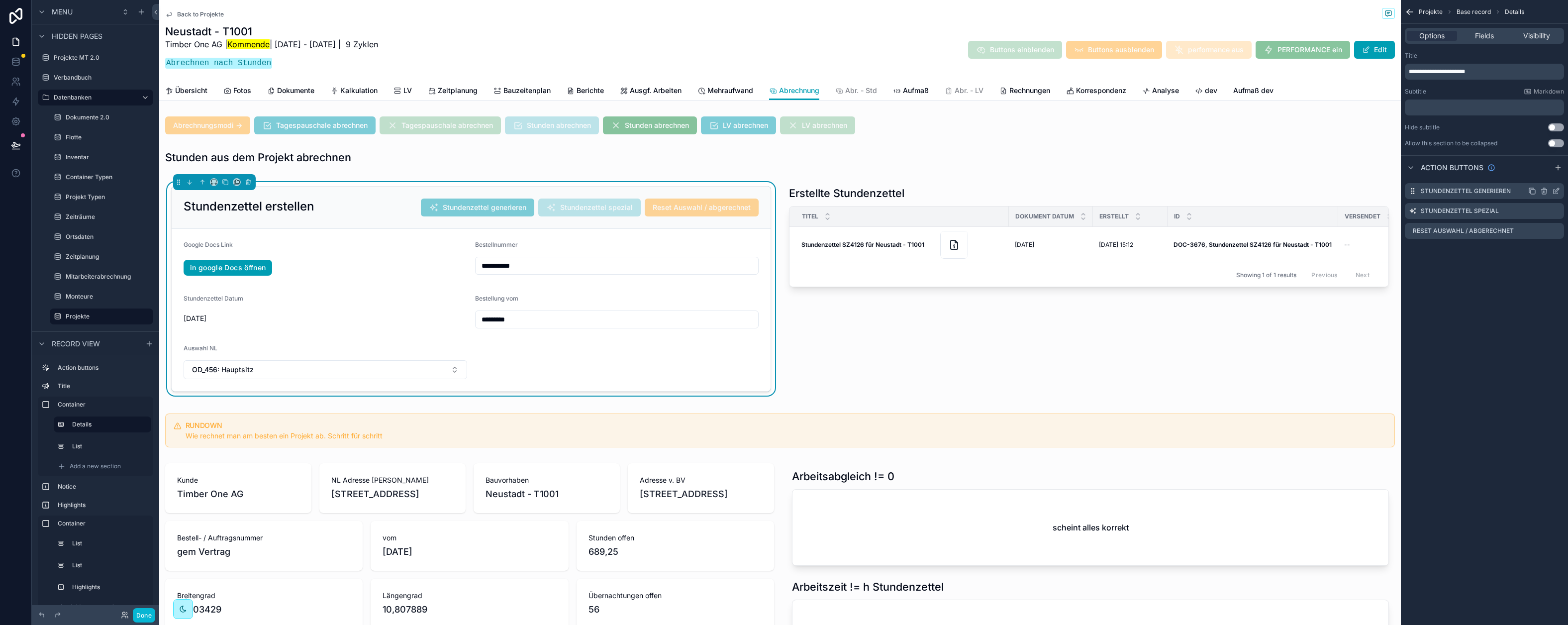
click at [1555, 192] on icon "scrollable content" at bounding box center [1557, 190] width 4 height 4
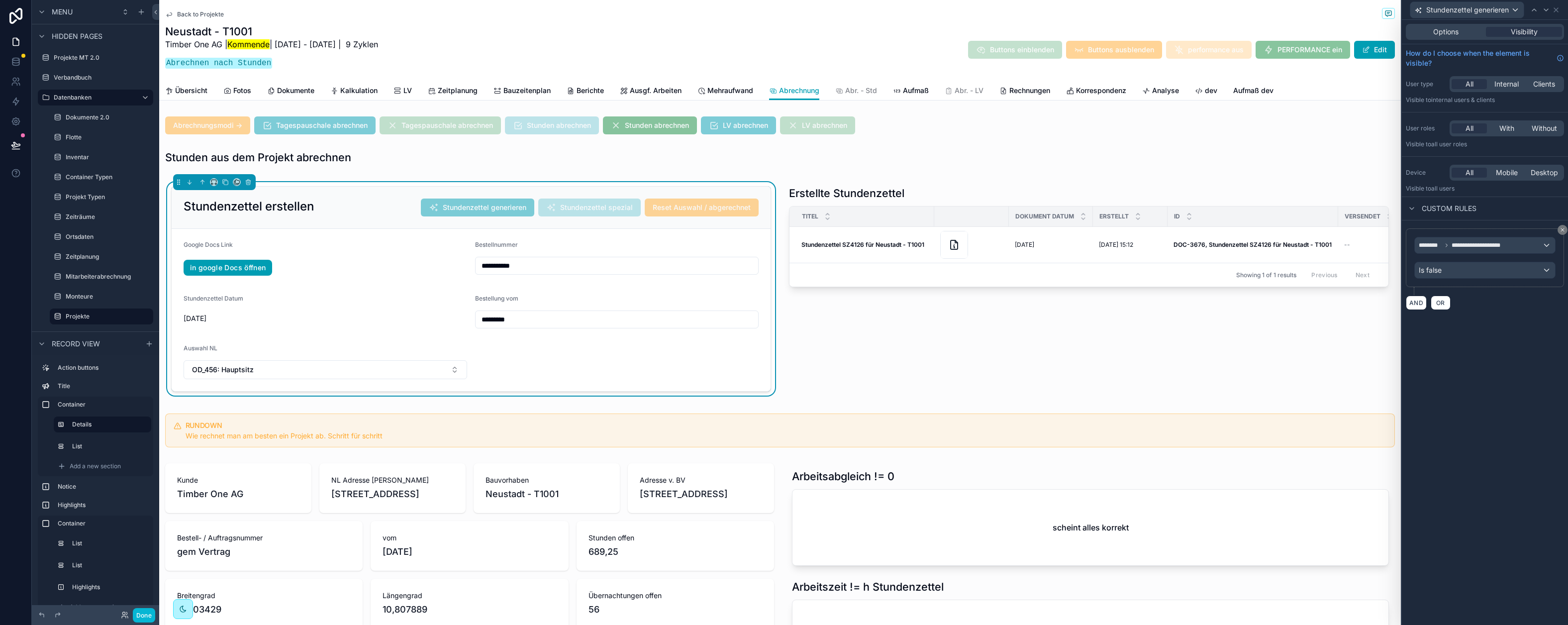
click at [1452, 40] on div "Options Visibility" at bounding box center [1485, 32] width 166 height 24
click at [1451, 36] on span "Options" at bounding box center [1446, 32] width 26 height 10
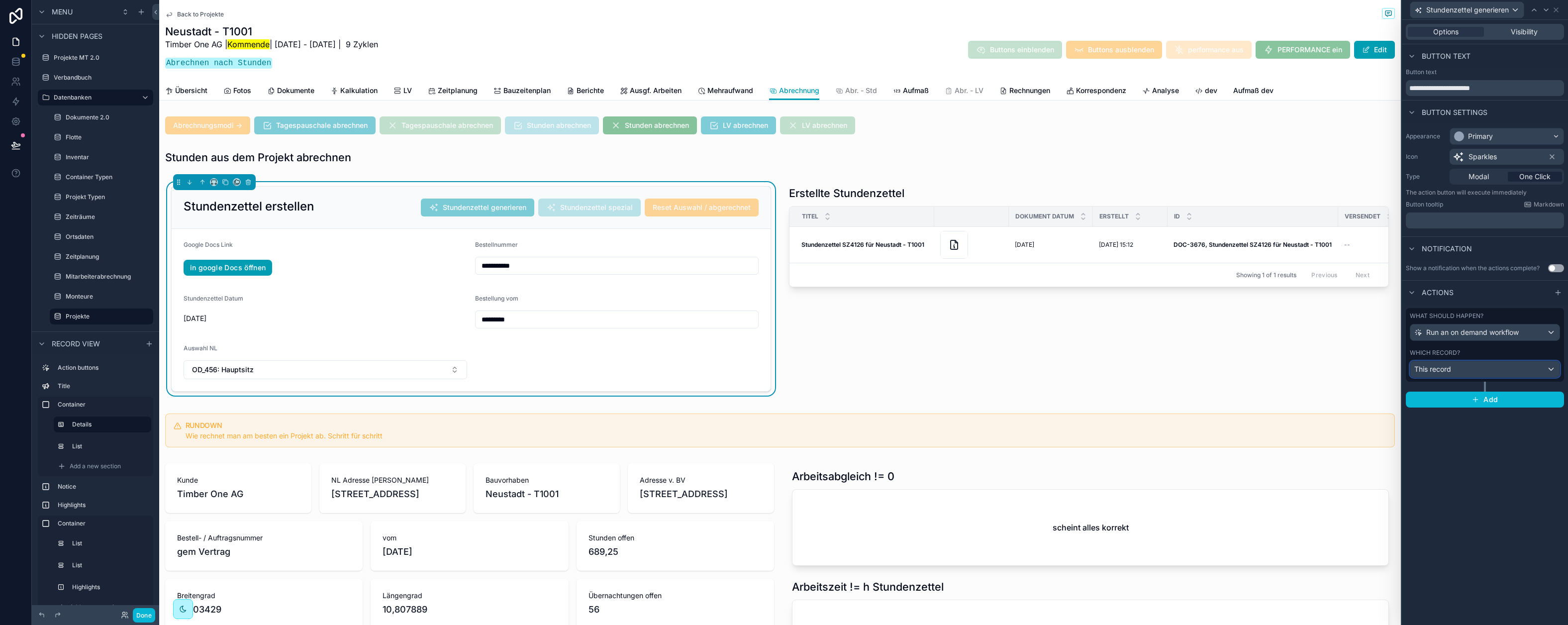
click at [1482, 365] on div "This record" at bounding box center [1484, 369] width 150 height 16
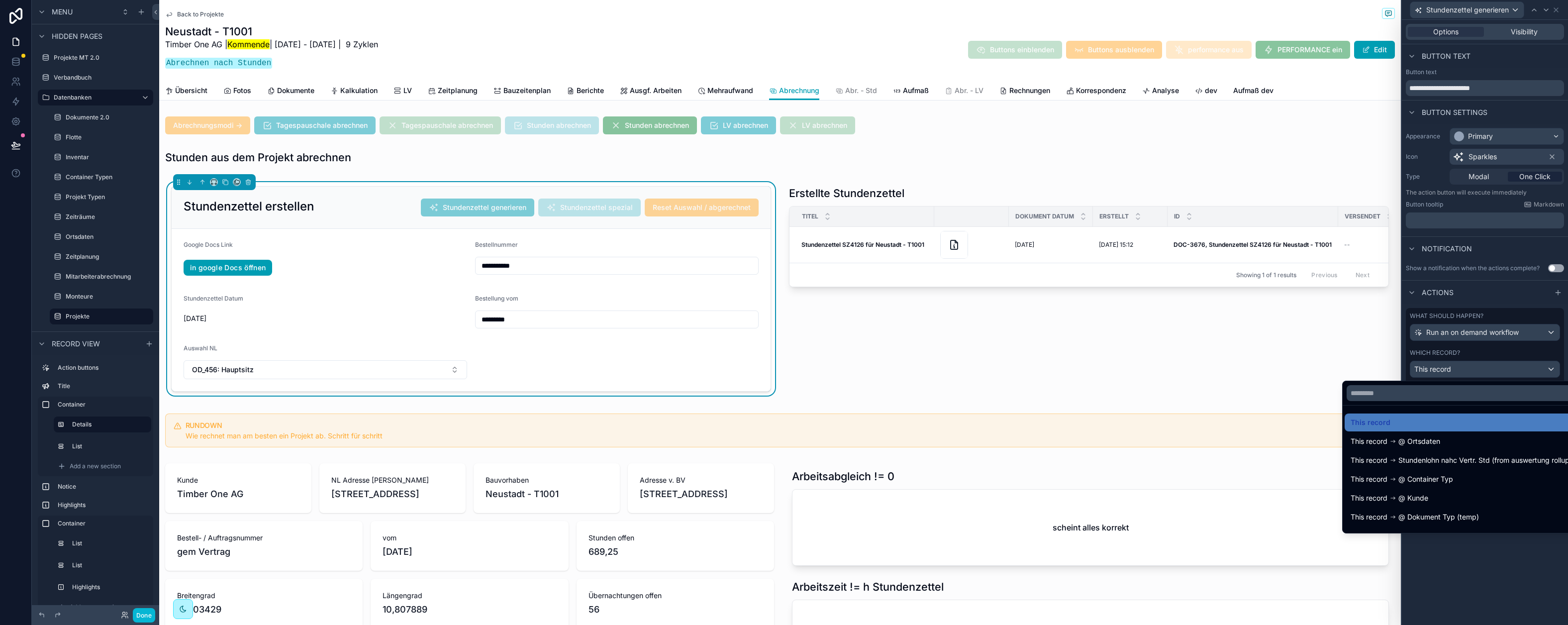
click at [1482, 361] on div at bounding box center [1485, 312] width 166 height 625
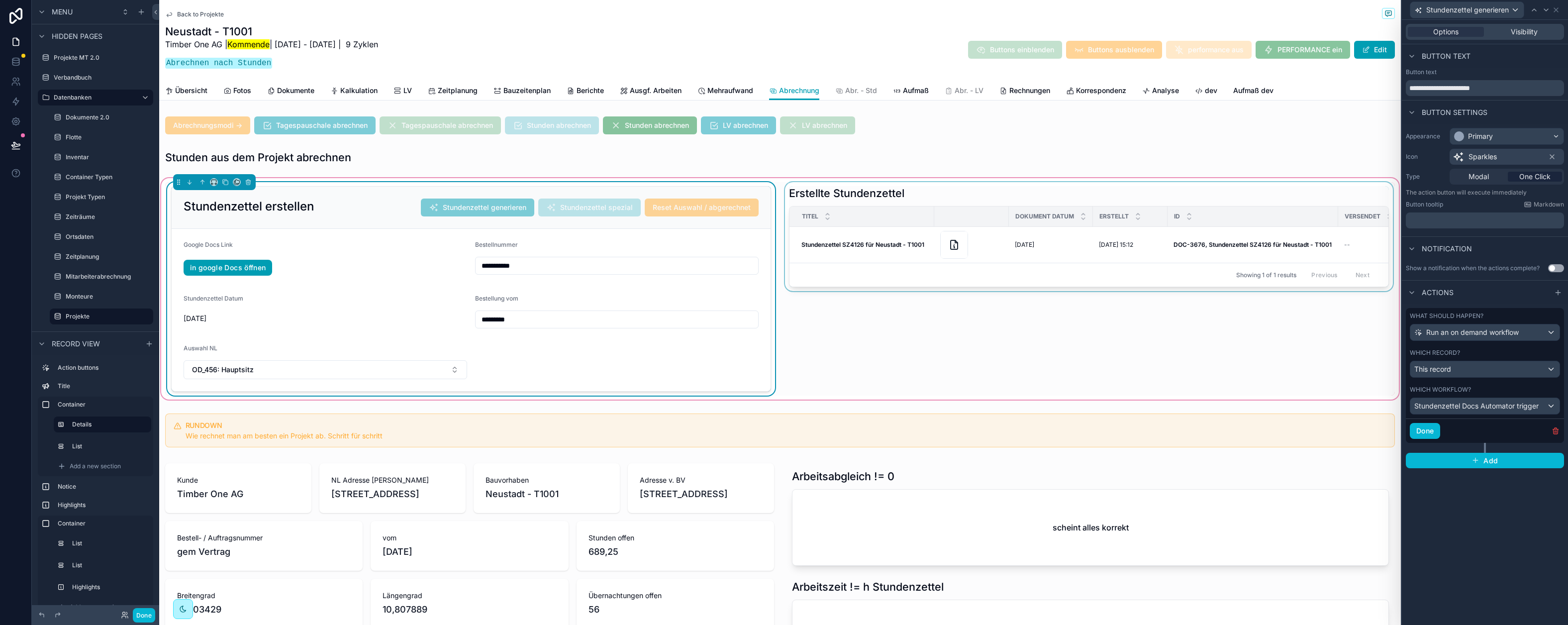
click at [823, 321] on div "scrollable content" at bounding box center [1089, 288] width 612 height 213
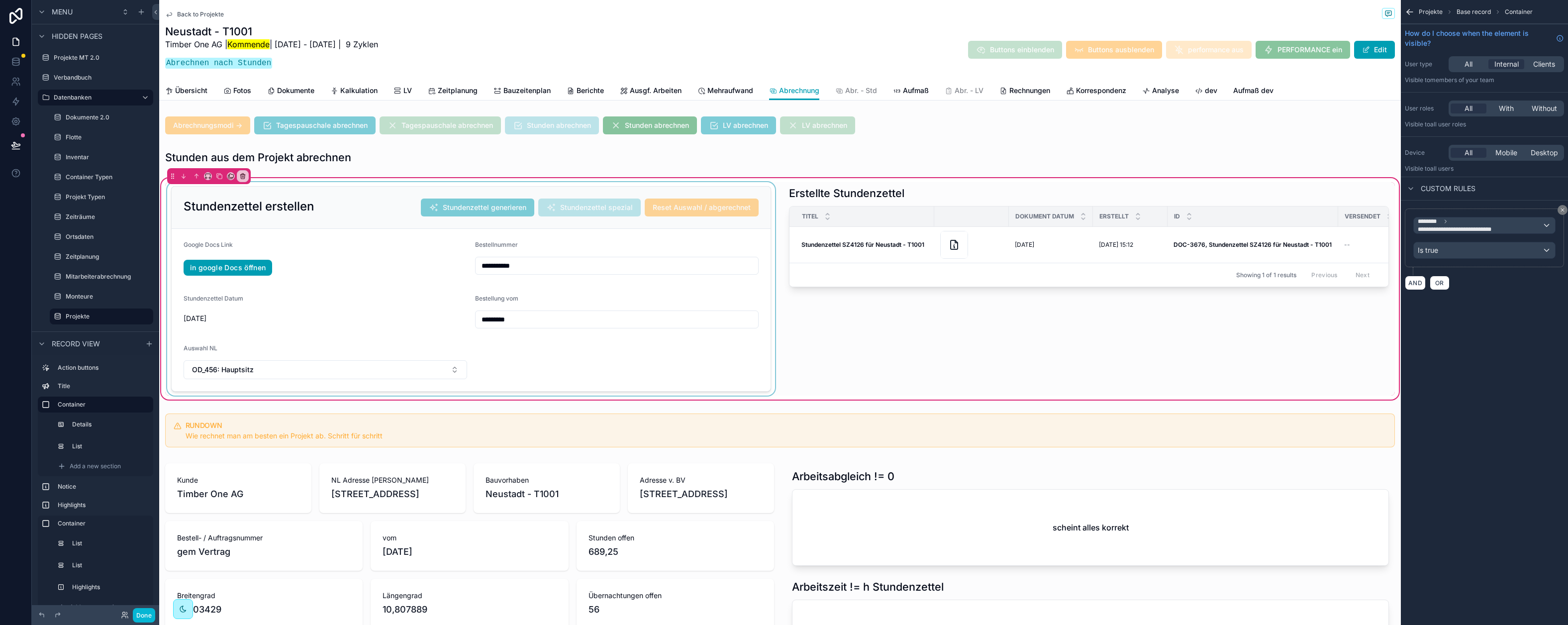
click at [749, 312] on div "scrollable content" at bounding box center [471, 288] width 612 height 213
click at [341, 193] on div "Stundenzettel erstellen Stundenzettel generieren Stundenzettel spezial Reset Au…" at bounding box center [470, 207] width 599 height 43
click at [19, 95] on link at bounding box center [16, 101] width 32 height 20
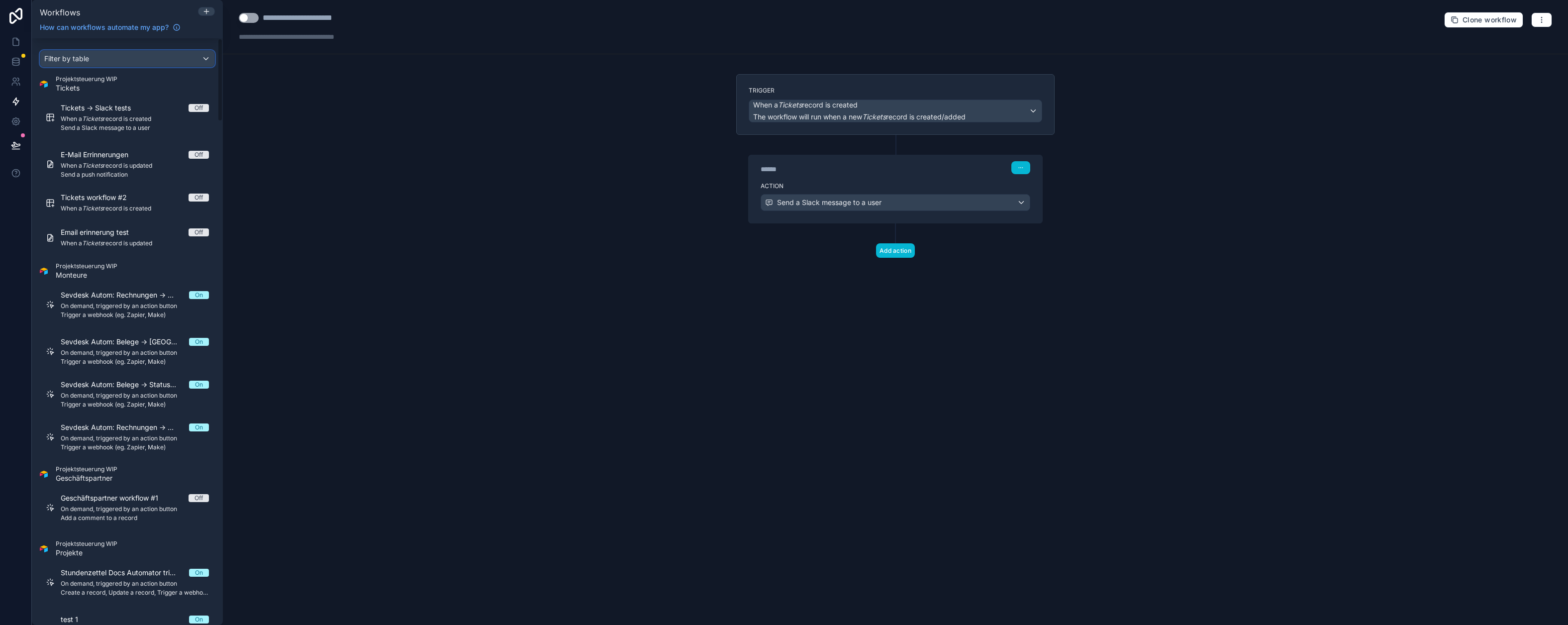
click at [107, 58] on div "Filter by table" at bounding box center [128, 58] width 174 height 16
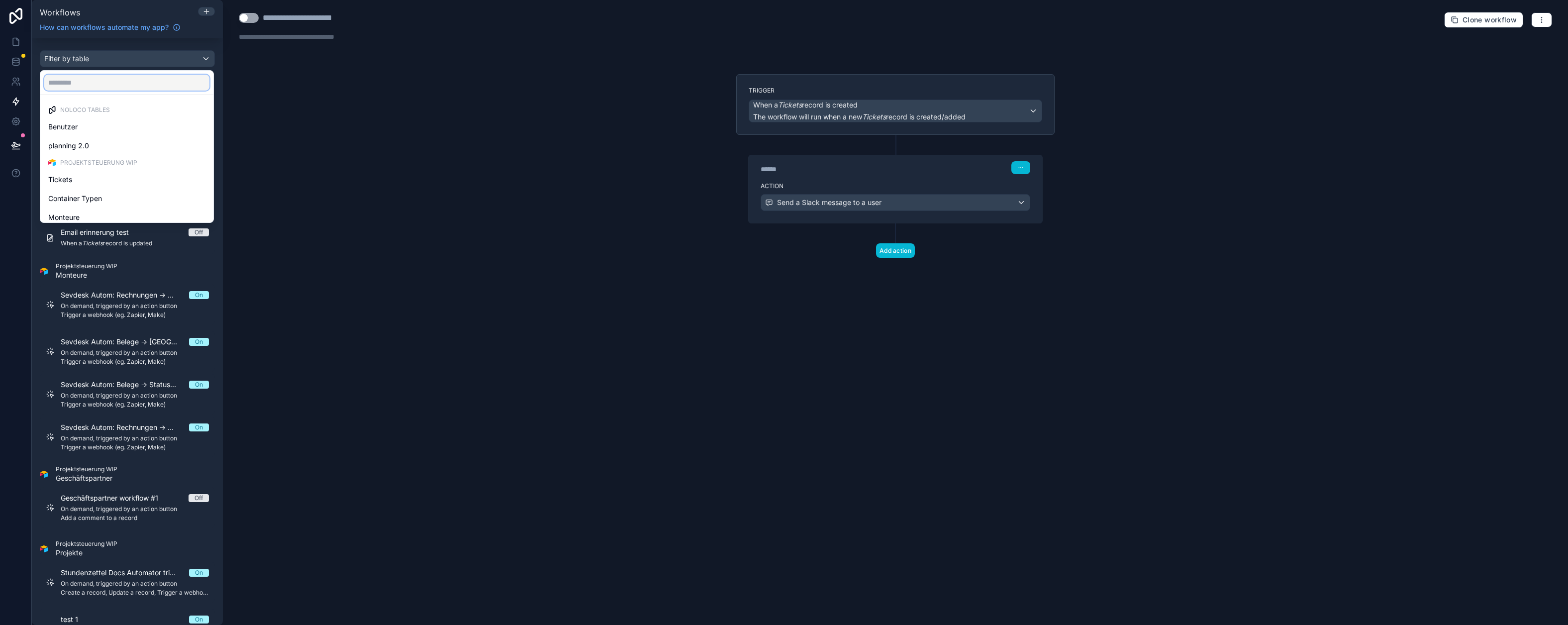
click at [105, 80] on input "text" at bounding box center [127, 82] width 165 height 16
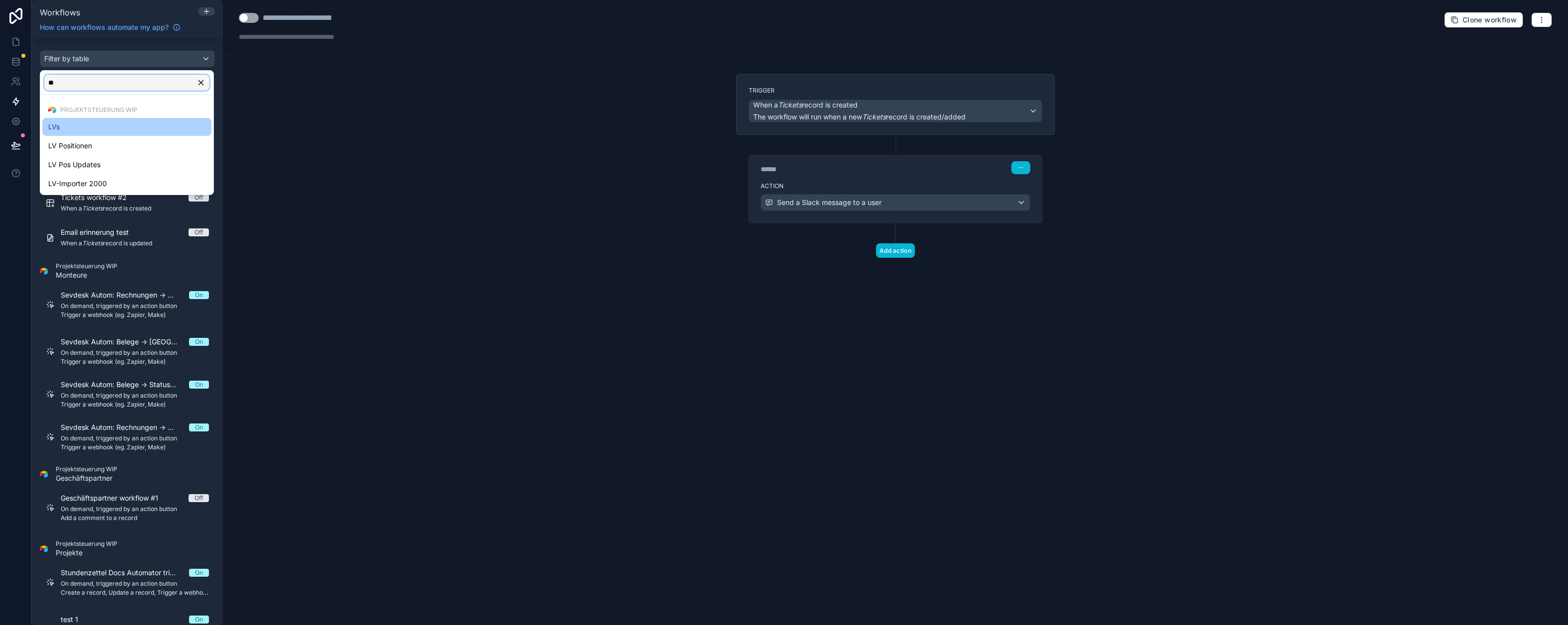
type input "**"
click at [97, 121] on div "LVs" at bounding box center [127, 127] width 157 height 12
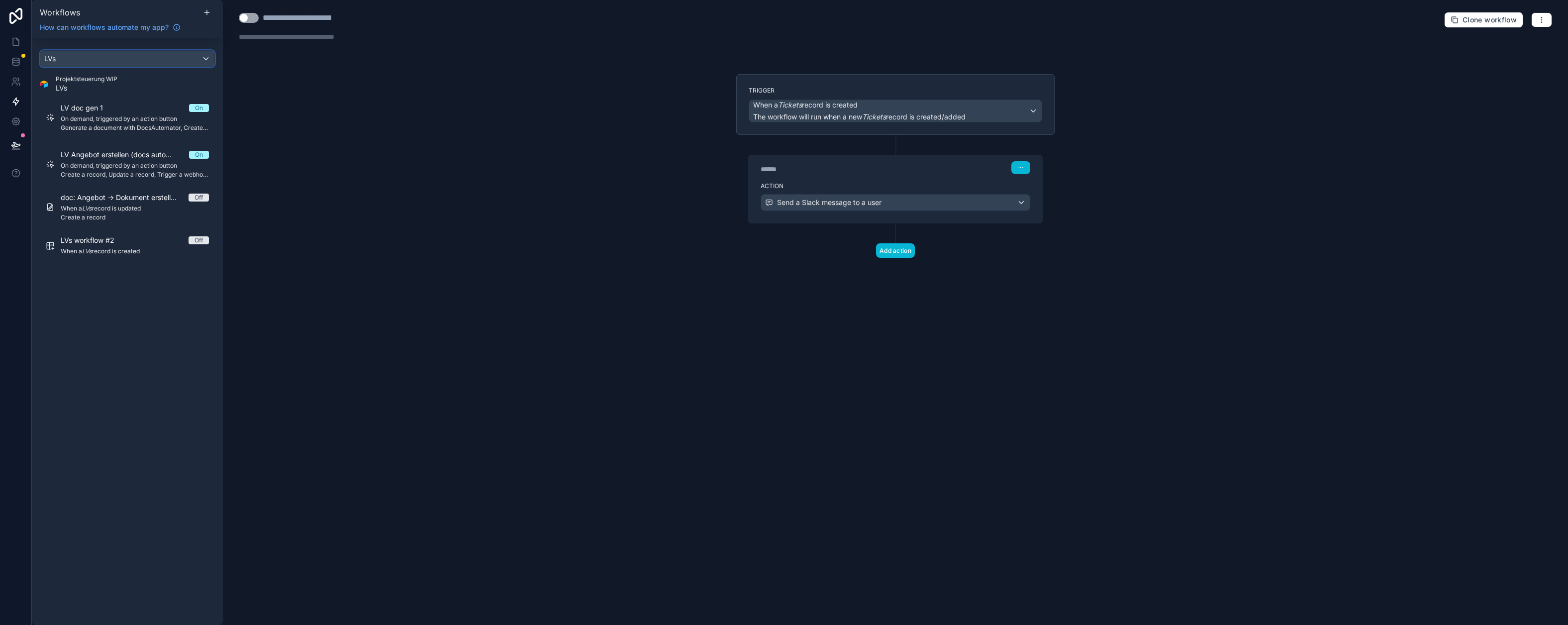
click at [115, 65] on div "LVs" at bounding box center [128, 58] width 174 height 16
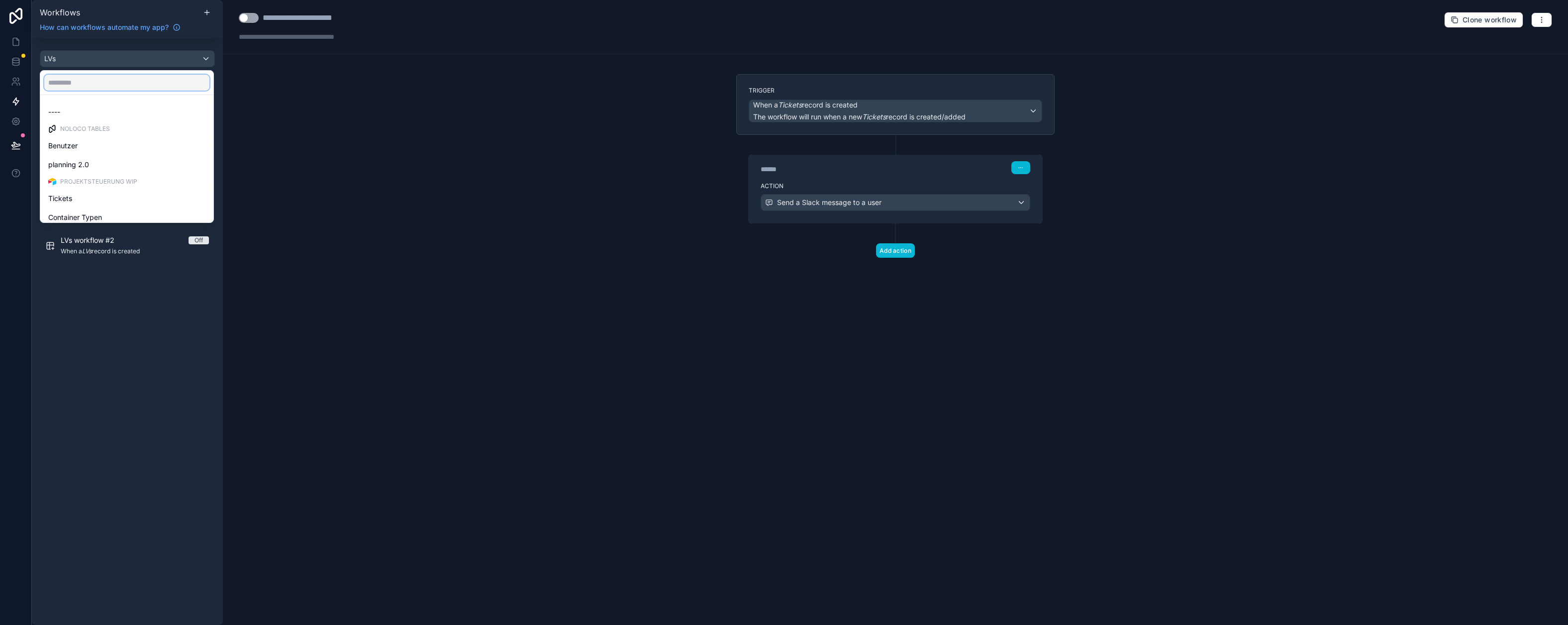
click at [114, 76] on input "text" at bounding box center [127, 82] width 165 height 16
type input "*****"
click at [112, 208] on div "Projekte" at bounding box center [127, 202] width 157 height 12
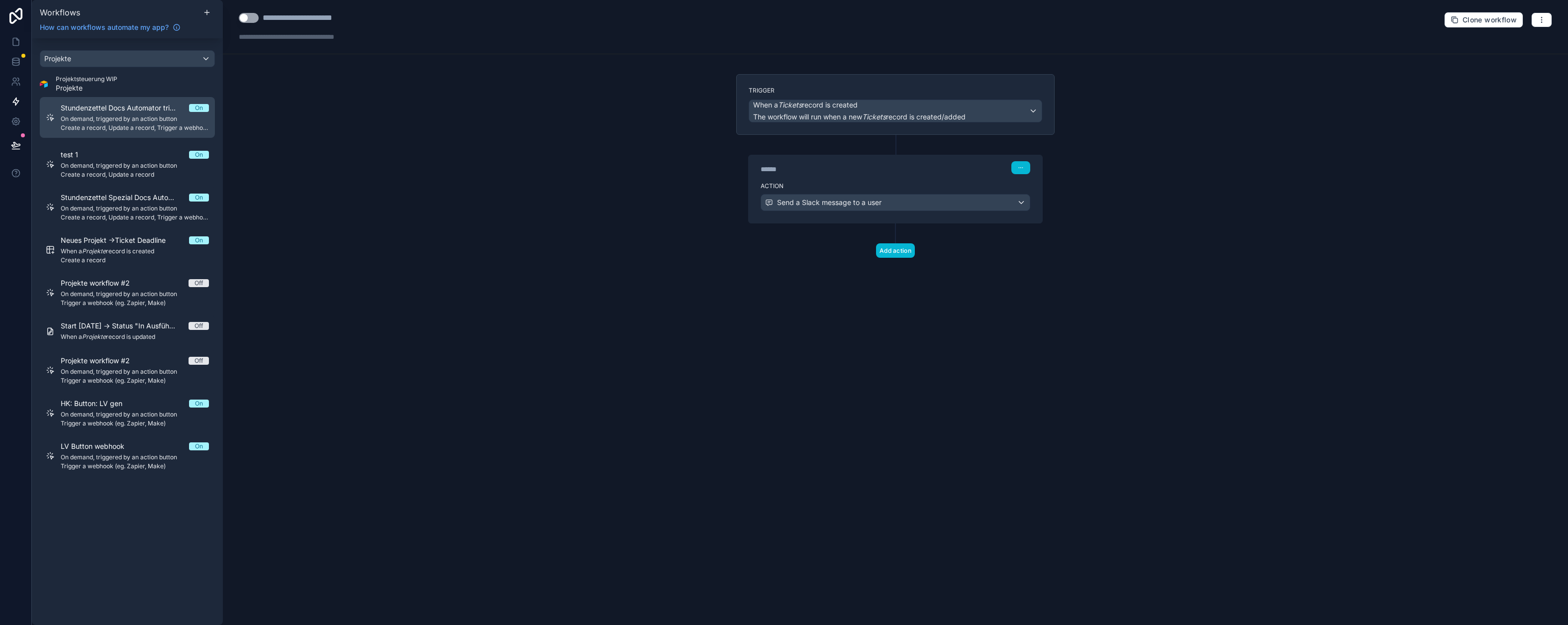
click at [97, 114] on div "Stundenzettel Docs Automator trigger On On demand, triggered by an action butto…" at bounding box center [135, 117] width 149 height 29
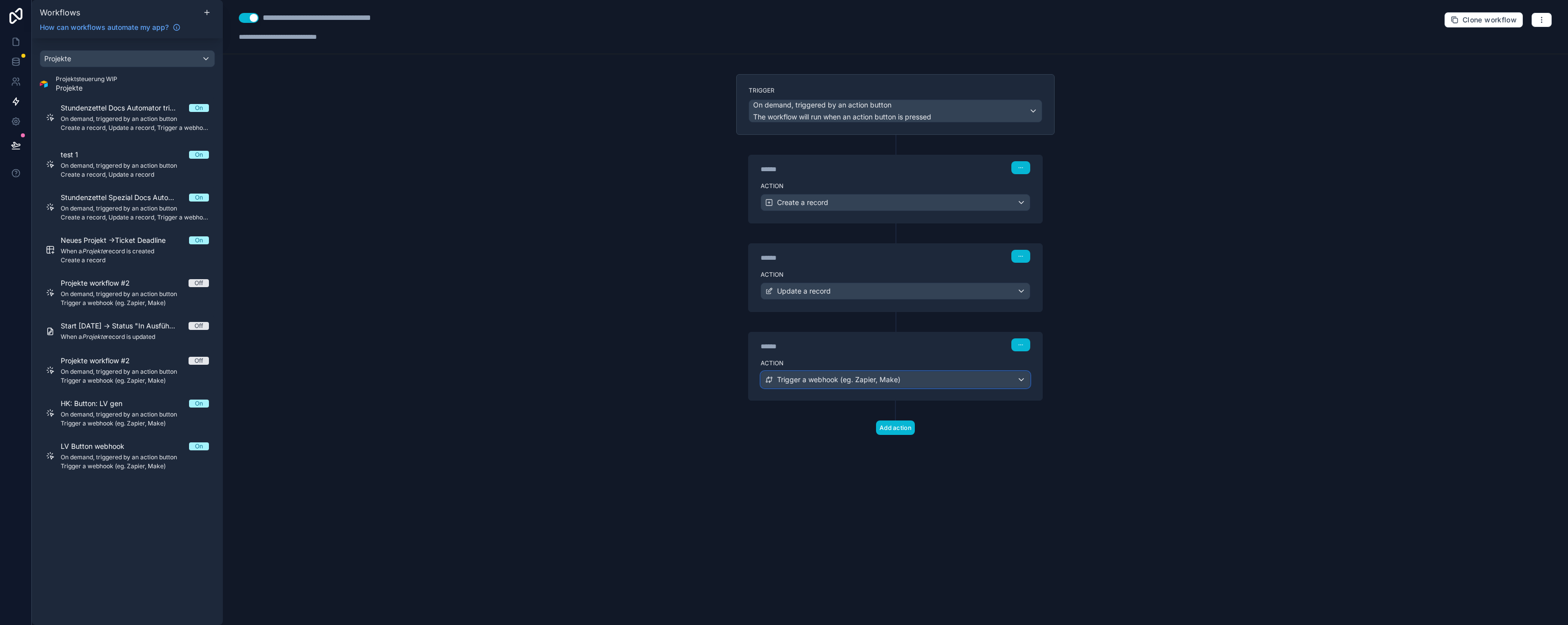
click at [802, 382] on span "Trigger a webhook (eg. Zapier, Make)" at bounding box center [838, 379] width 124 height 10
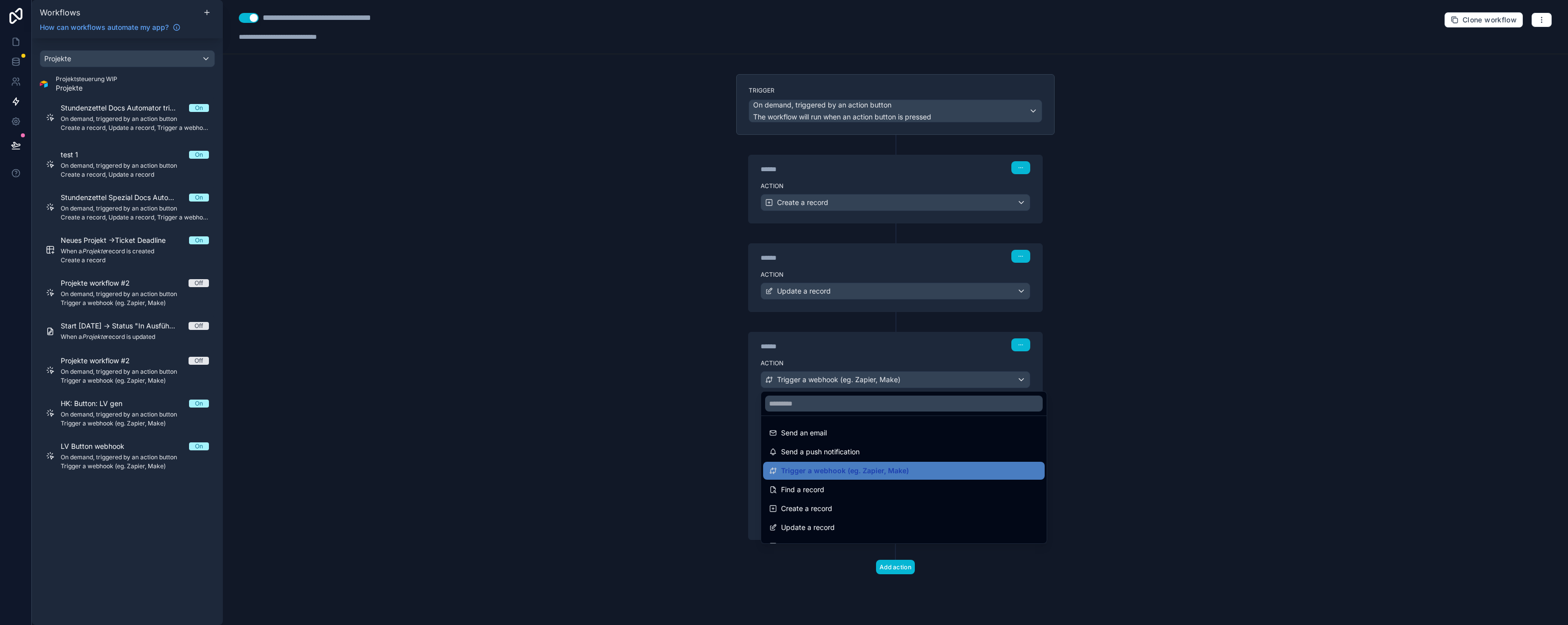
click at [714, 367] on div at bounding box center [784, 312] width 1568 height 625
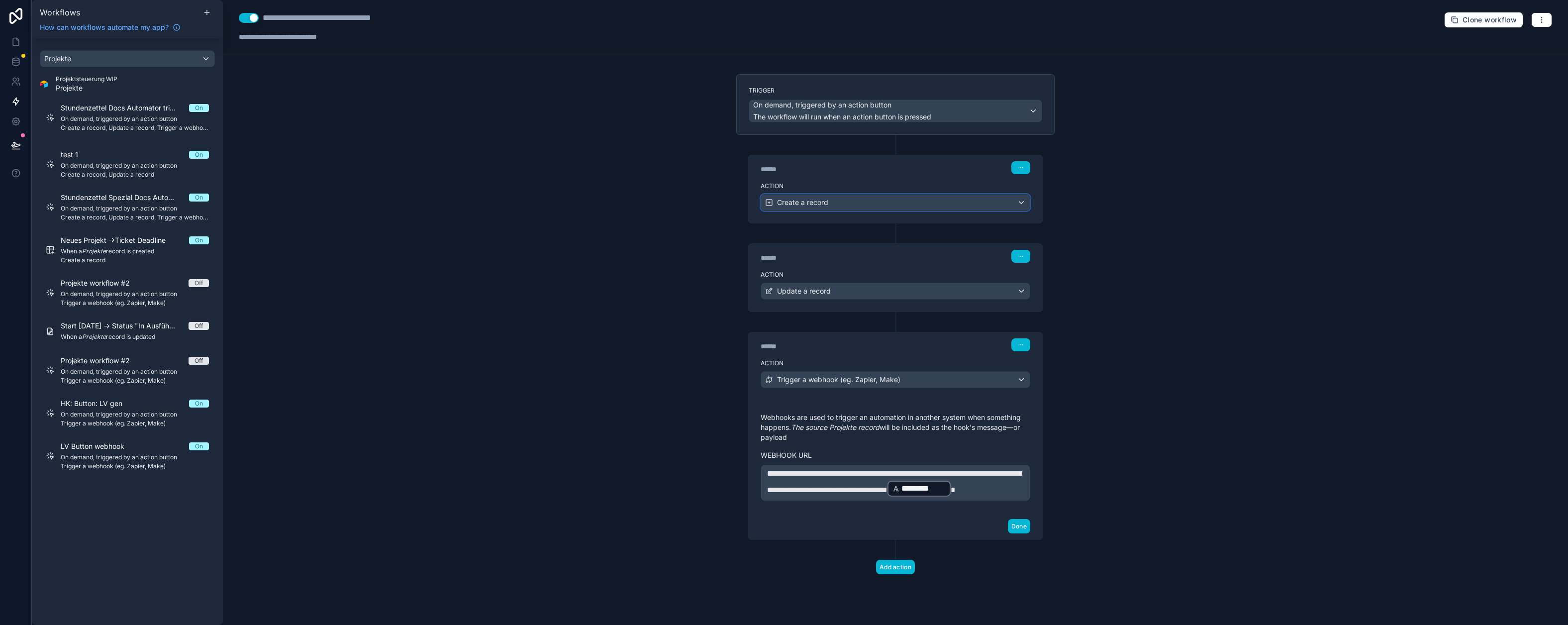
click at [848, 204] on div "Create a record" at bounding box center [894, 202] width 268 height 16
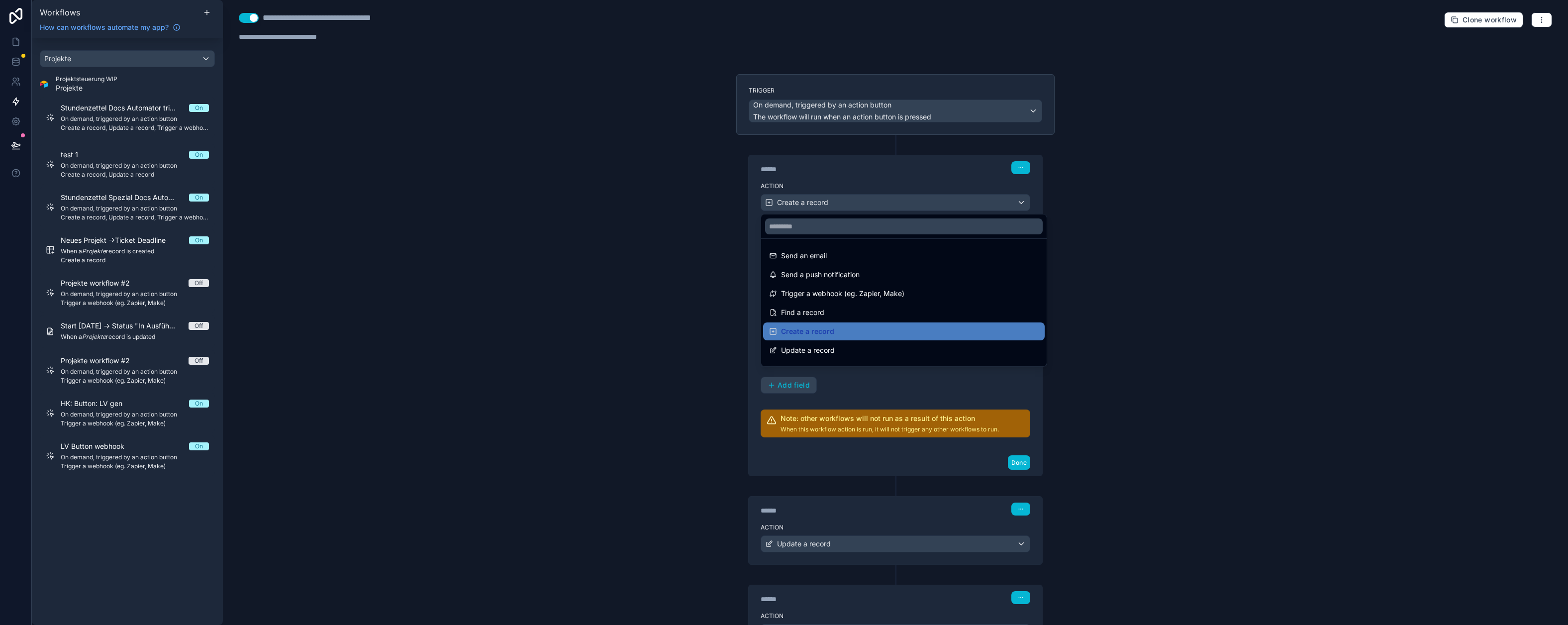
click at [671, 178] on div at bounding box center [784, 312] width 1568 height 625
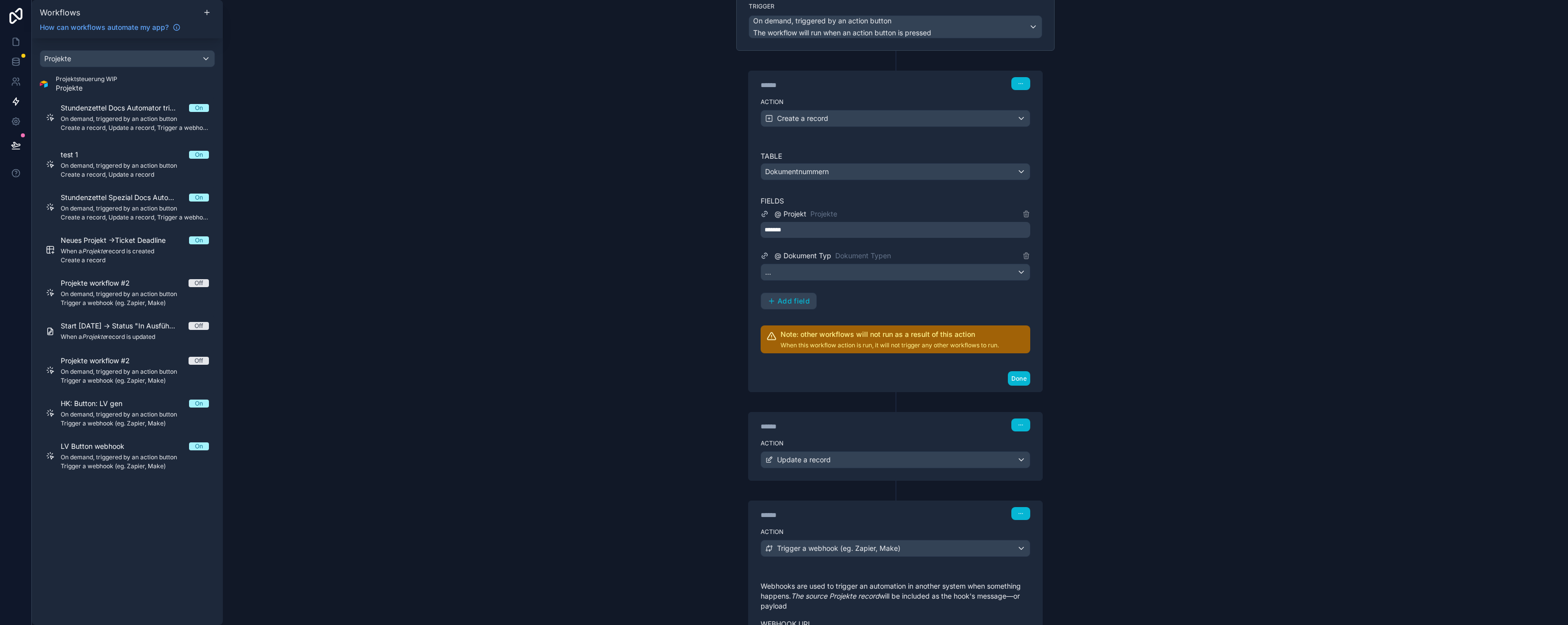
scroll to position [131, 0]
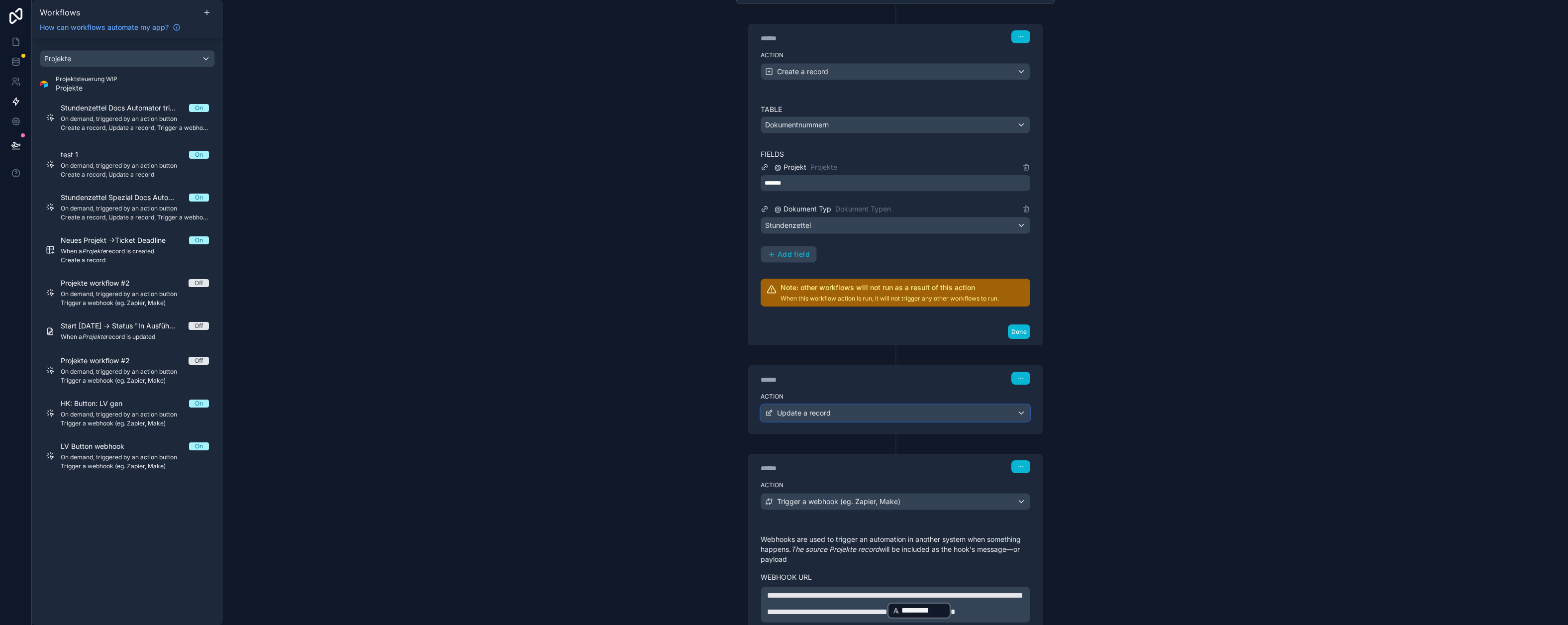
click at [808, 419] on div "Update a record" at bounding box center [894, 413] width 268 height 16
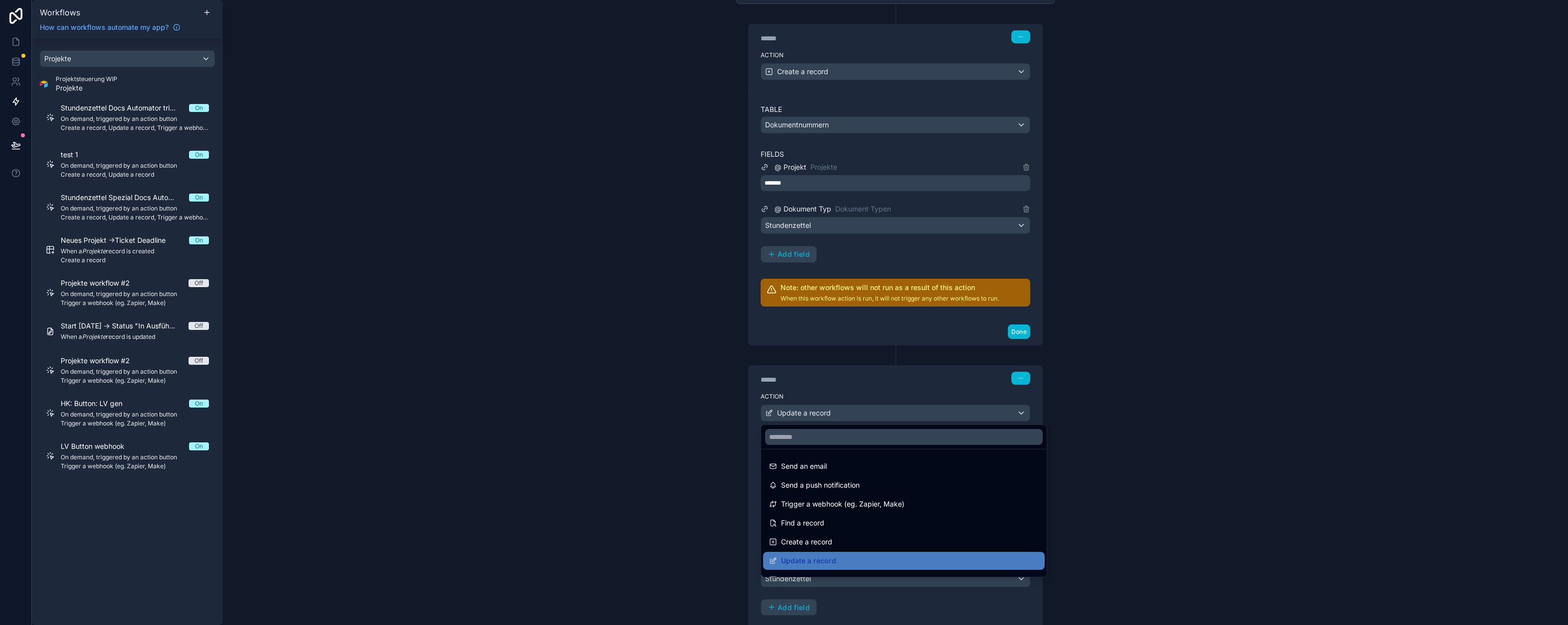
click at [615, 361] on div at bounding box center [784, 312] width 1568 height 625
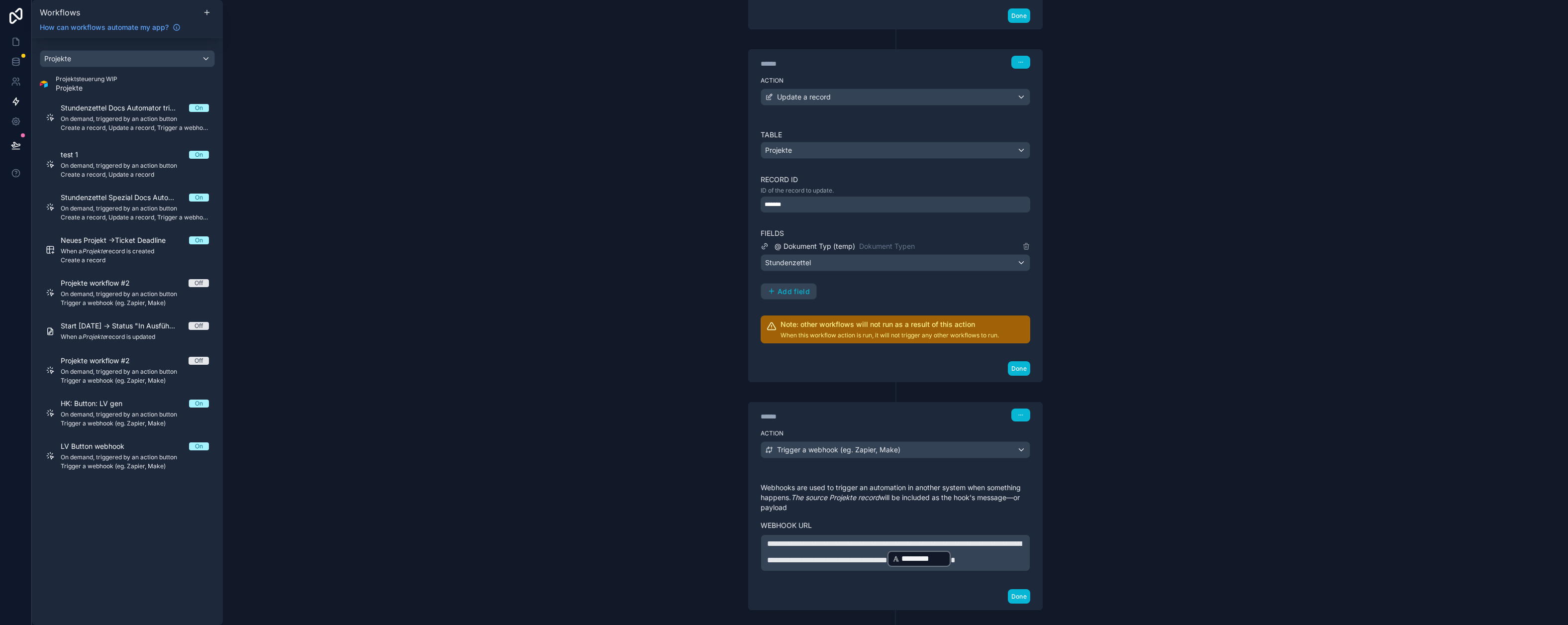
scroll to position [448, 0]
click at [14, 44] on icon at bounding box center [16, 42] width 10 height 10
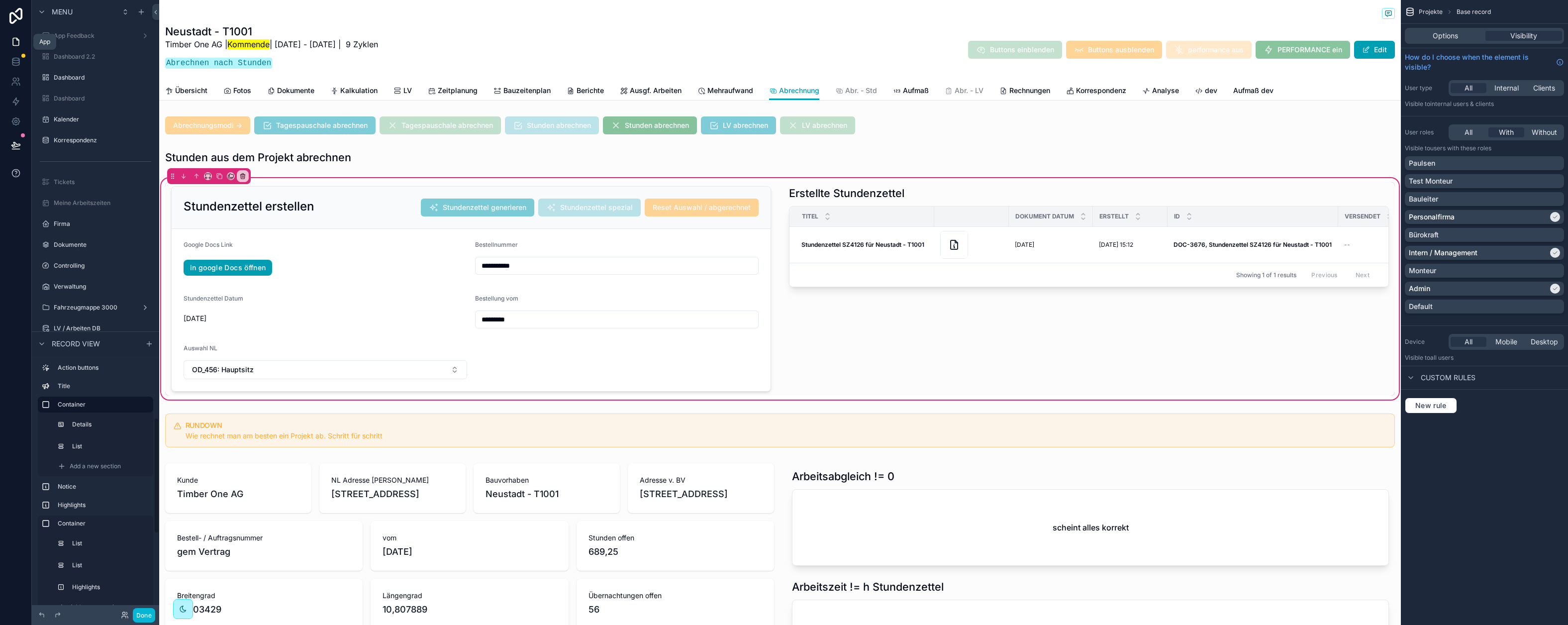
click at [23, 151] on button at bounding box center [16, 146] width 22 height 28
click at [11, 175] on icon at bounding box center [16, 173] width 10 height 10
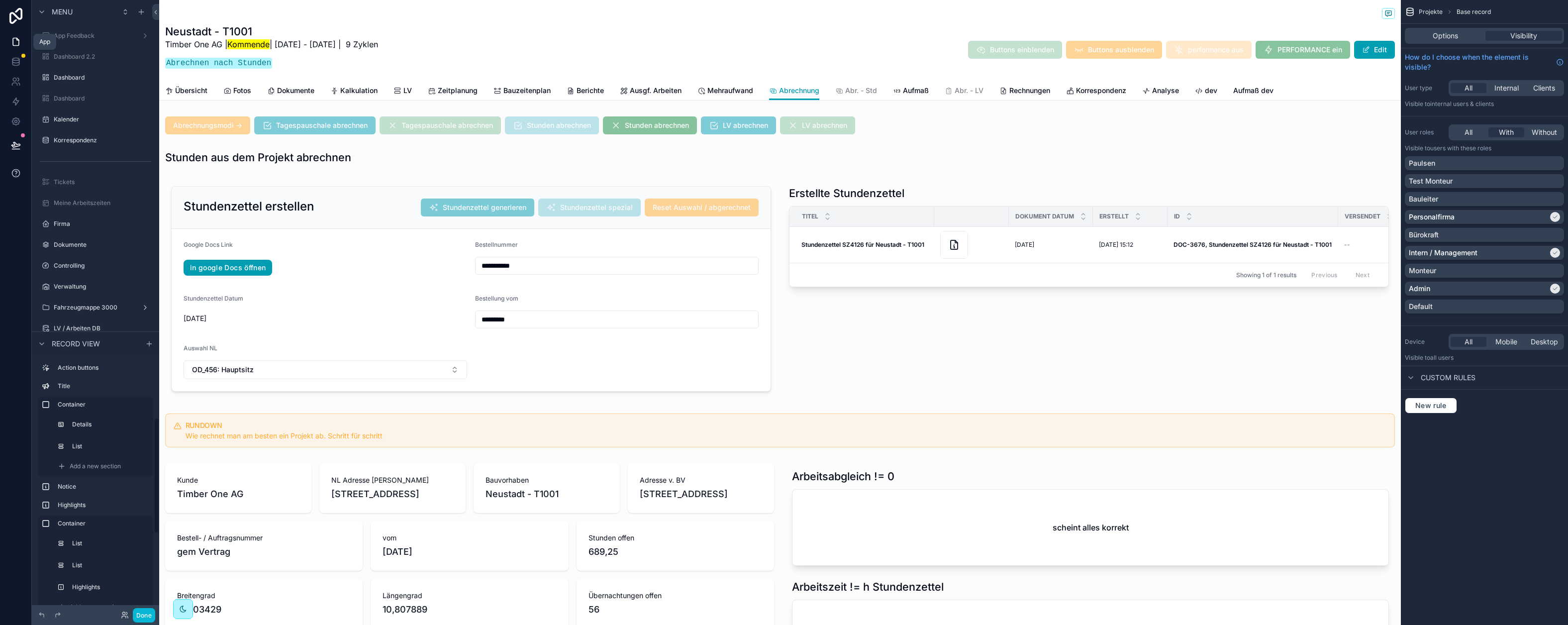
click at [16, 174] on icon at bounding box center [16, 173] width 10 height 10
click at [499, 57] on div "Neustadt - T1001 Timber One AG | Kommende | [DATE] - [DATE] | 9 Zyklen Abrechne…" at bounding box center [780, 50] width 1229 height 51
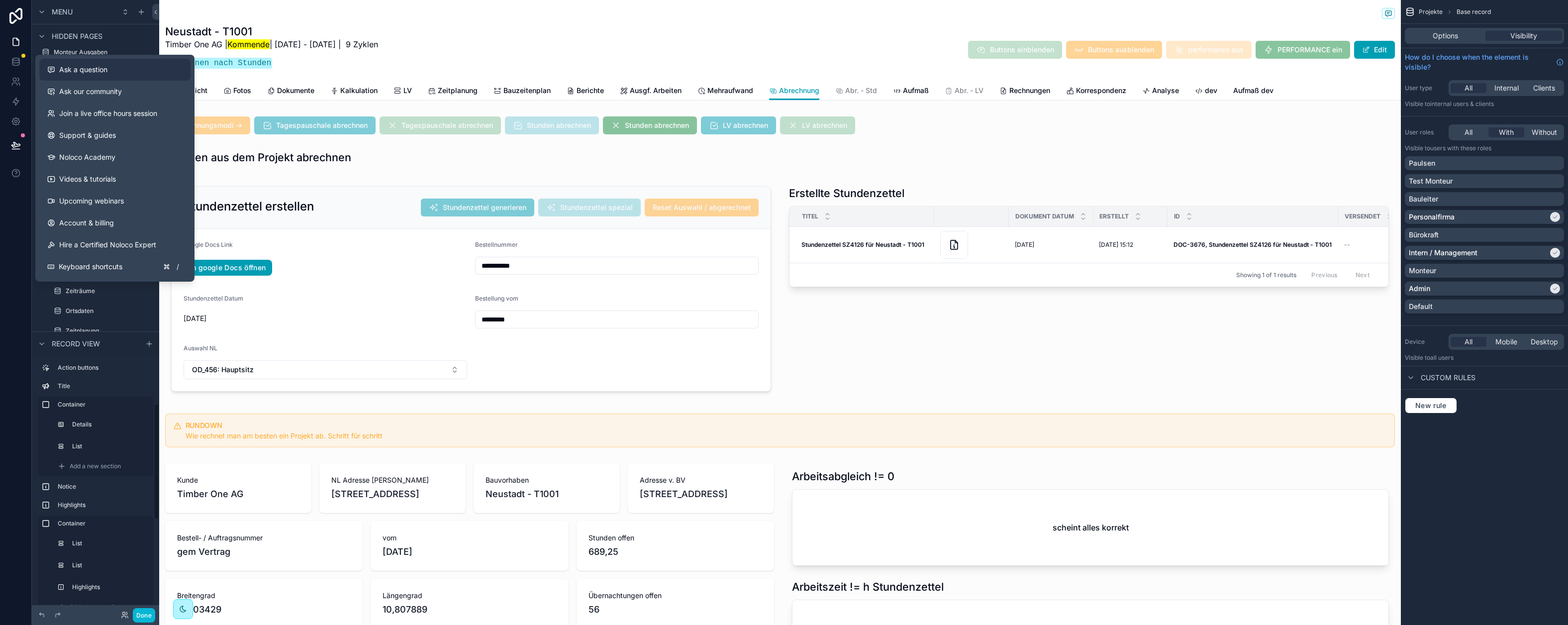
click at [98, 76] on button "Ask a question" at bounding box center [115, 69] width 152 height 22
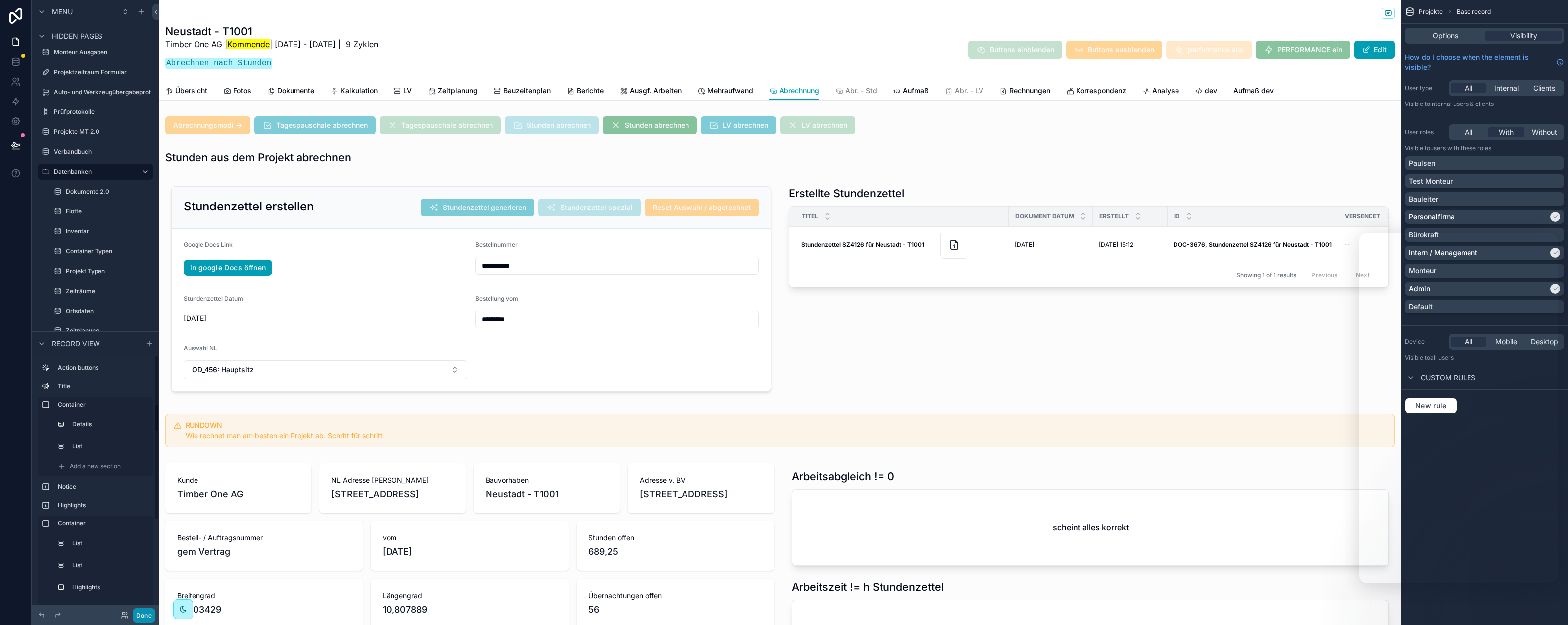
click at [126, 616] on icon at bounding box center [124, 617] width 4 height 2
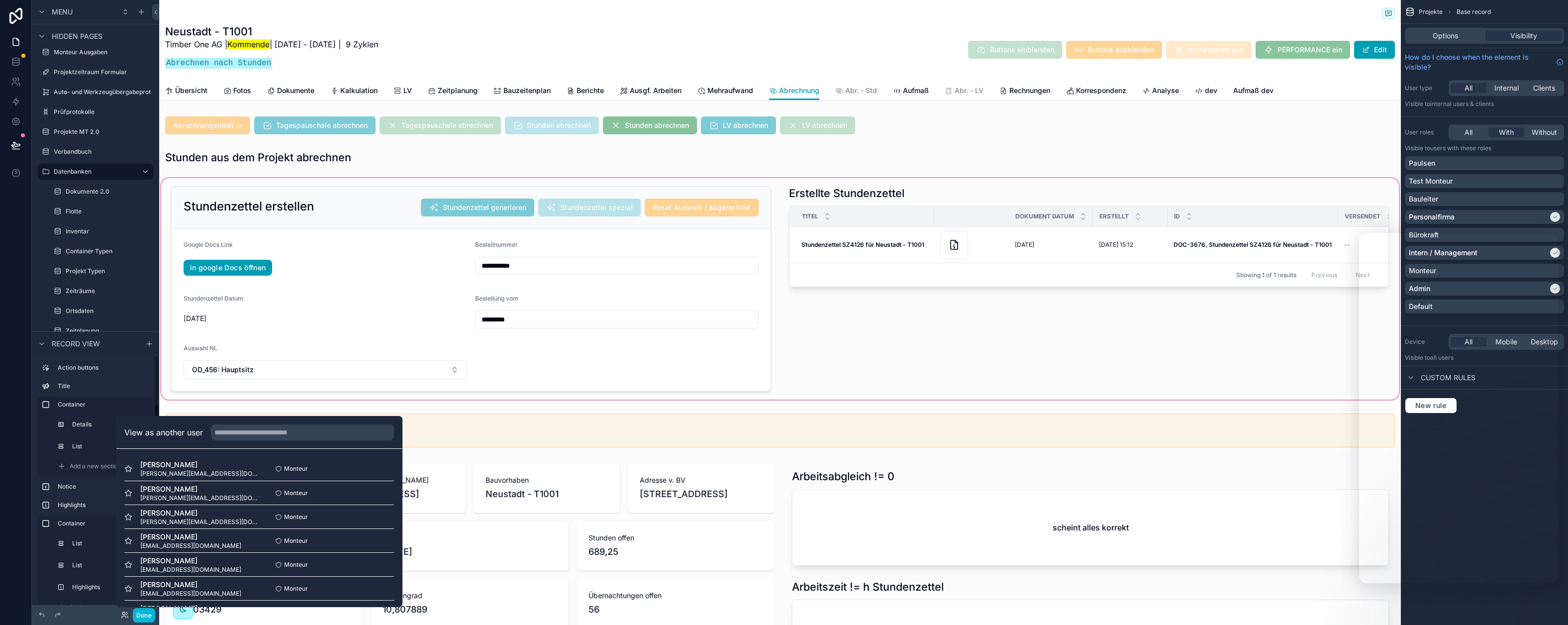
click at [163, 337] on div "scrollable content" at bounding box center [780, 288] width 1241 height 225
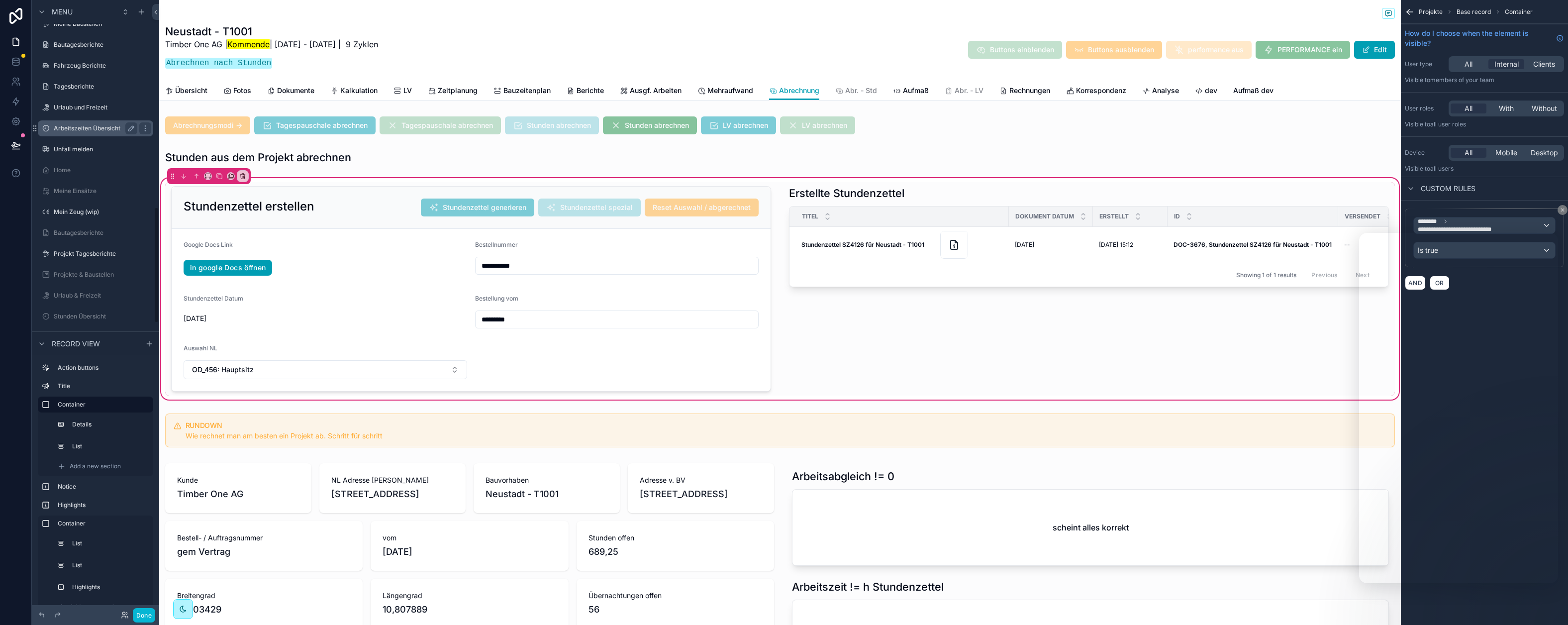
scroll to position [1054, 0]
click at [93, 87] on label "Tagesberichte" at bounding box center [93, 89] width 79 height 8
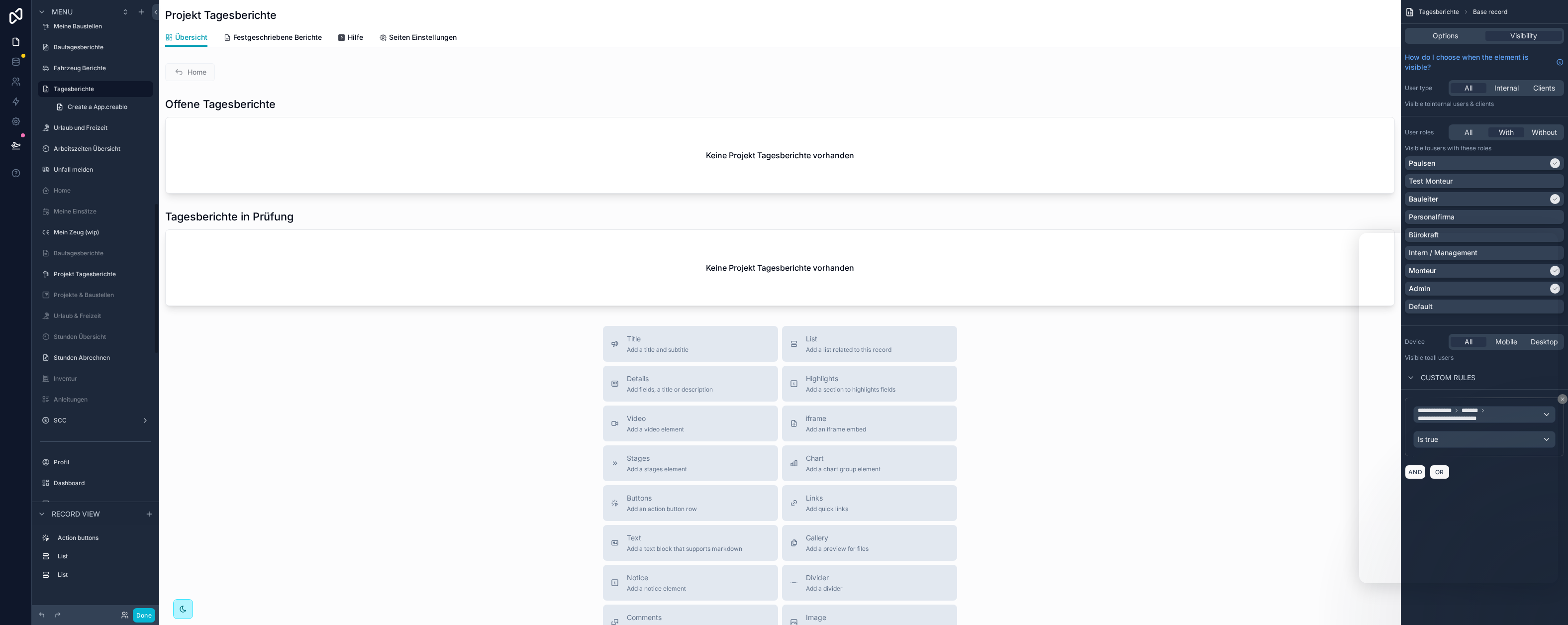
scroll to position [826, 0]
click at [126, 613] on icon at bounding box center [125, 615] width 8 height 8
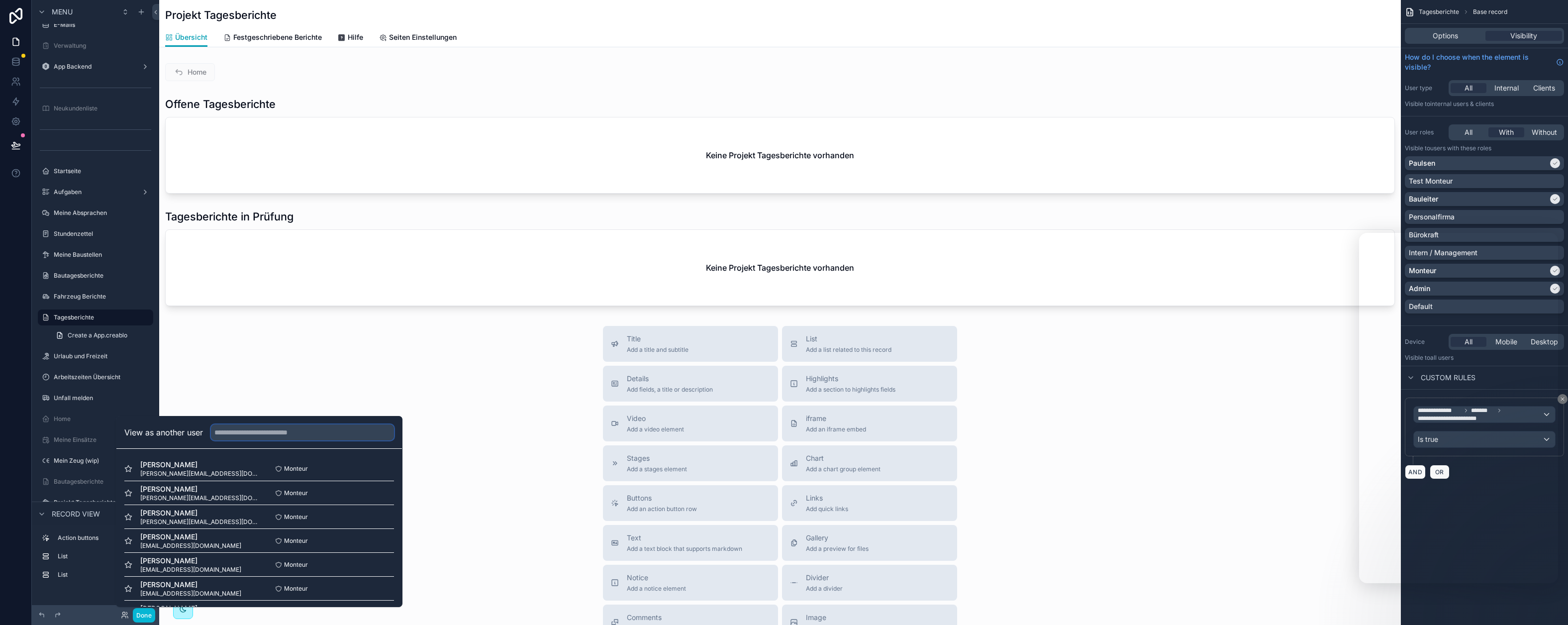
click at [280, 429] on input "text" at bounding box center [302, 432] width 183 height 16
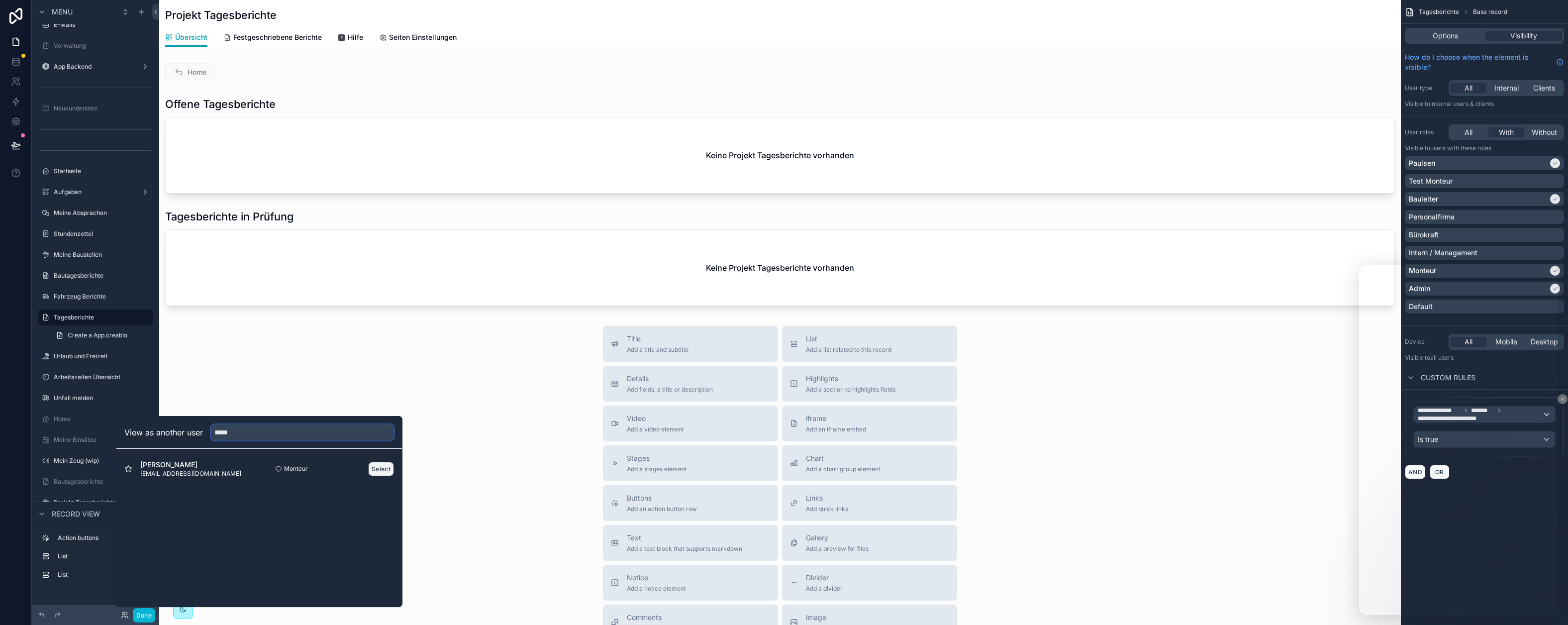
type input "*****"
click at [374, 469] on button "Select" at bounding box center [381, 469] width 26 height 15
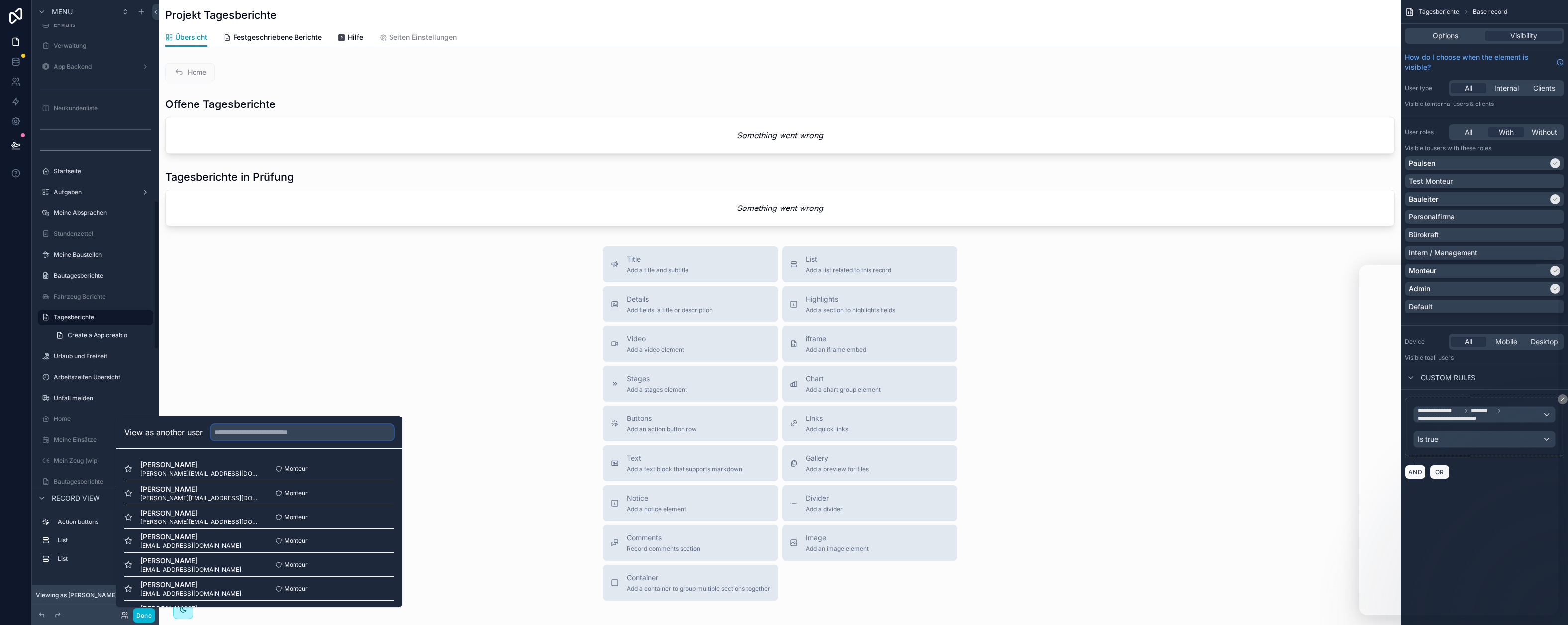
click at [255, 429] on input "text" at bounding box center [302, 432] width 183 height 16
type input "*****"
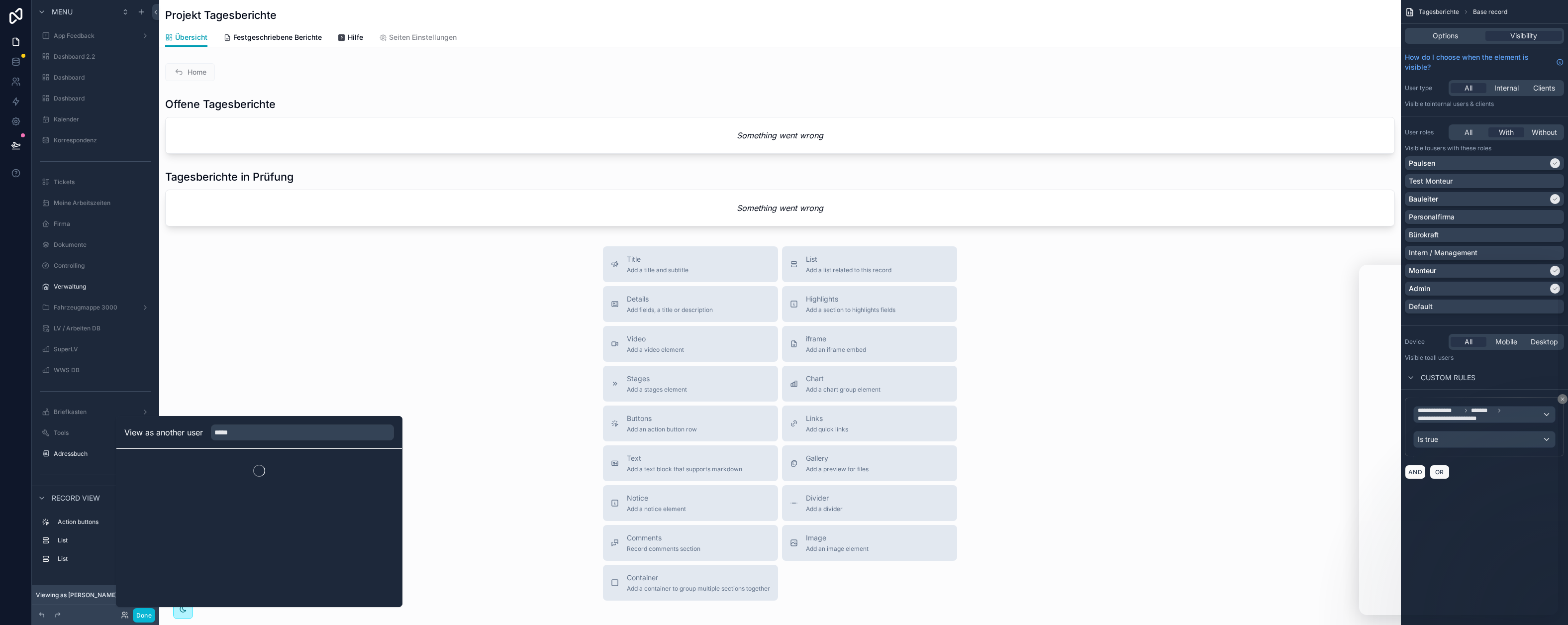
scroll to position [826, 0]
type input "*****"
click at [377, 468] on button "Select" at bounding box center [381, 469] width 26 height 15
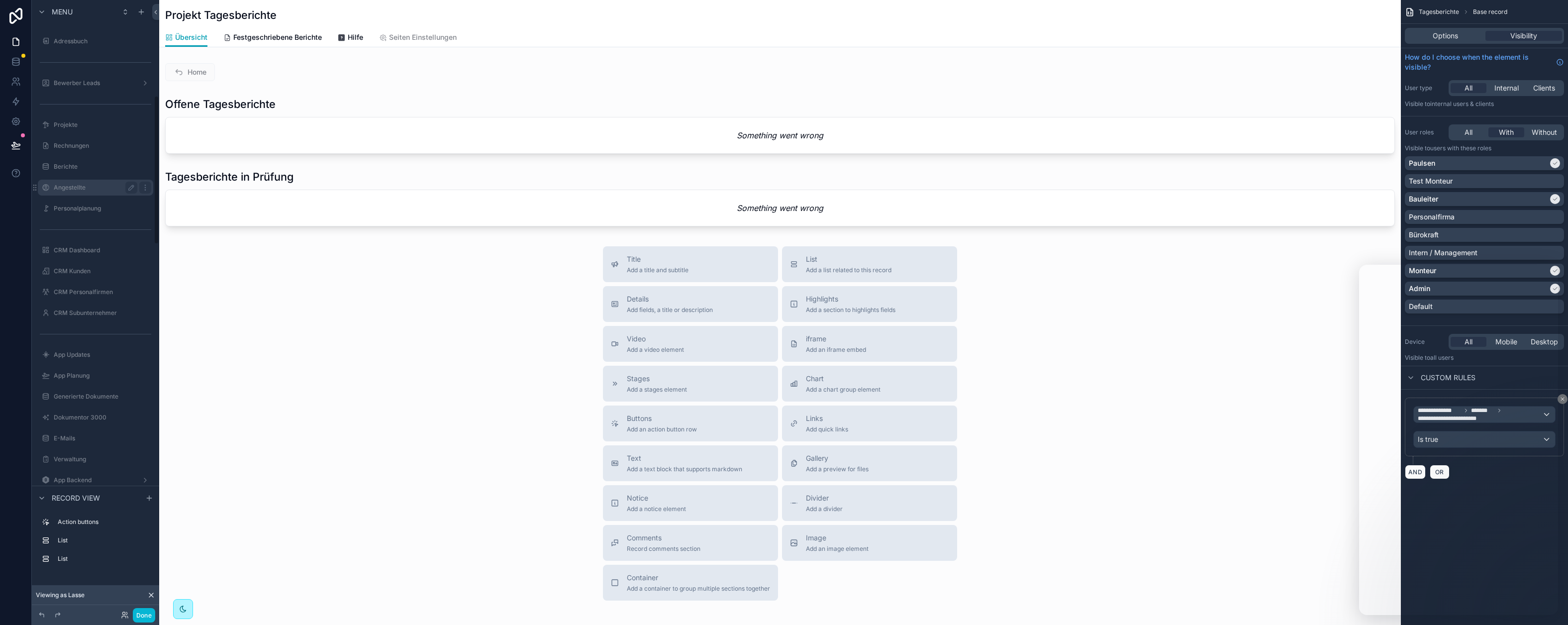
scroll to position [90, 0]
click at [82, 442] on div "Projekte" at bounding box center [95, 447] width 83 height 12
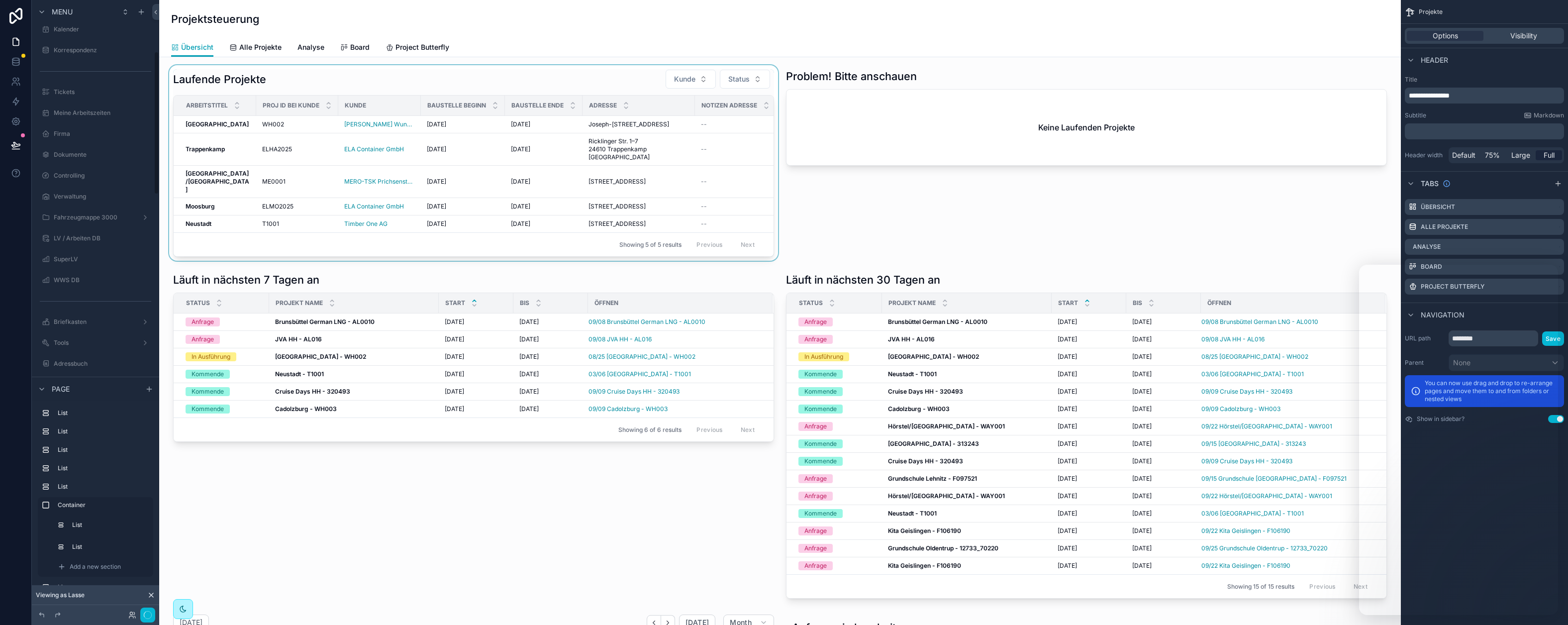
scroll to position [220, 0]
click at [416, 10] on div "Projektsteuerung" at bounding box center [780, 19] width 1217 height 38
click at [289, 89] on div "scrollable content" at bounding box center [473, 162] width 613 height 195
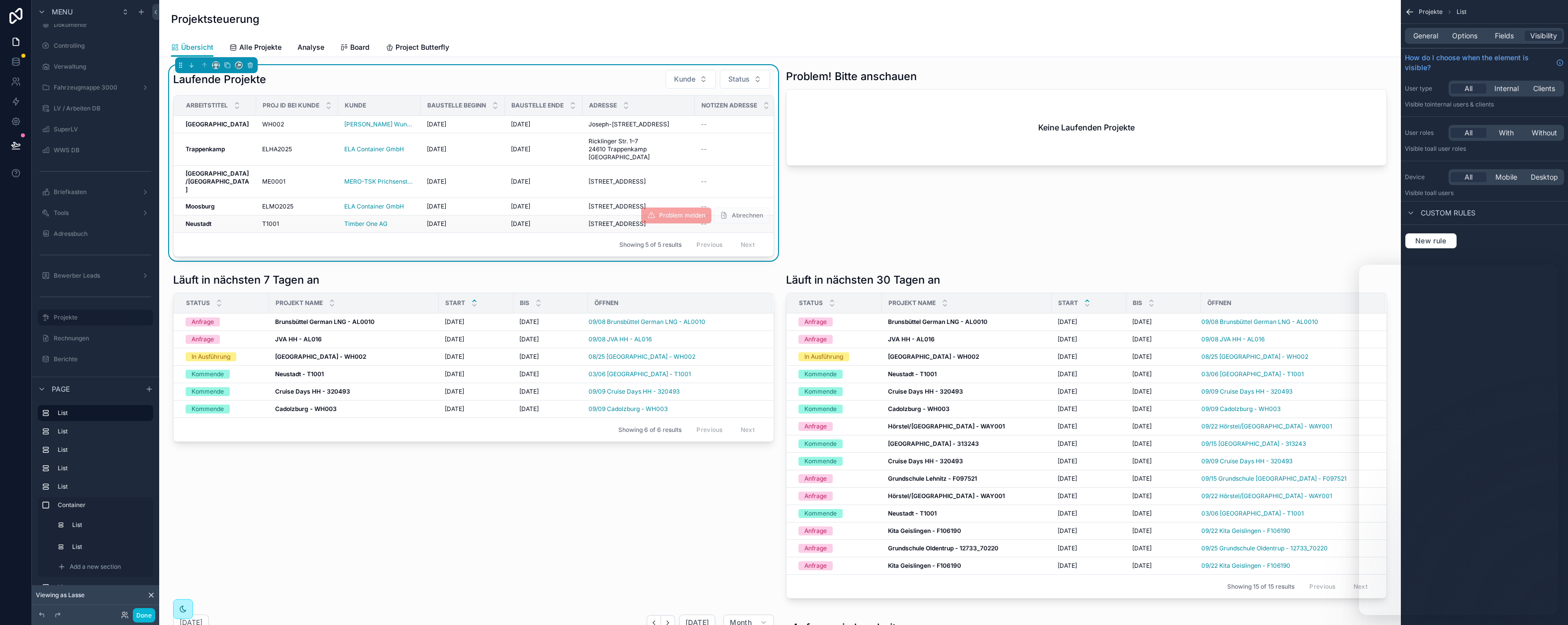
click at [300, 228] on div "T1001 T1001" at bounding box center [297, 224] width 70 height 8
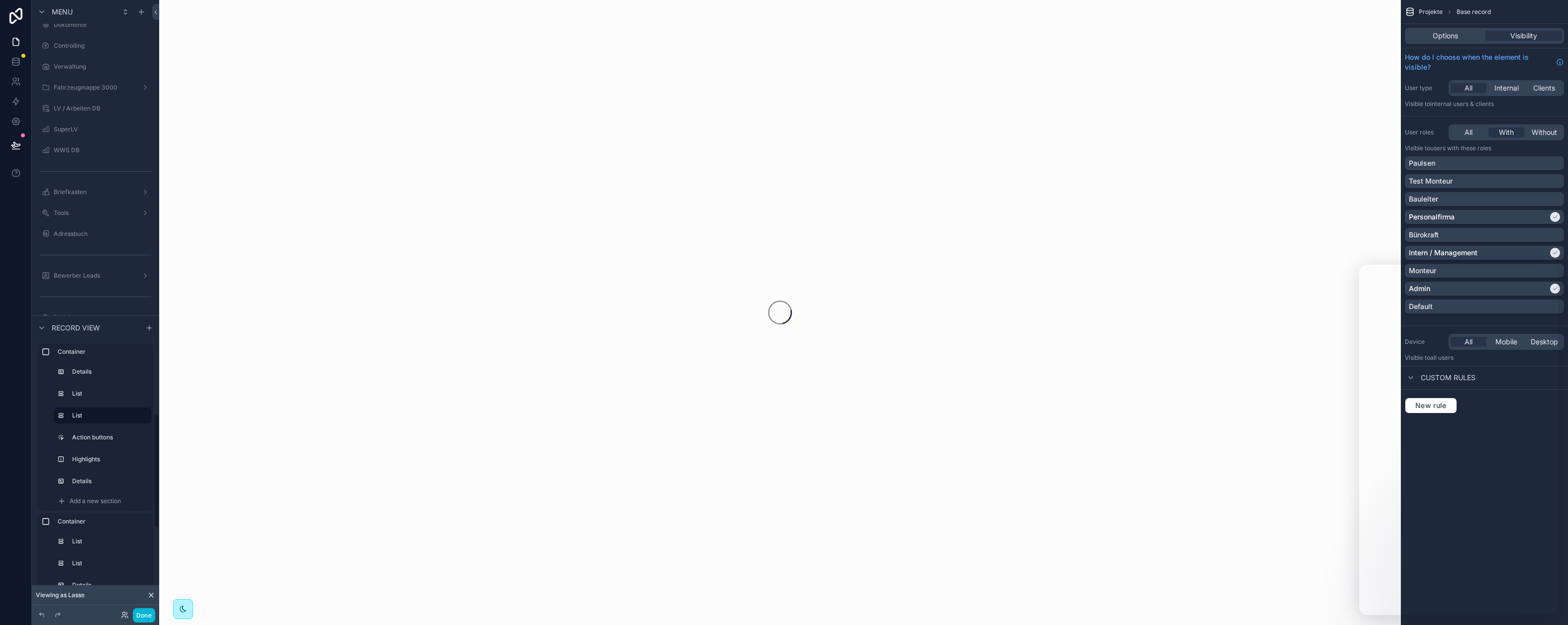
scroll to position [2207, 0]
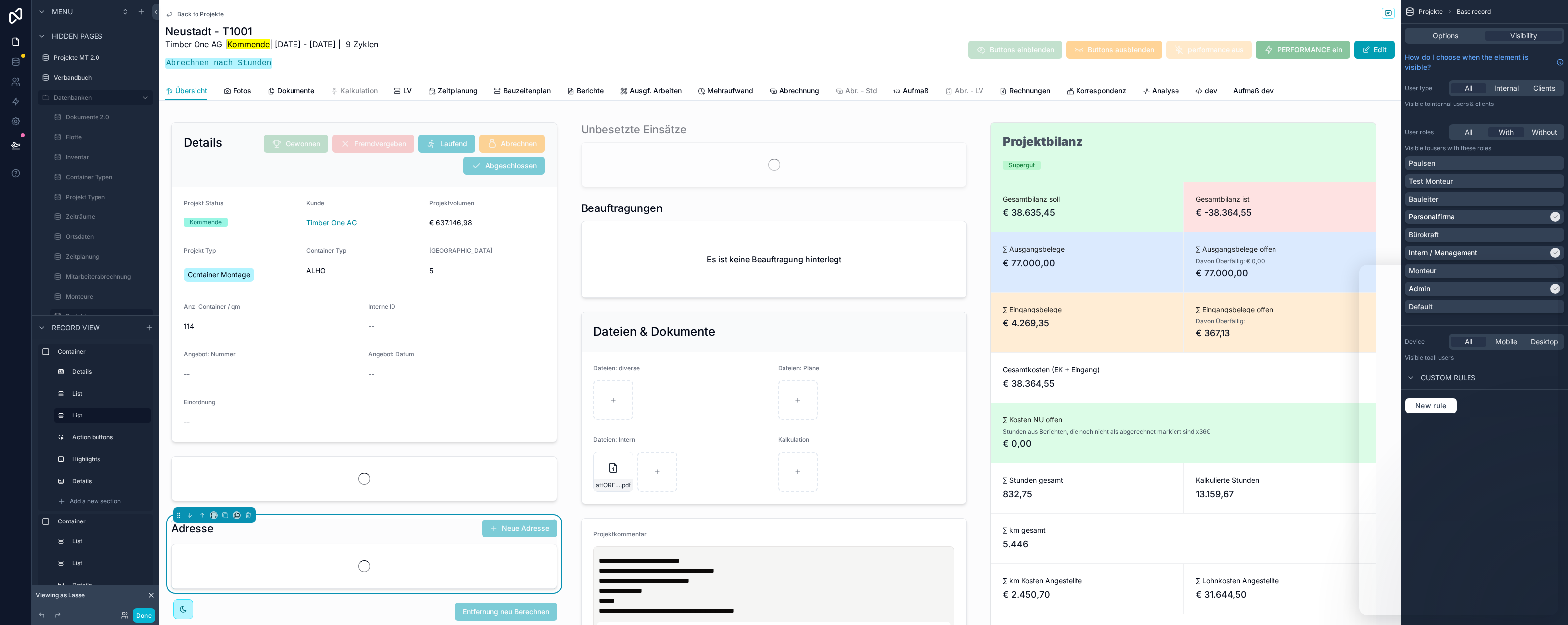
click at [806, 88] on span "Abrechnung" at bounding box center [798, 90] width 41 height 10
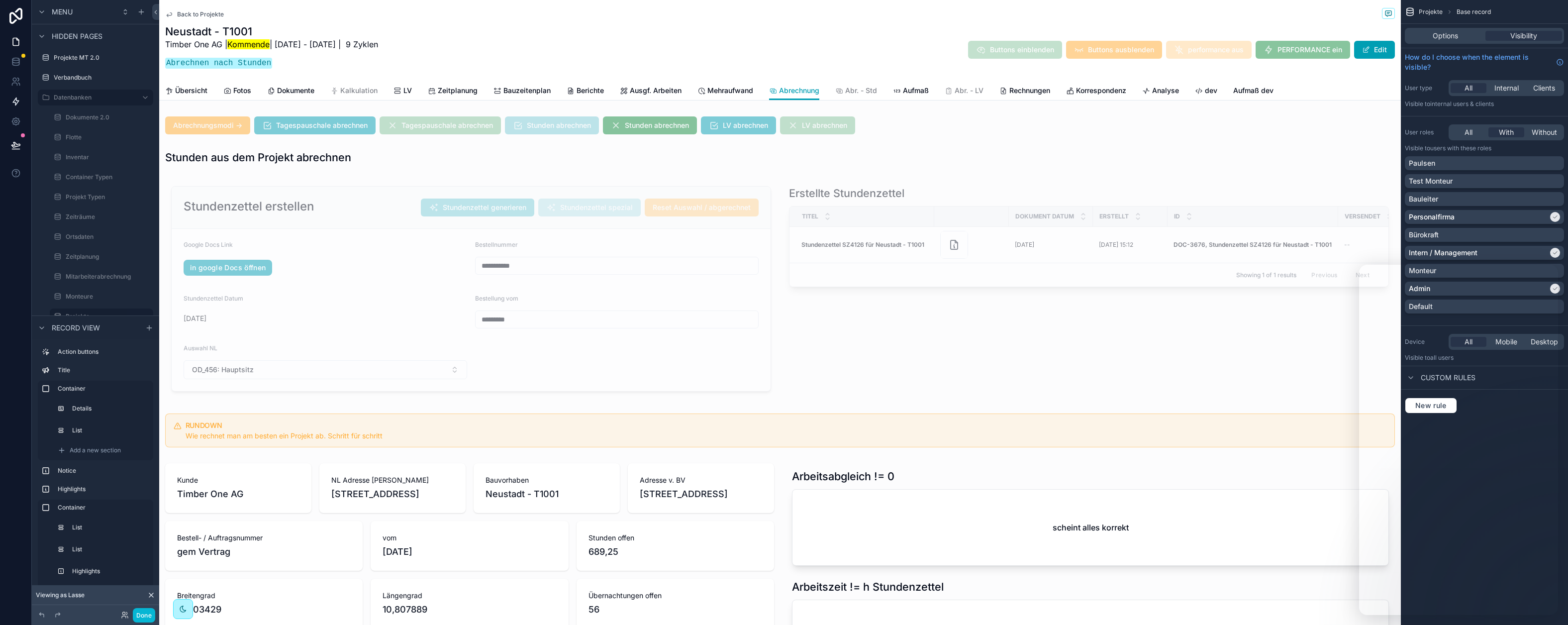
click at [323, 195] on div "scrollable content" at bounding box center [780, 288] width 1241 height 225
click at [316, 195] on div "scrollable content" at bounding box center [471, 288] width 612 height 213
click at [15, 101] on icon at bounding box center [16, 101] width 10 height 10
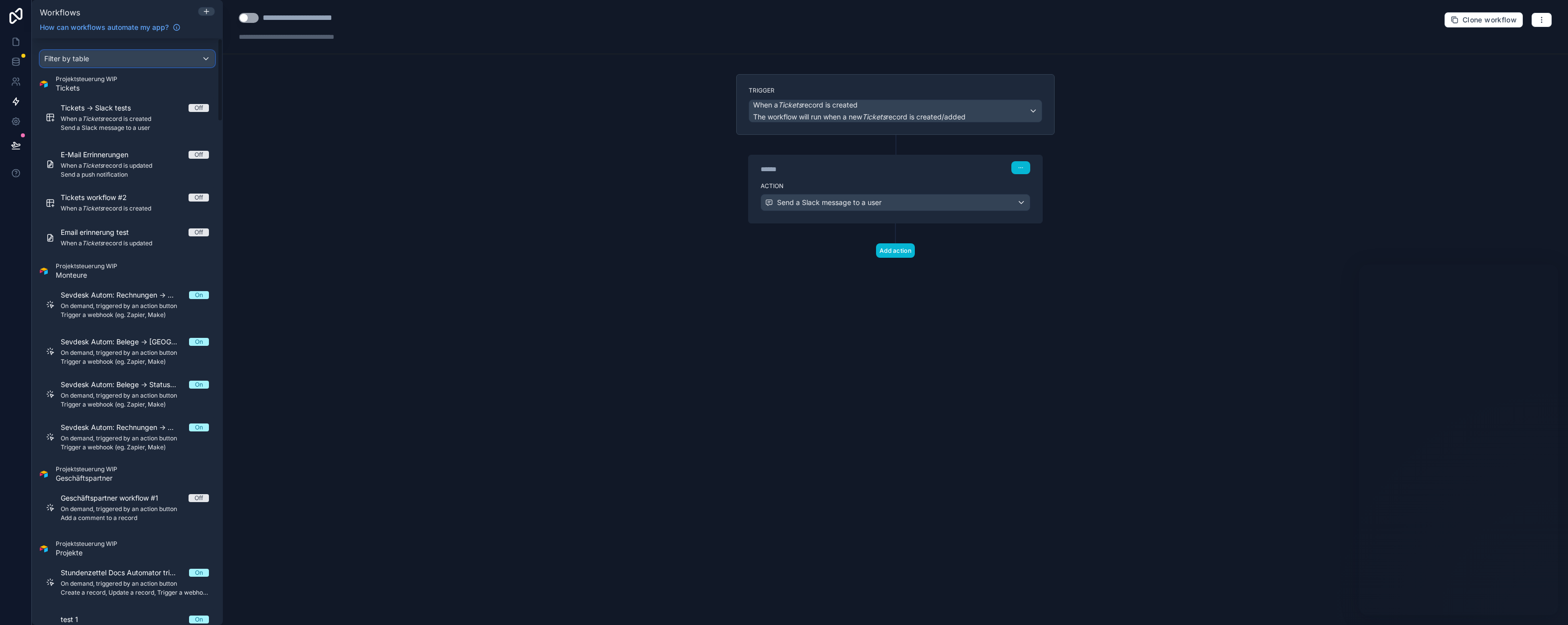
click at [123, 55] on div "Filter by table" at bounding box center [128, 58] width 174 height 16
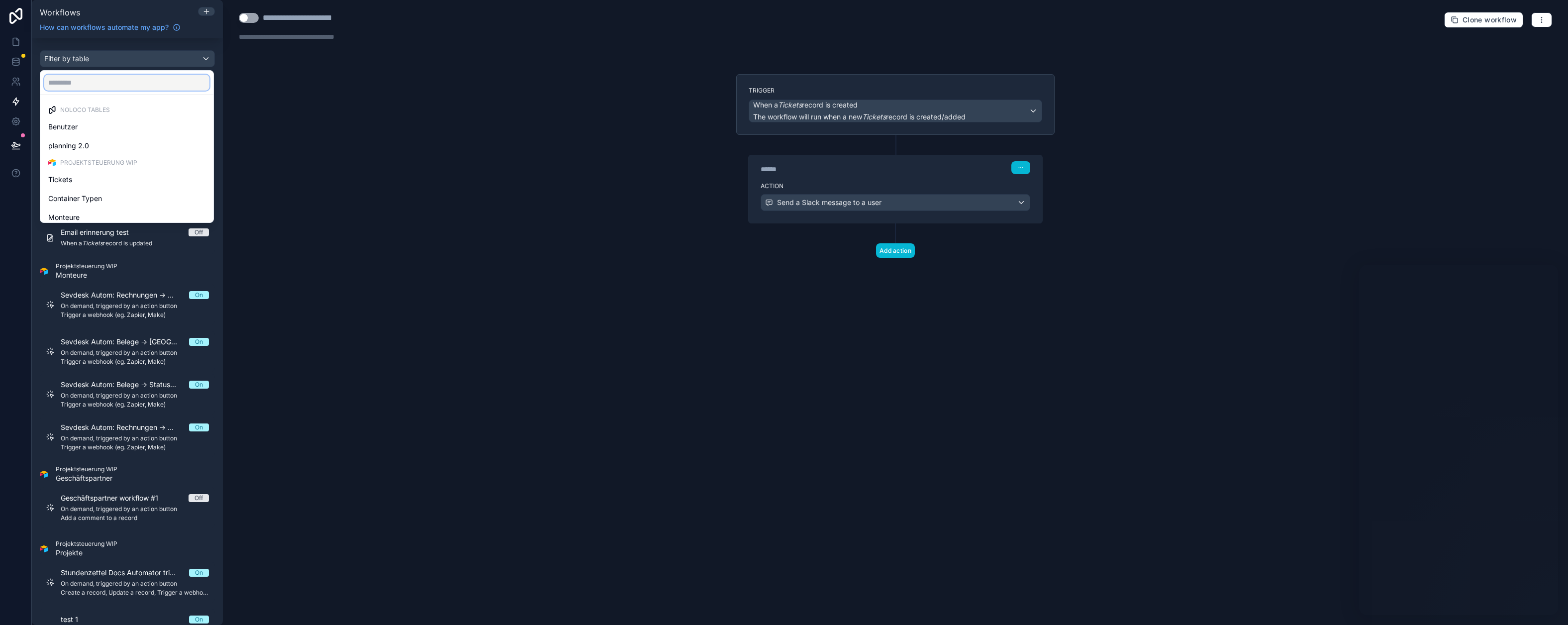
click at [97, 82] on input "text" at bounding box center [127, 82] width 165 height 16
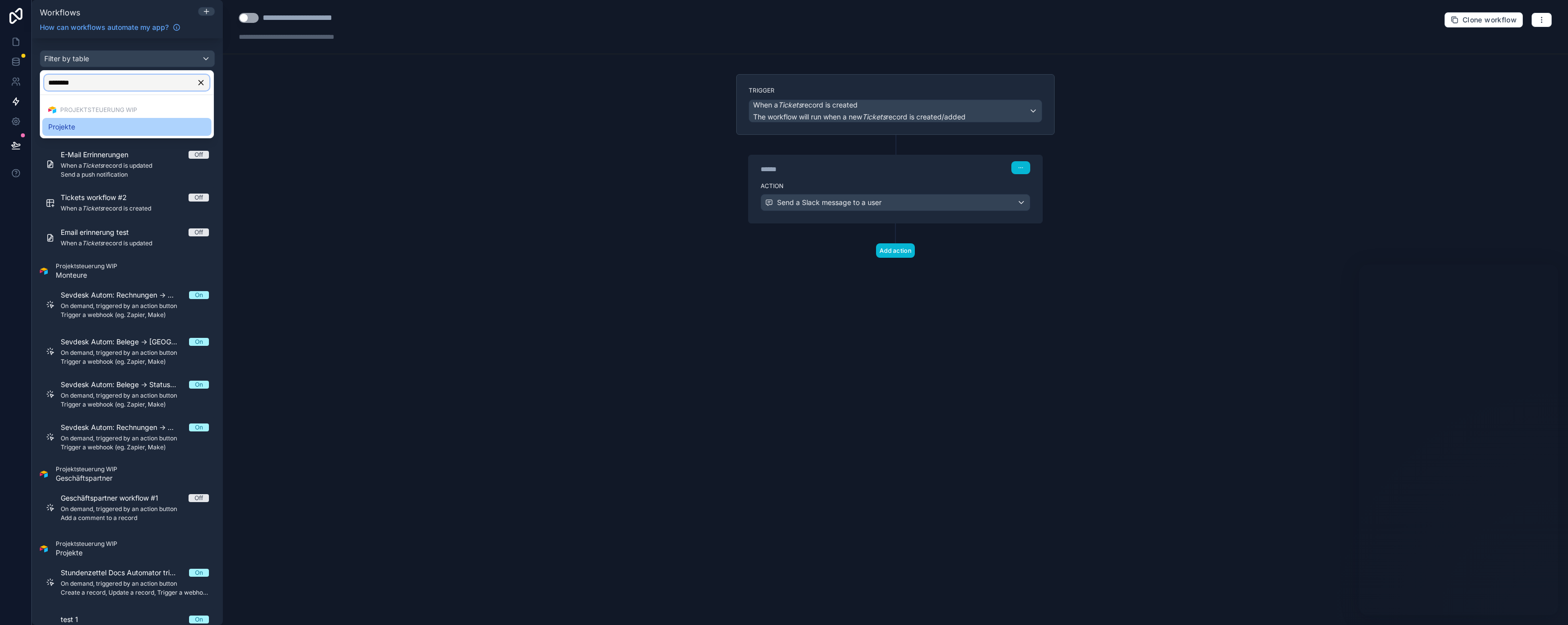
type input "********"
click at [78, 129] on div "Projekte" at bounding box center [127, 127] width 157 height 12
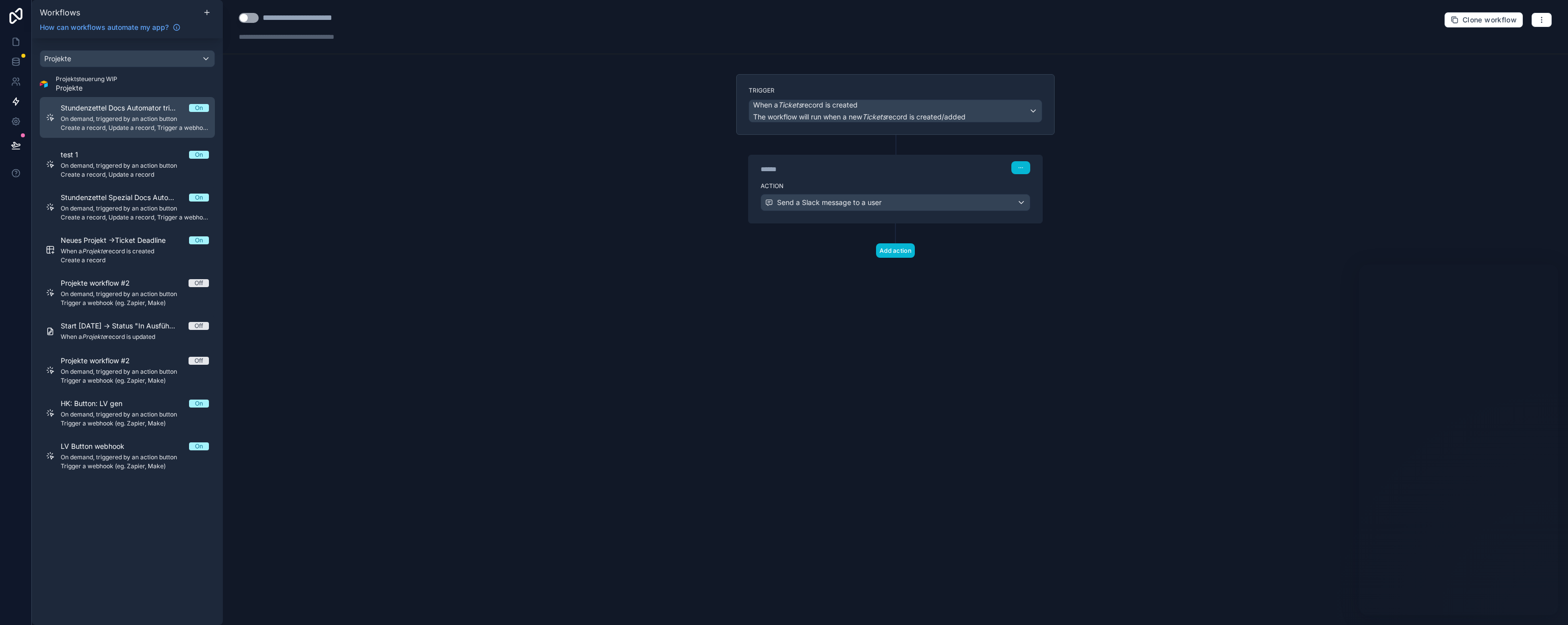
click at [121, 121] on span "On demand, triggered by an action button" at bounding box center [135, 119] width 149 height 8
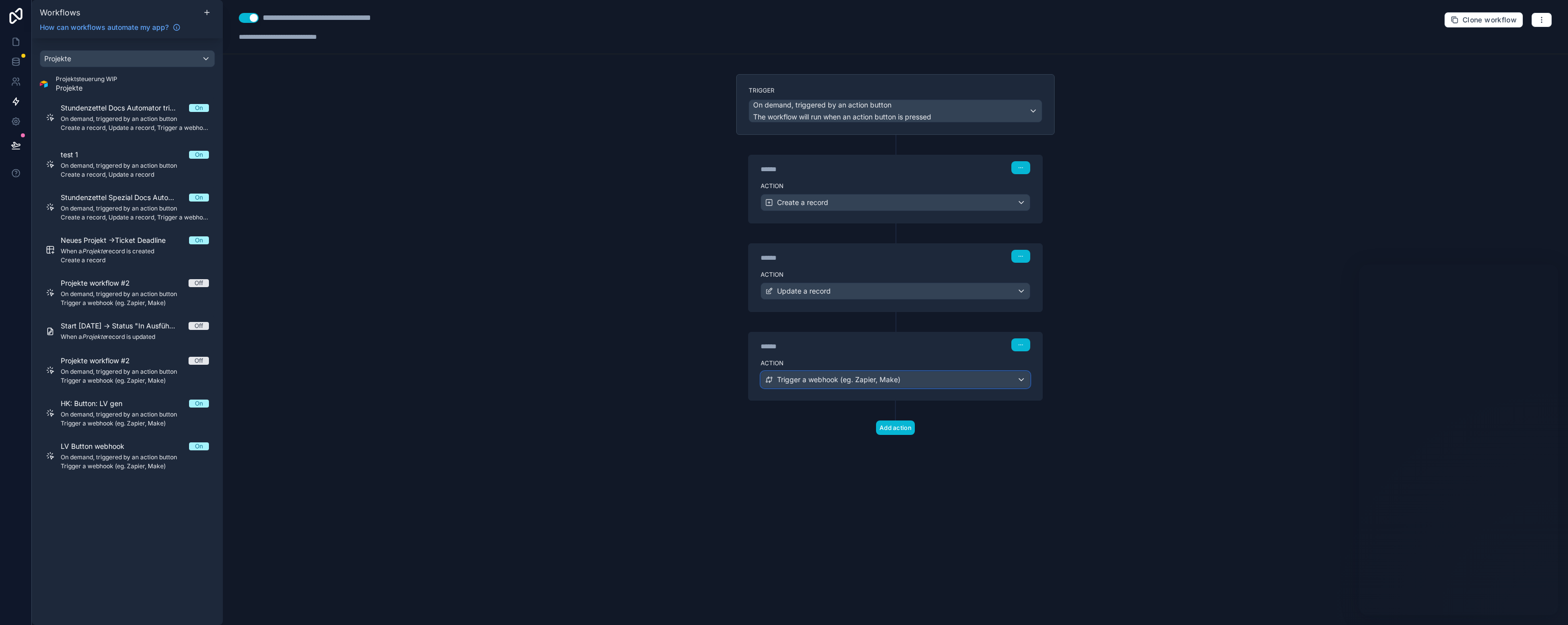
click at [823, 376] on span "Trigger a webhook (eg. Zapier, Make)" at bounding box center [838, 379] width 124 height 10
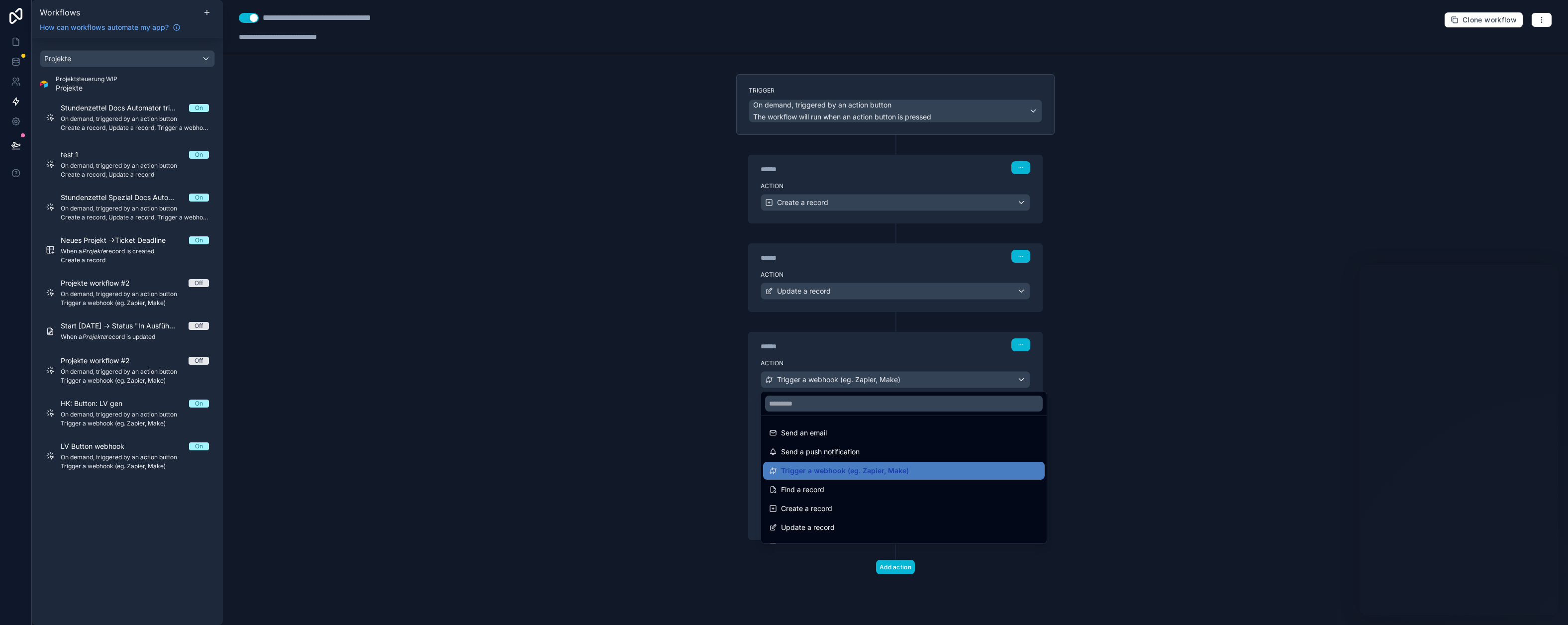
click at [695, 365] on div at bounding box center [784, 312] width 1568 height 625
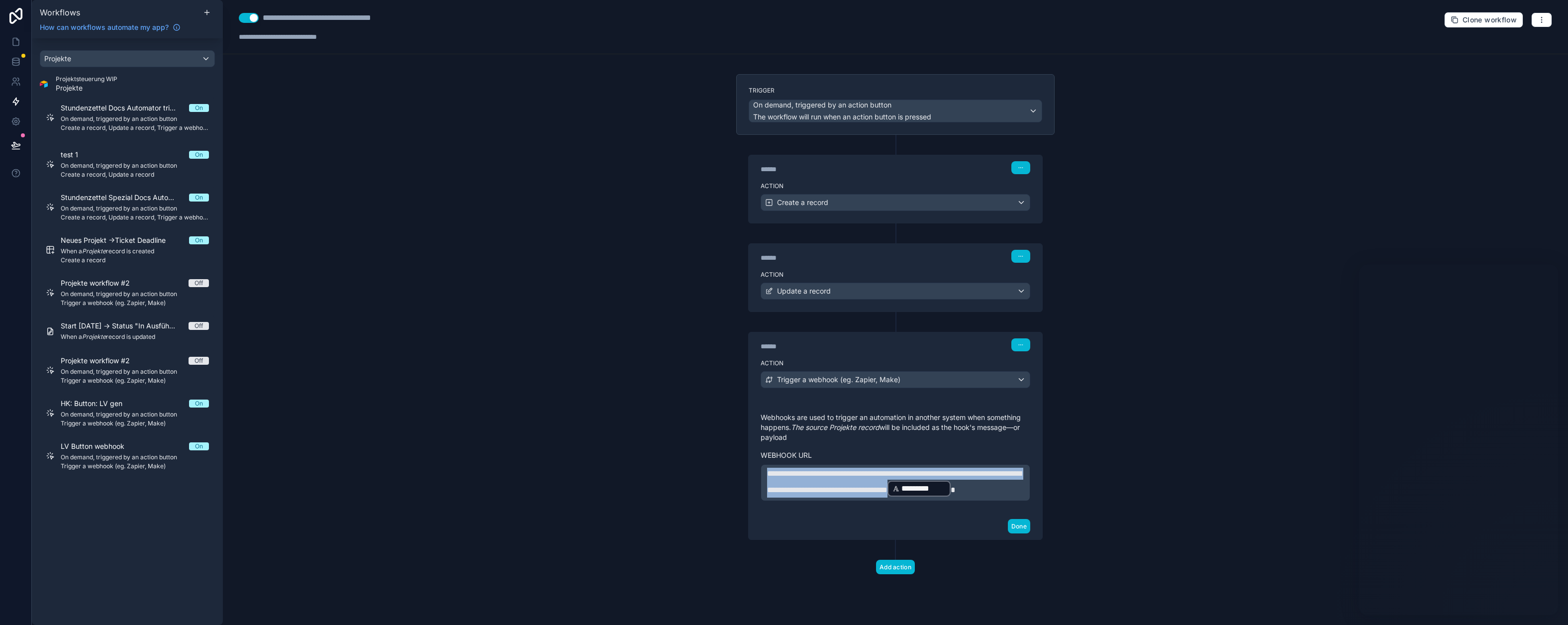
drag, startPoint x: 987, startPoint y: 499, endPoint x: 741, endPoint y: 464, distance: 248.5
click at [741, 464] on div "**********" at bounding box center [894, 426] width 318 height 228
copy span "**********"
click at [901, 494] on span "*********" at bounding box center [923, 488] width 45 height 12
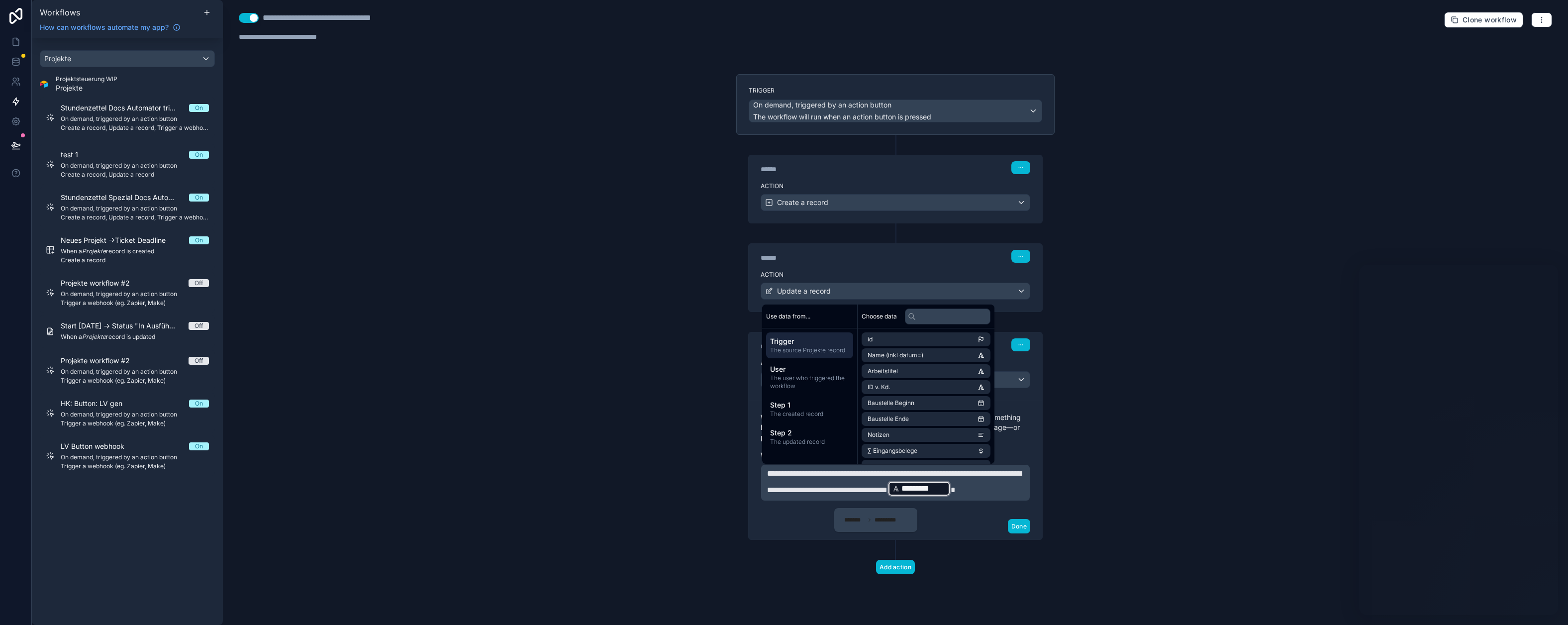
click at [844, 493] on span "**********" at bounding box center [893, 481] width 255 height 24
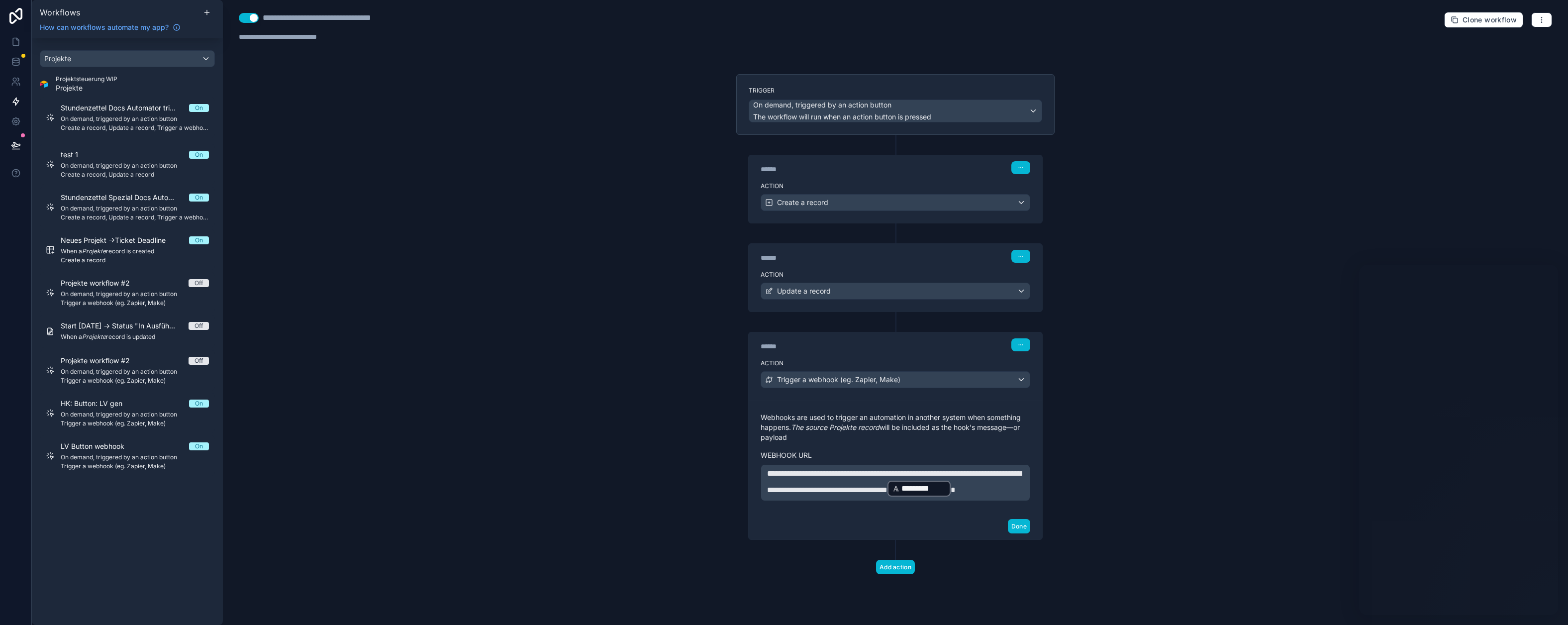
click at [841, 497] on p "**********" at bounding box center [894, 482] width 257 height 30
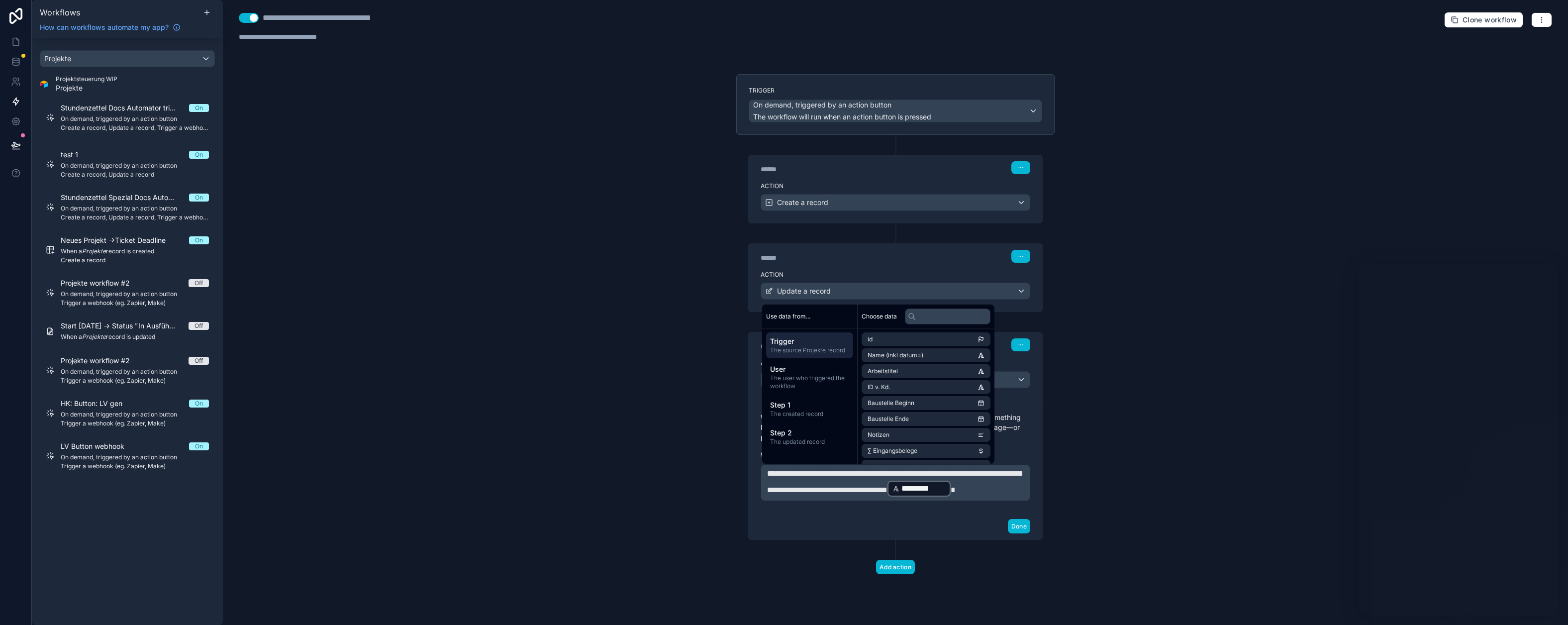
click at [1073, 371] on div "**********" at bounding box center [895, 312] width 1345 height 625
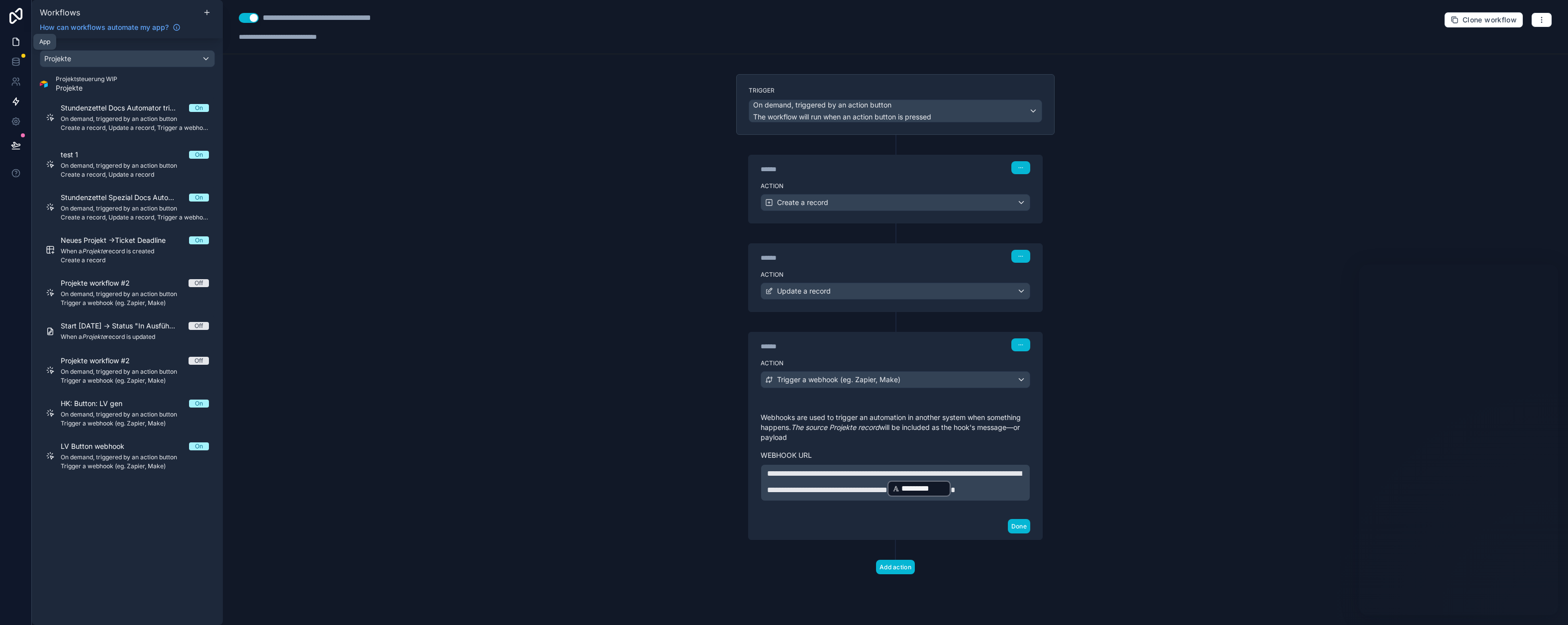
click at [12, 43] on icon at bounding box center [16, 42] width 10 height 10
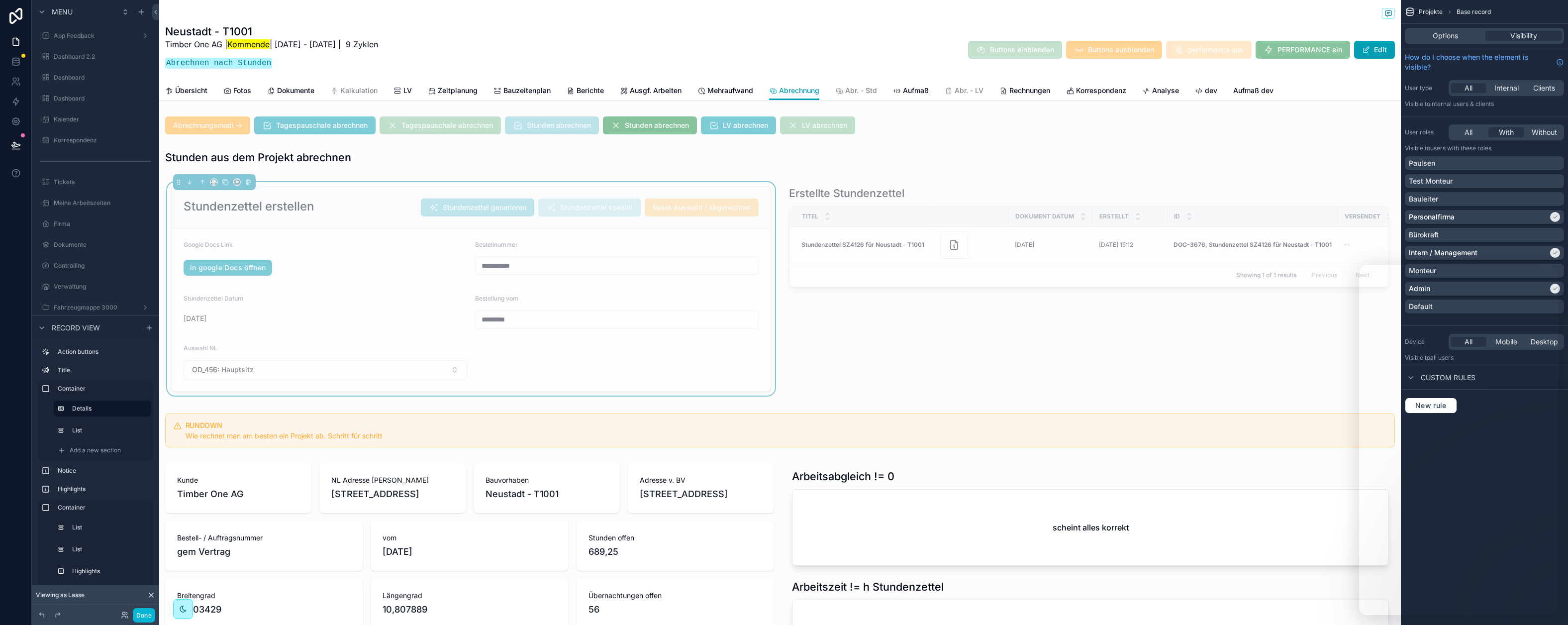
scroll to position [2207, 0]
click at [880, 326] on div "scrollable content" at bounding box center [1089, 288] width 612 height 213
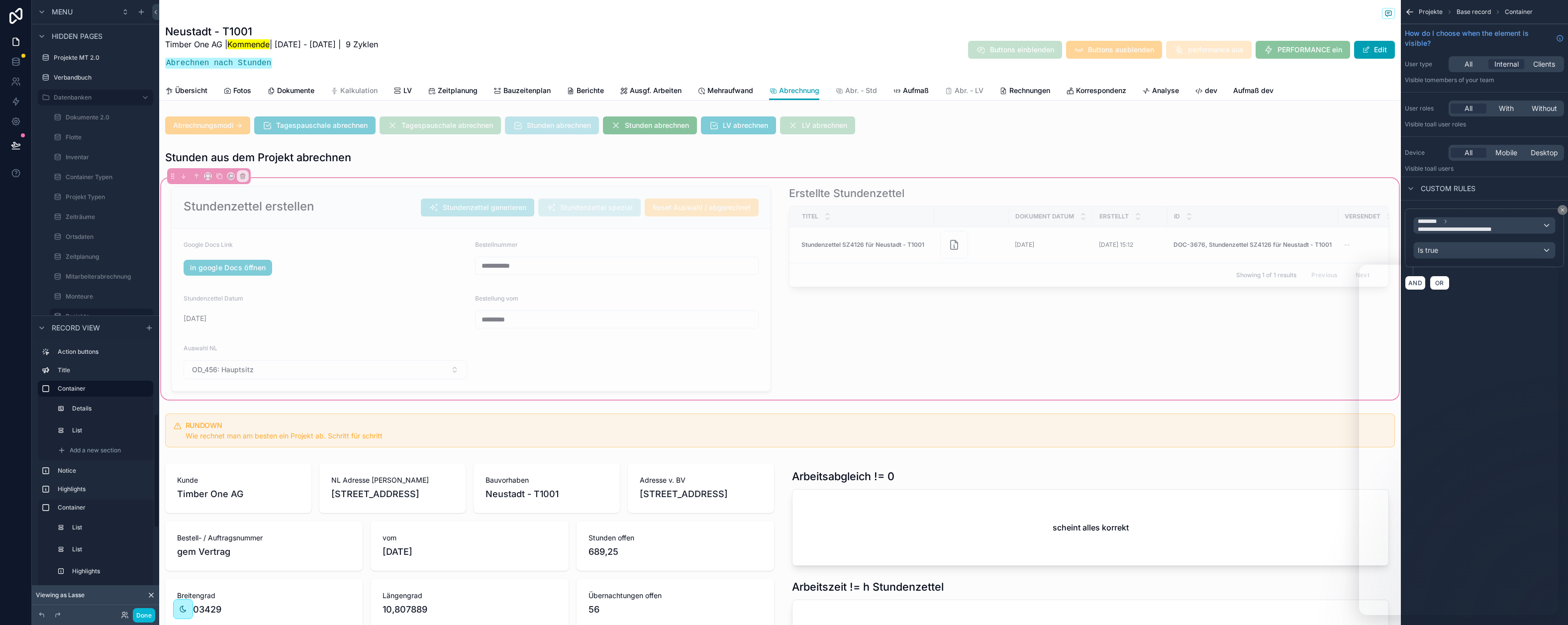
click at [431, 18] on div "scrollable content" at bounding box center [780, 14] width 1229 height 13
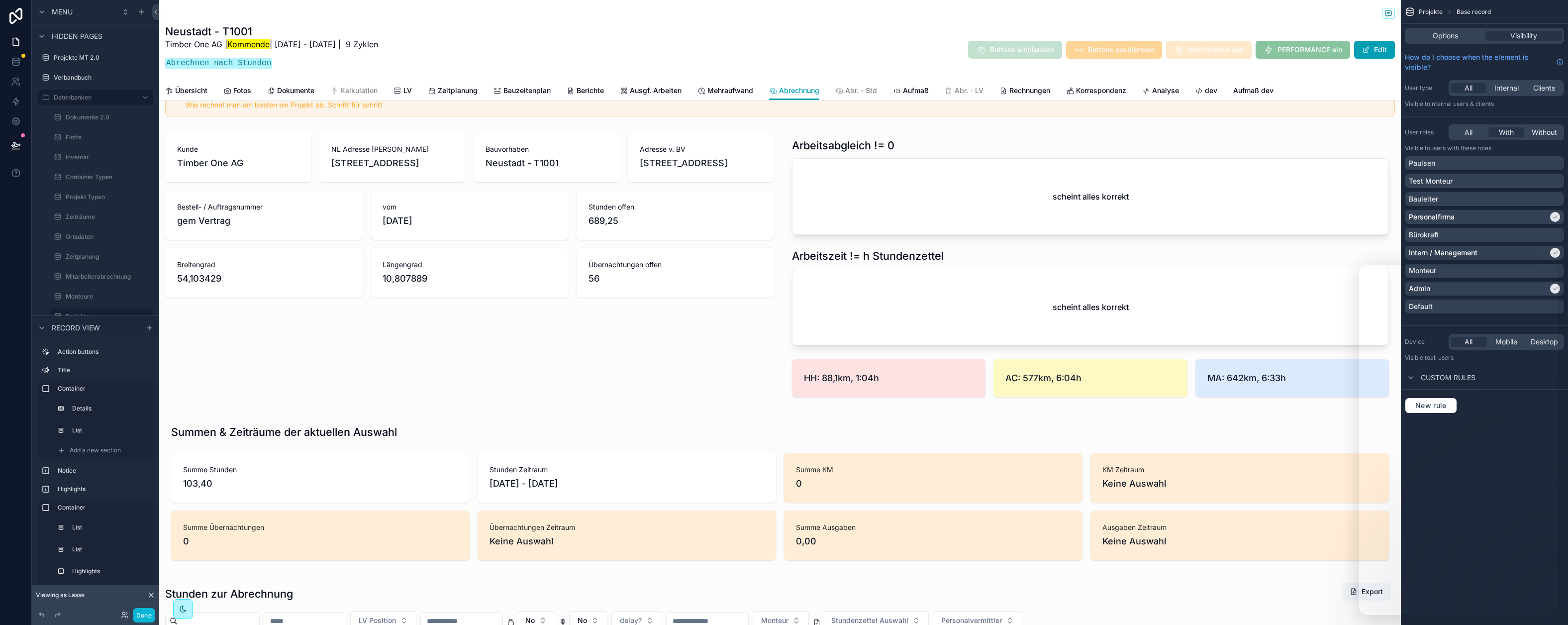
scroll to position [118, 0]
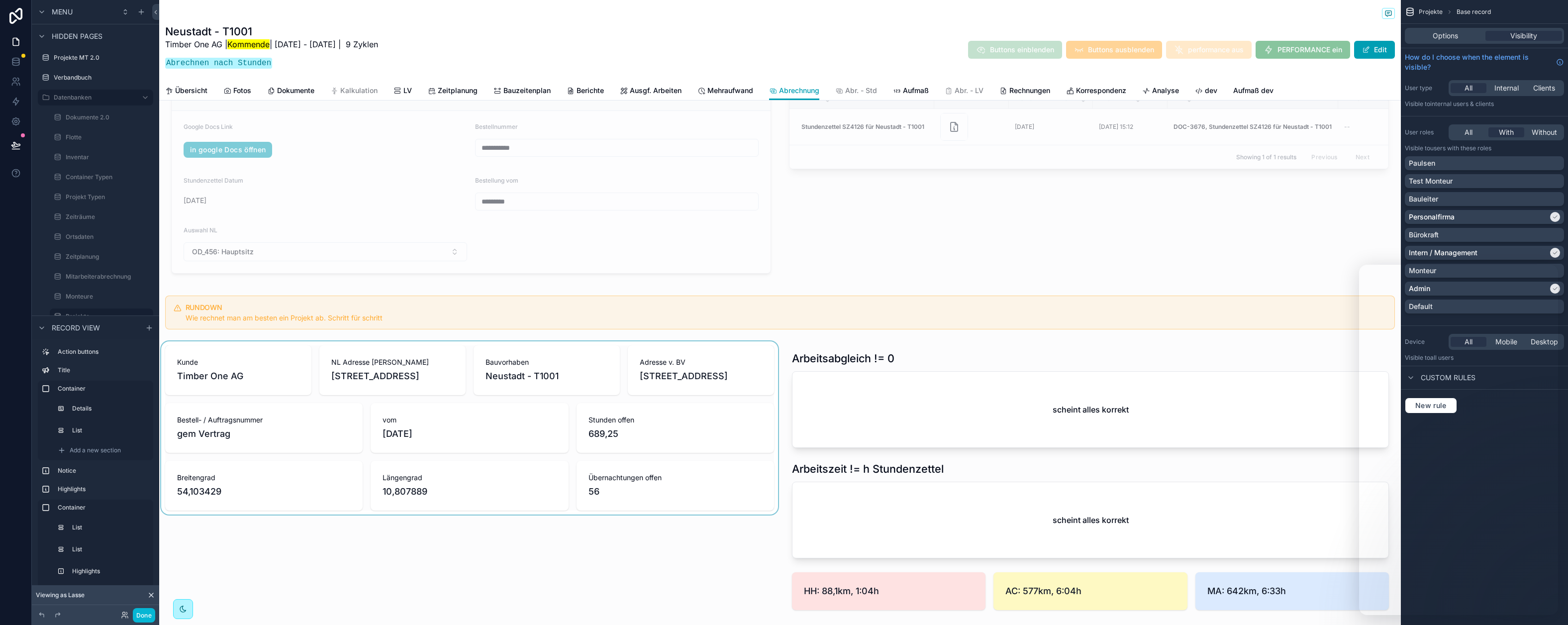
click at [737, 381] on div "scrollable content" at bounding box center [470, 479] width 621 height 278
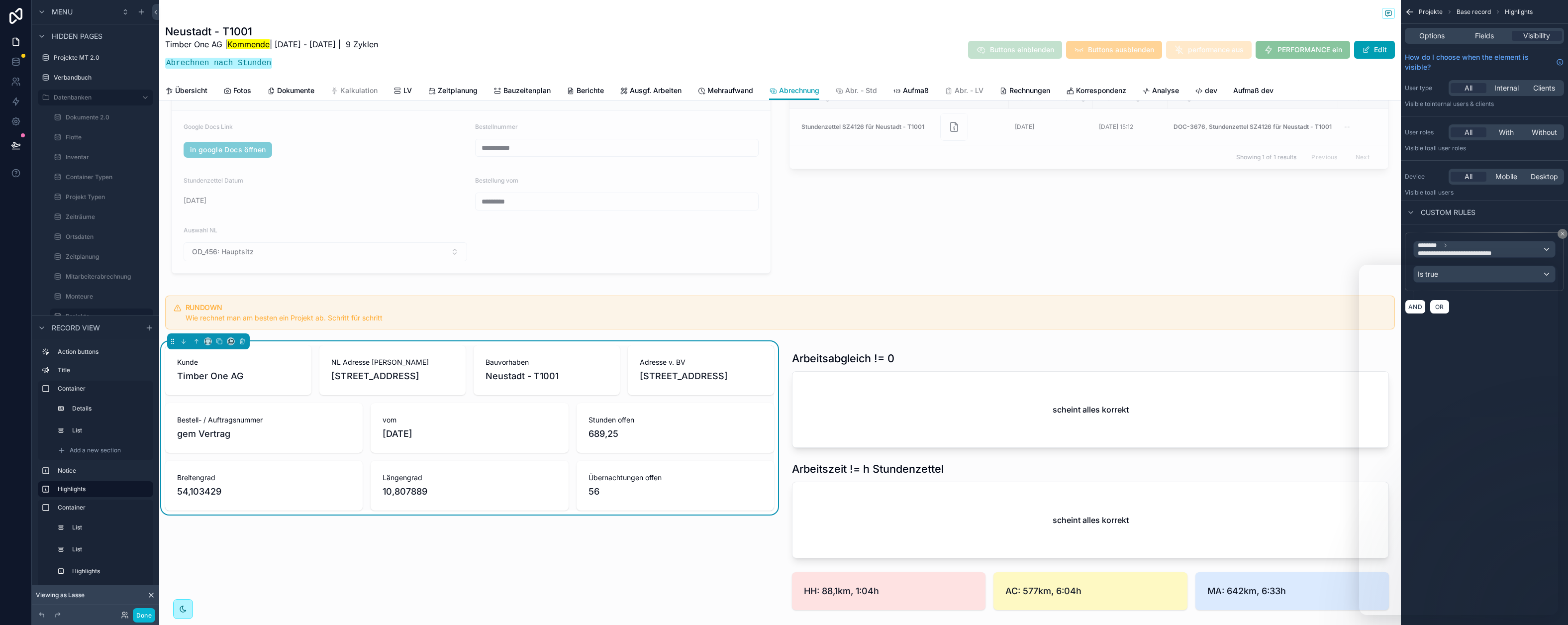
scroll to position [0, 0]
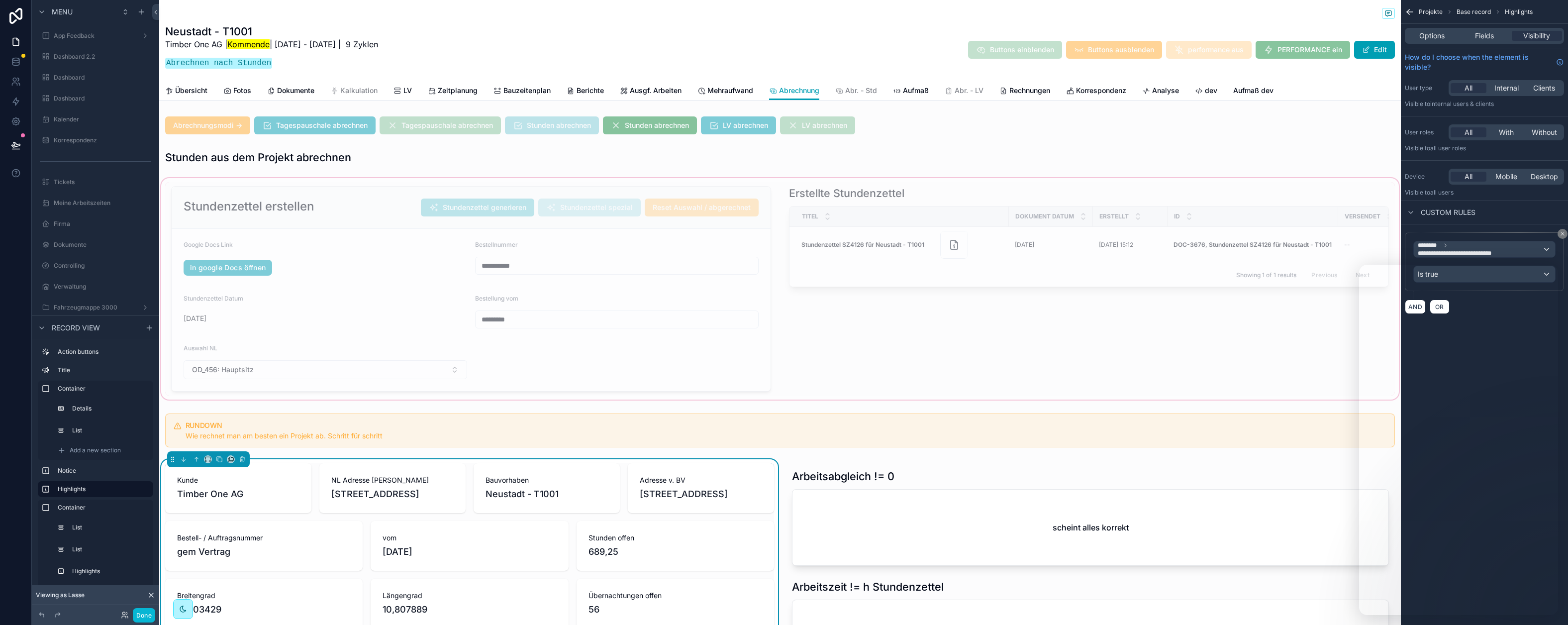
scroll to position [2207, 0]
click at [500, 38] on div "Neustadt - T1001 Timber One AG | Kommende | [DATE] - [DATE] | 9 Zyklen Abrechne…" at bounding box center [780, 50] width 1229 height 51
